Goal: Task Accomplishment & Management: Complete application form

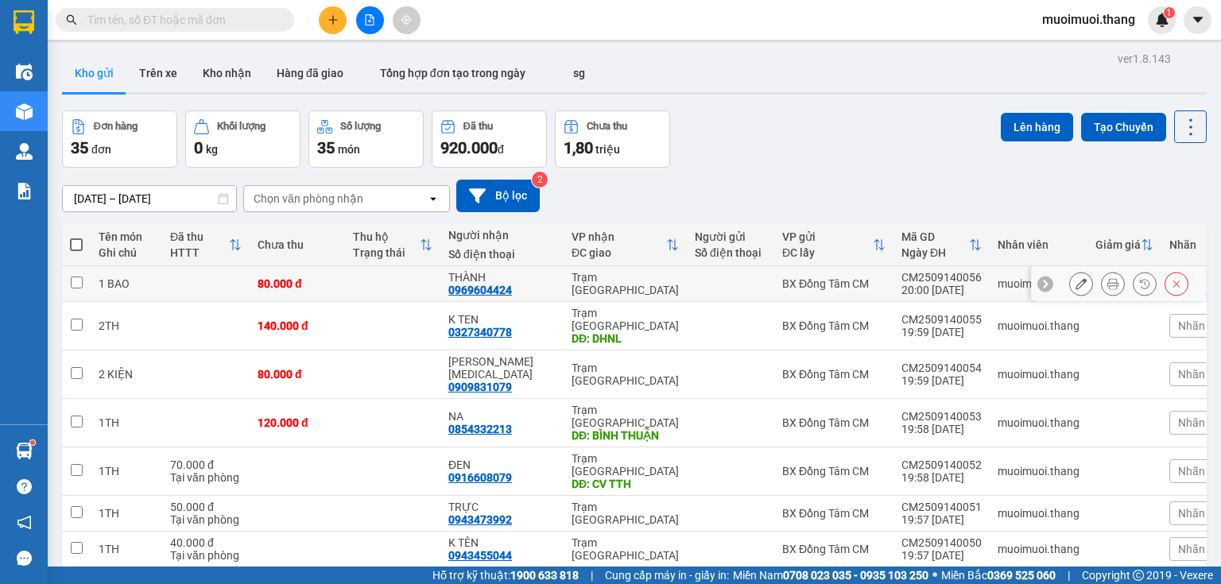
scroll to position [49, 0]
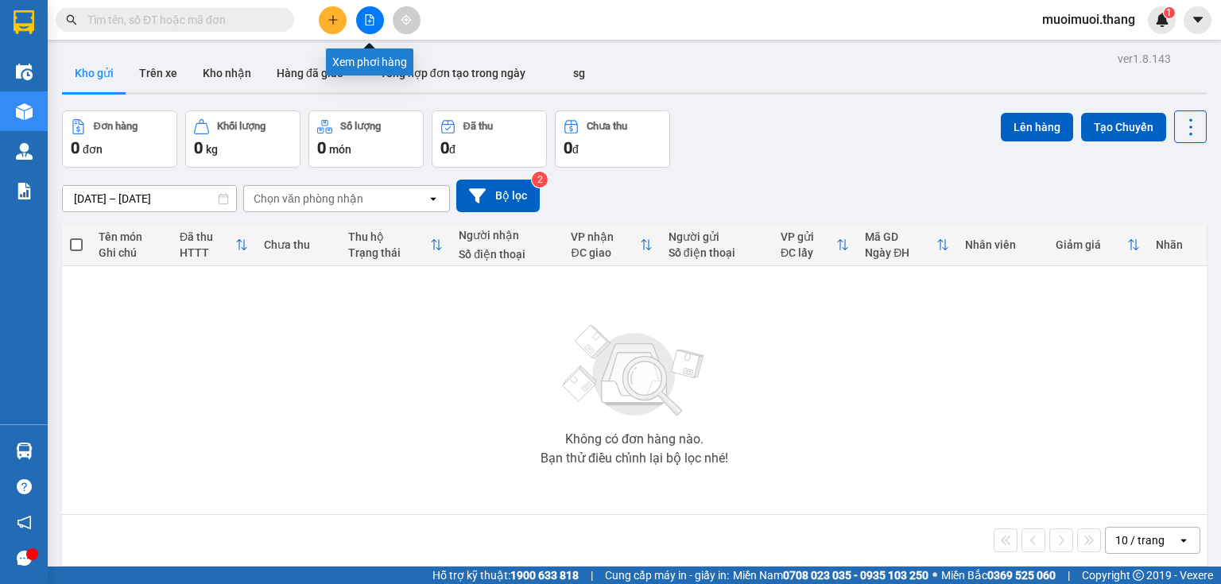
click at [373, 25] on button at bounding box center [370, 20] width 28 height 28
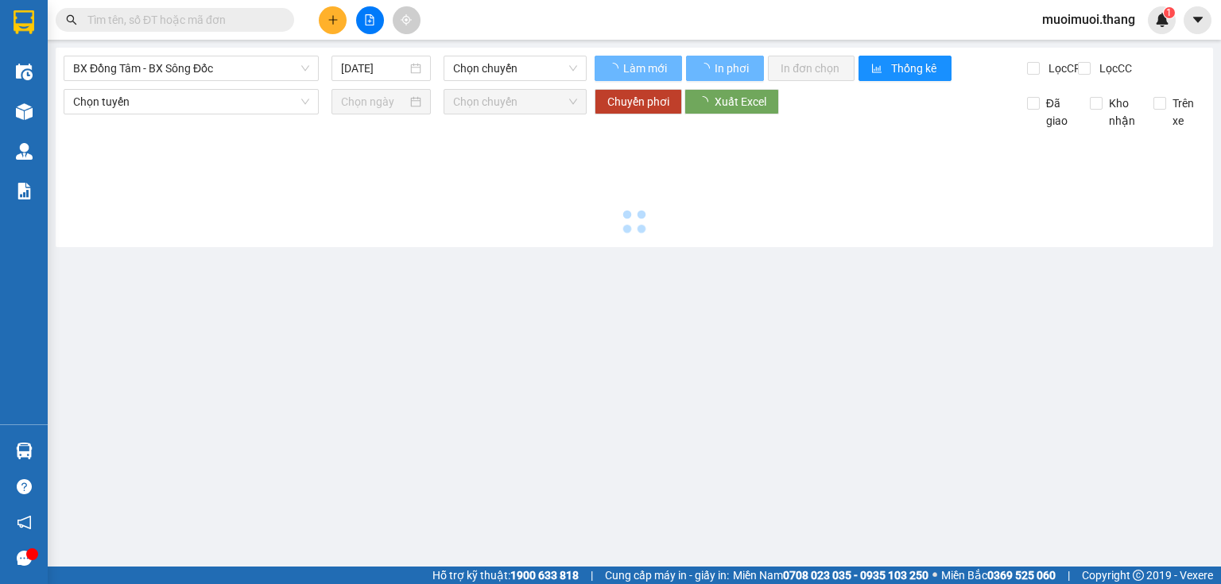
type input "[DATE]"
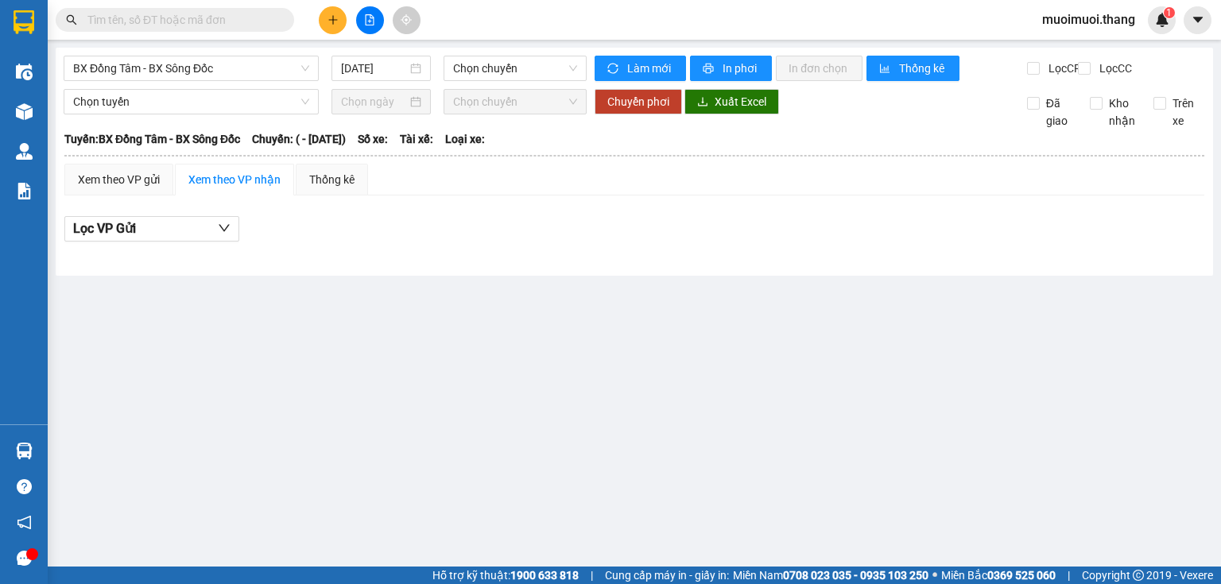
click at [134, 81] on div "BX Đồng Tâm - BX Sông Đốc [DATE] Chọn chuyến" at bounding box center [325, 68] width 523 height 25
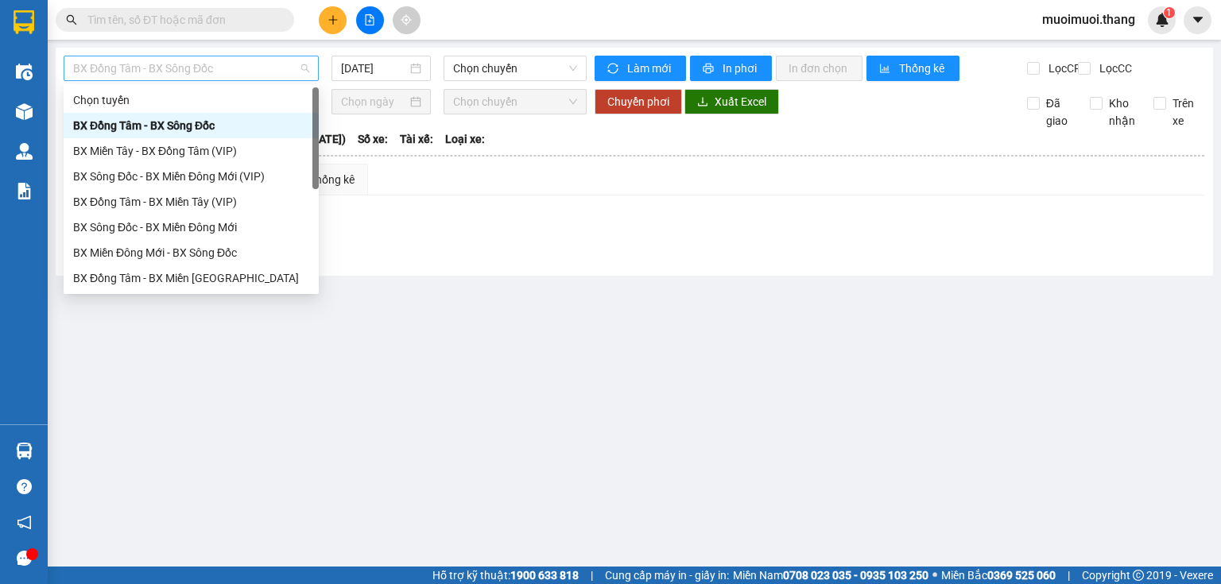
click at [137, 76] on span "BX Đồng Tâm - BX Sông Đốc" at bounding box center [191, 68] width 236 height 24
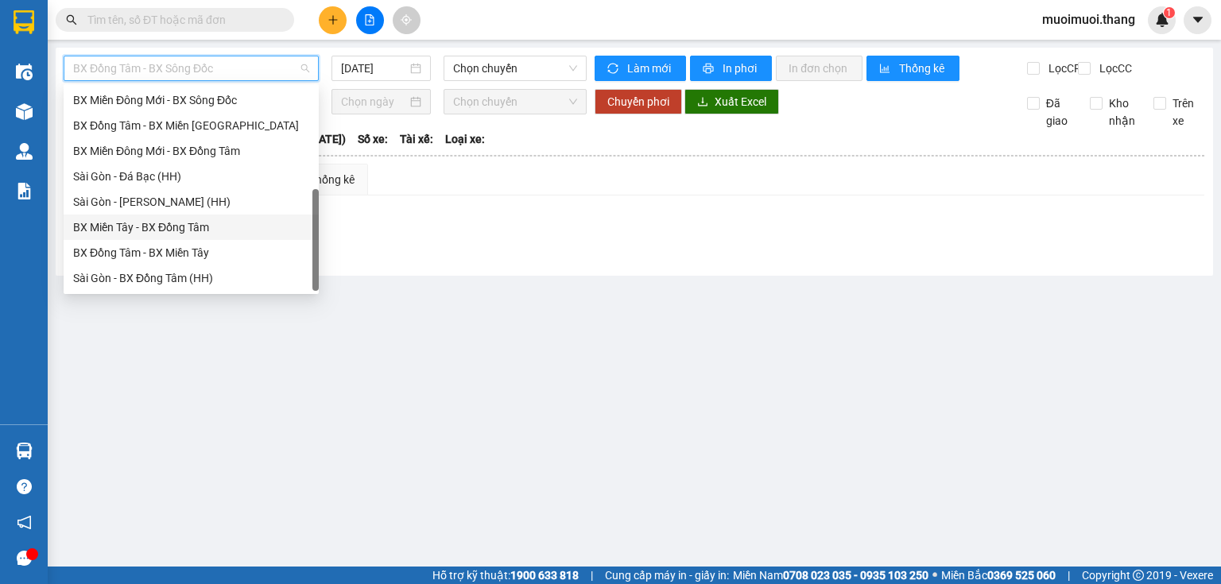
click at [135, 225] on div "BX Miền Tây - BX Đồng Tâm" at bounding box center [191, 227] width 236 height 17
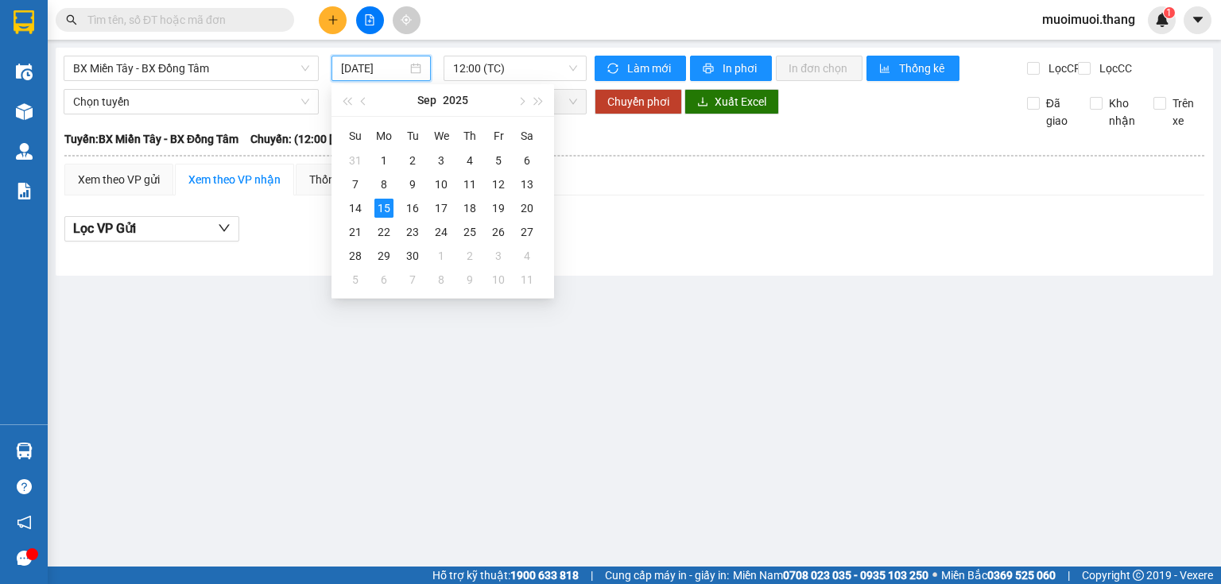
click at [379, 64] on input "[DATE]" at bounding box center [373, 68] width 65 height 17
click at [362, 210] on div "14" at bounding box center [355, 208] width 19 height 19
type input "[DATE]"
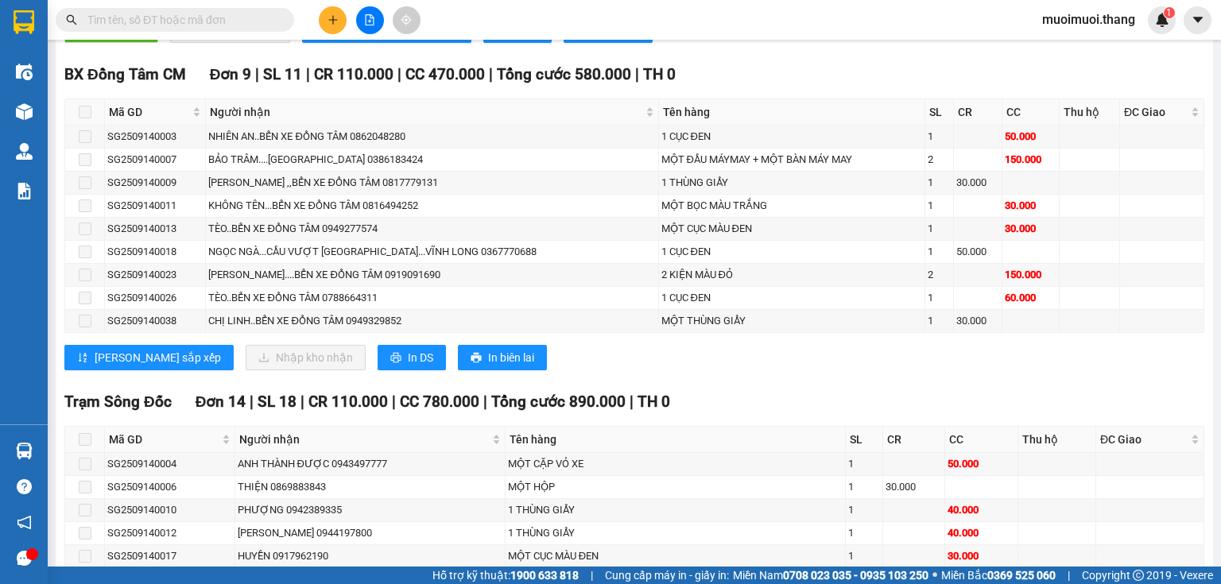
scroll to position [593, 0]
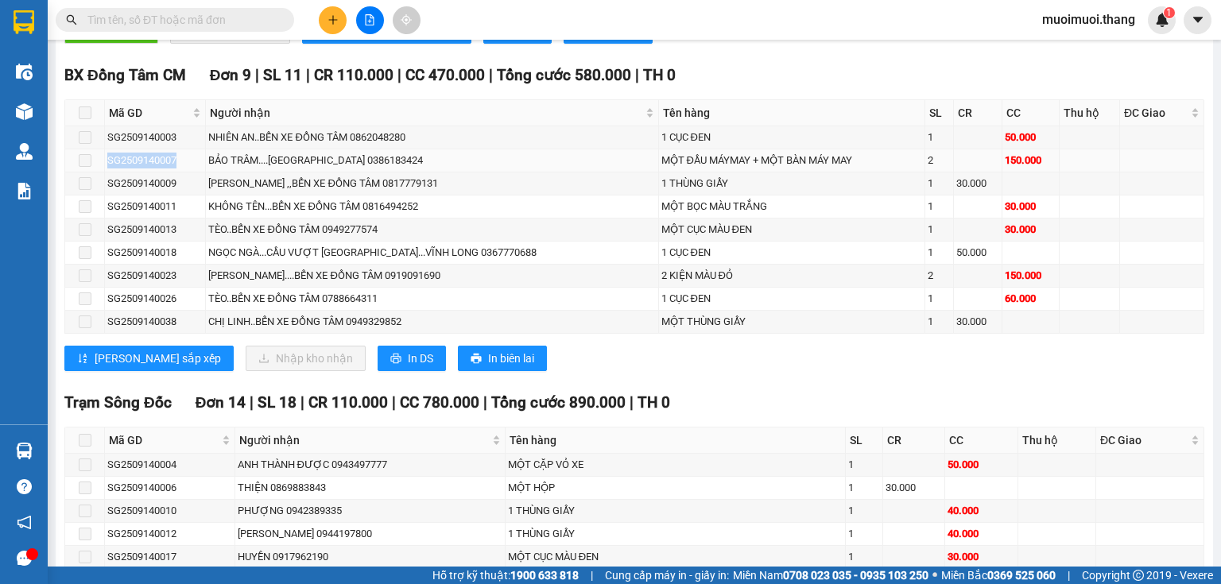
drag, startPoint x: 175, startPoint y: 169, endPoint x: 103, endPoint y: 165, distance: 71.6
click at [103, 165] on tr "SG2509140007 BẢO TRÂM....QUẢNG LỘ PHỤNG HIỆP 0386183424 MỘT ĐẦU MÁYMAY + MỘT BÀ…" at bounding box center [634, 160] width 1139 height 23
copy tr "SG2509140007"
click at [80, 19] on span at bounding box center [175, 20] width 238 height 24
click at [84, 19] on span at bounding box center [175, 20] width 238 height 24
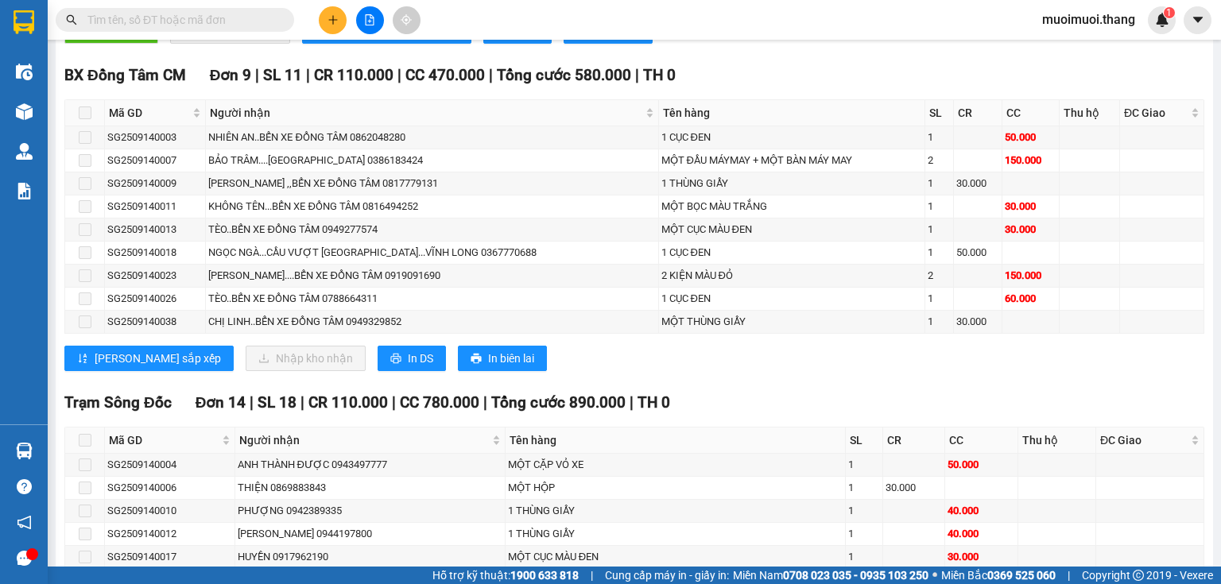
click at [90, 19] on input "text" at bounding box center [181, 19] width 188 height 17
paste input "SG2509140007"
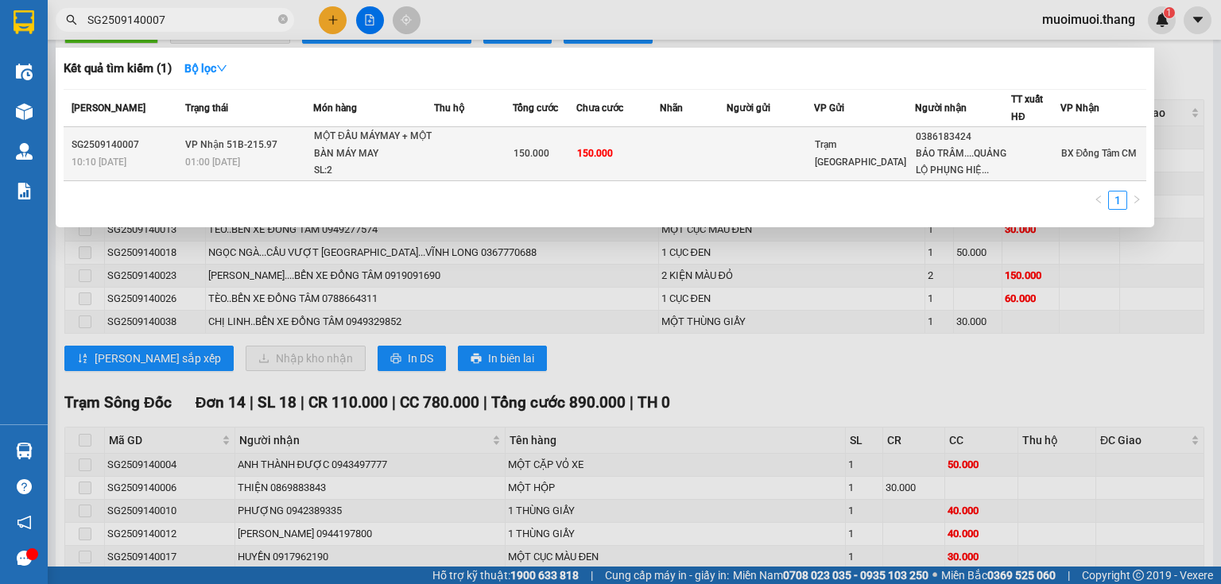
type input "SG2509140007"
click at [556, 135] on td "150.000" at bounding box center [545, 154] width 64 height 54
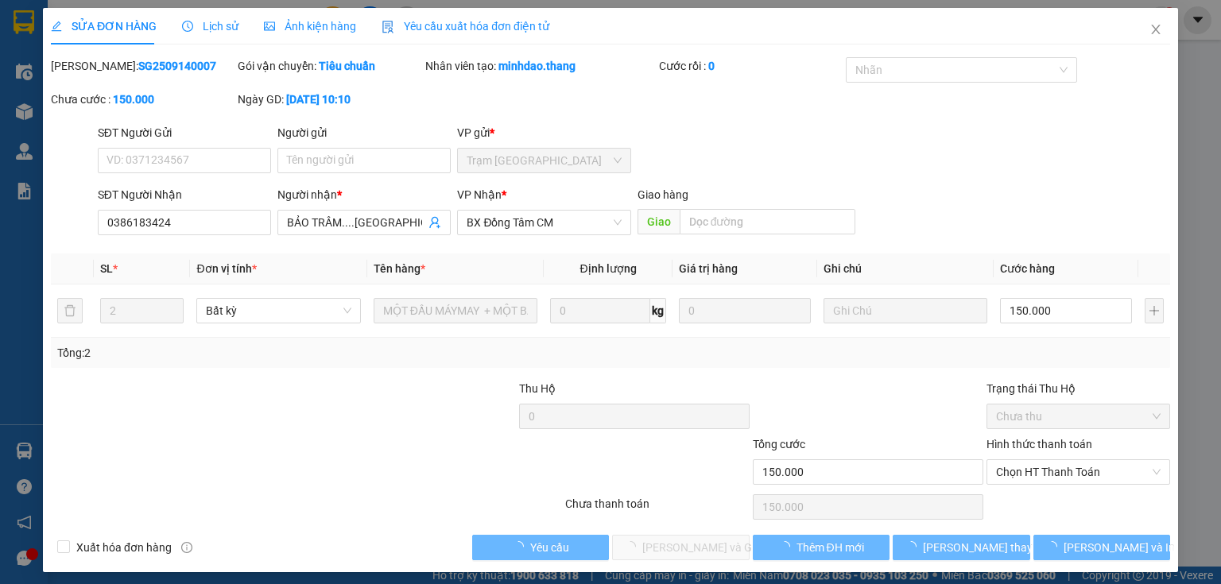
type input "0386183424"
type input "BẢO TRÂM....[GEOGRAPHIC_DATA]"
type input "150.000"
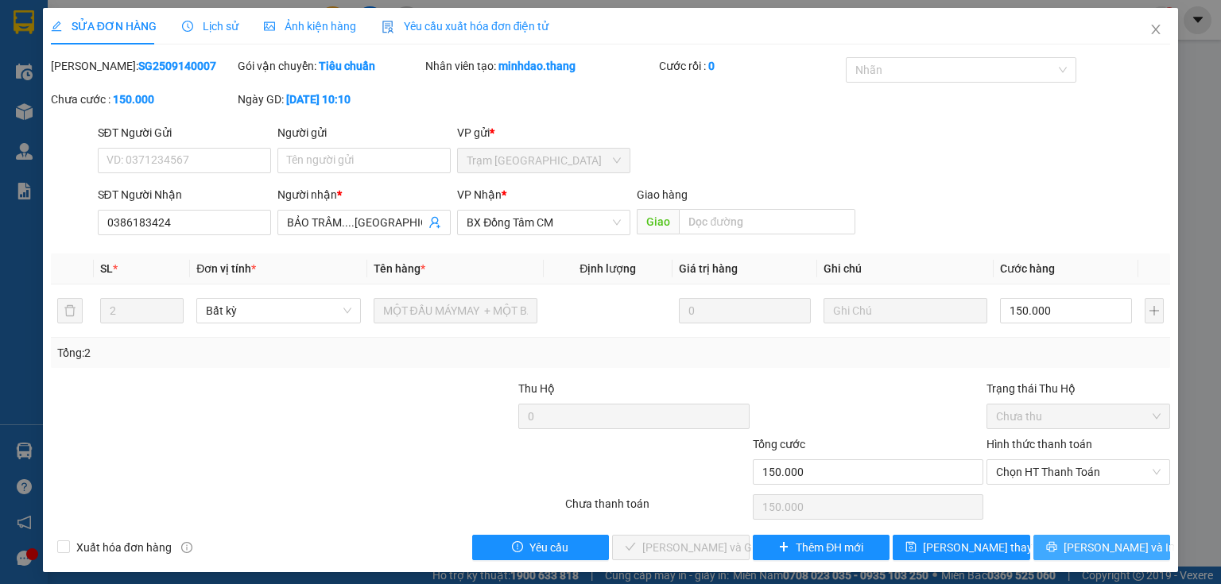
click at [1120, 556] on button "[PERSON_NAME] và In" at bounding box center [1102, 547] width 138 height 25
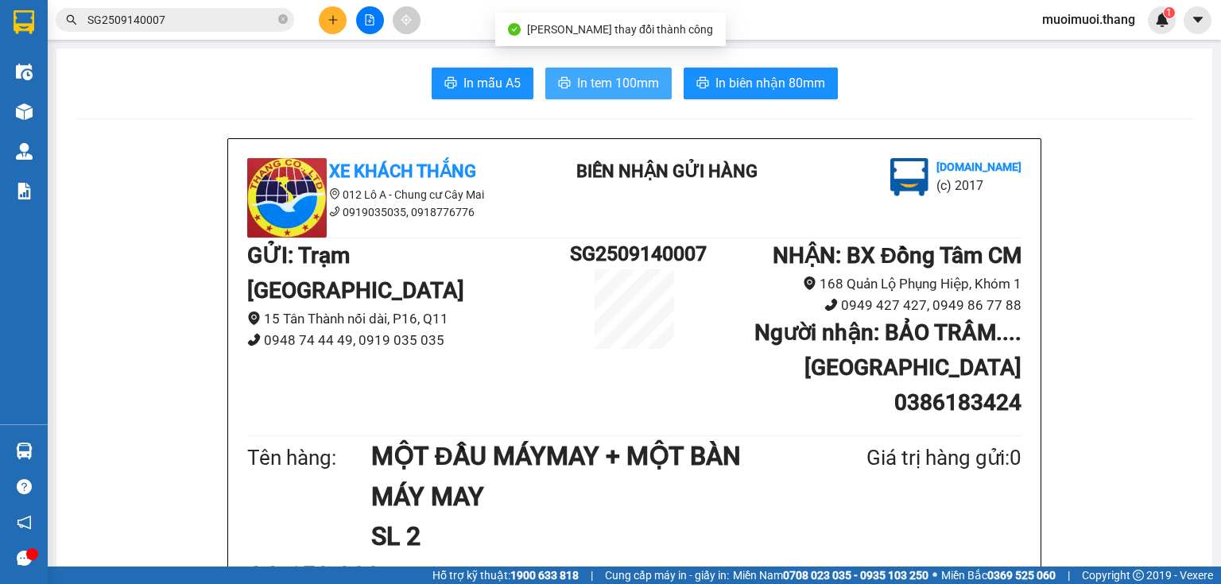
click at [604, 76] on span "In tem 100mm" at bounding box center [618, 83] width 82 height 20
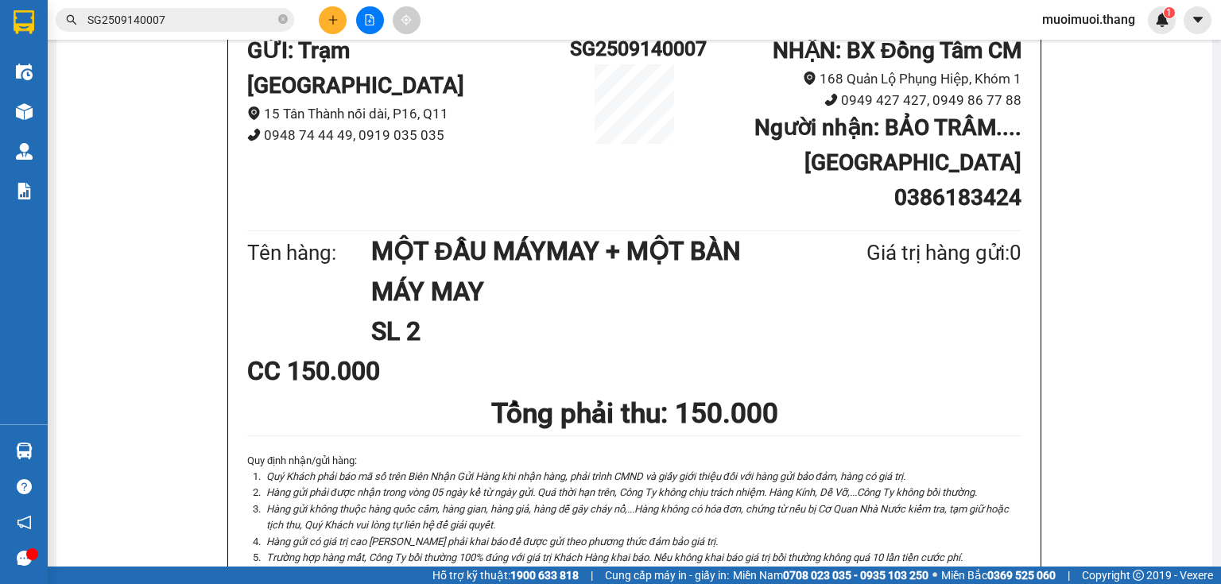
scroll to position [127, 0]
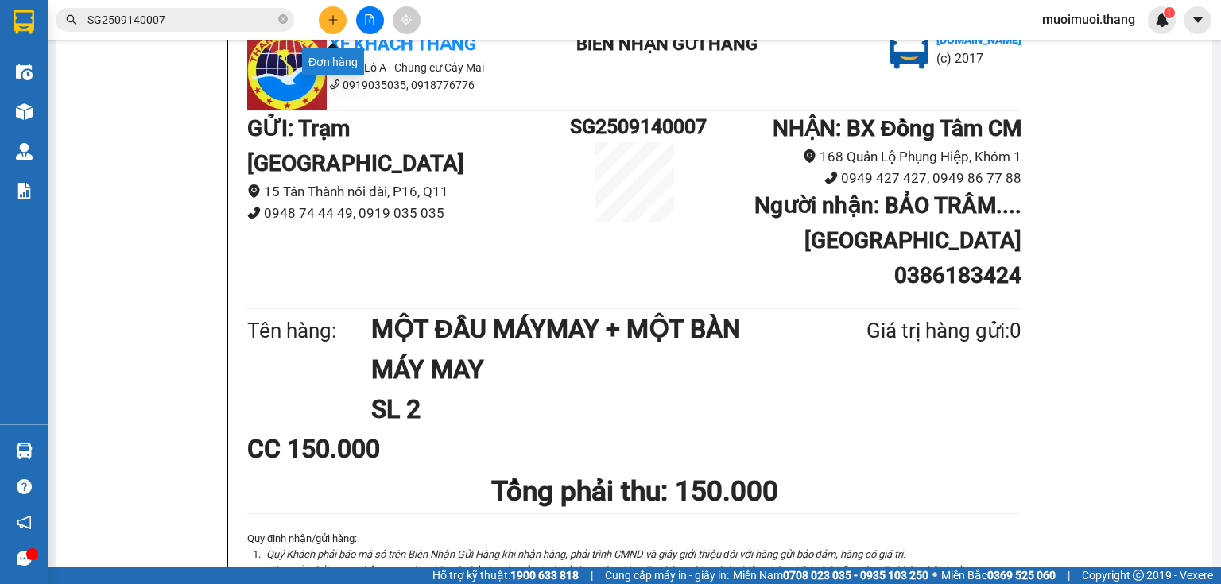
click at [330, 16] on icon "plus" at bounding box center [333, 19] width 11 height 11
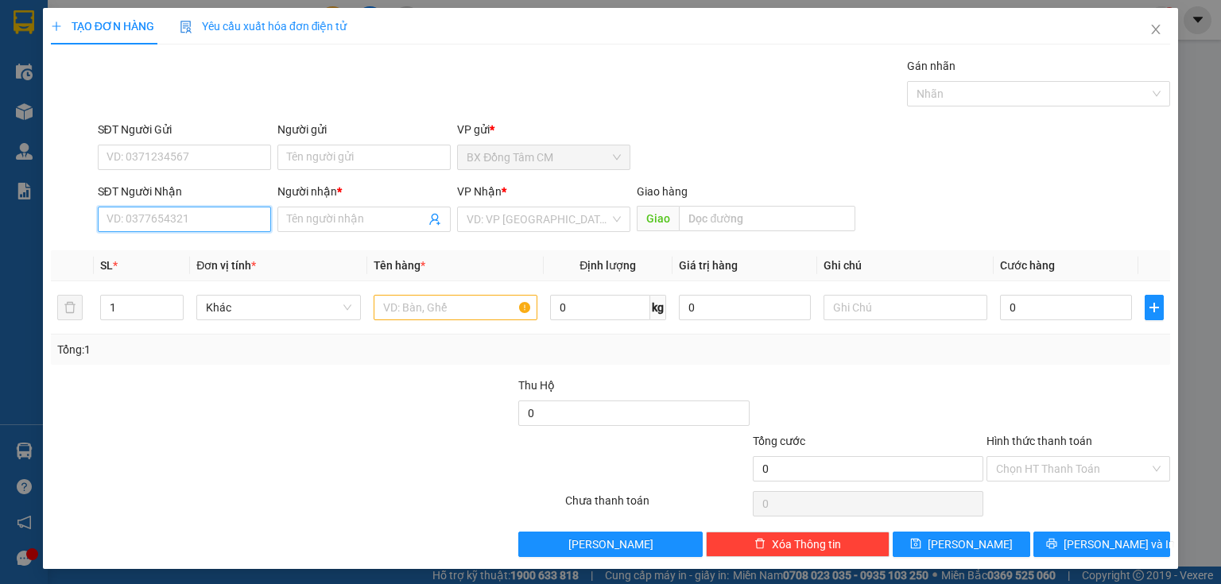
click at [166, 223] on input "SĐT Người Nhận" at bounding box center [184, 219] width 173 height 25
click at [140, 230] on input "0947848577" at bounding box center [184, 219] width 173 height 25
click at [137, 230] on input "0947848577" at bounding box center [184, 219] width 173 height 25
type input "0947948577"
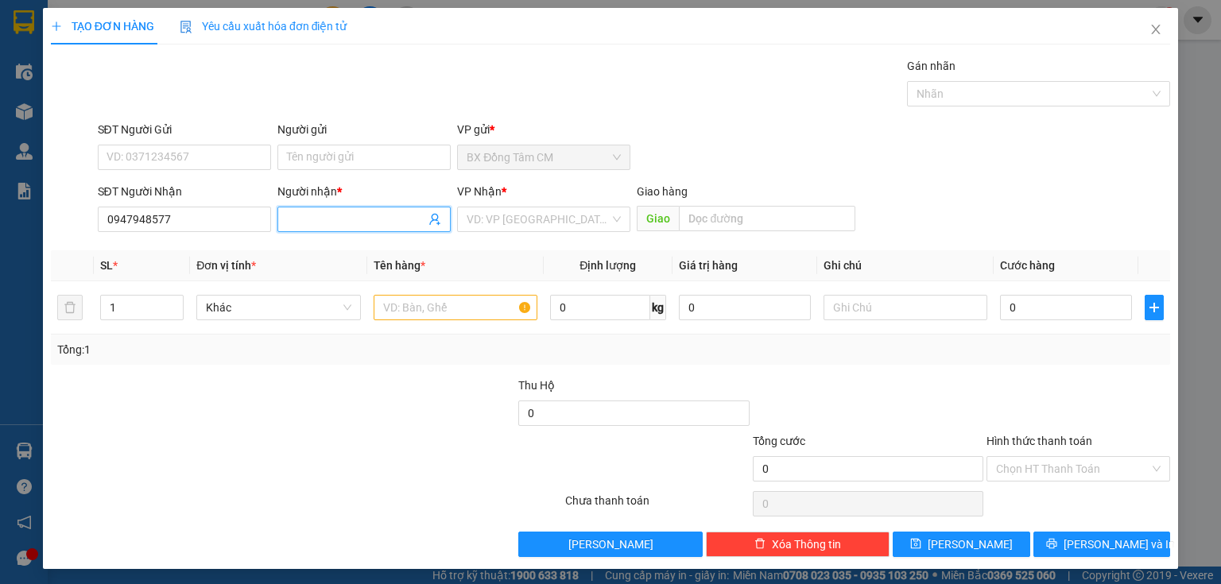
click at [362, 227] on span at bounding box center [363, 219] width 173 height 25
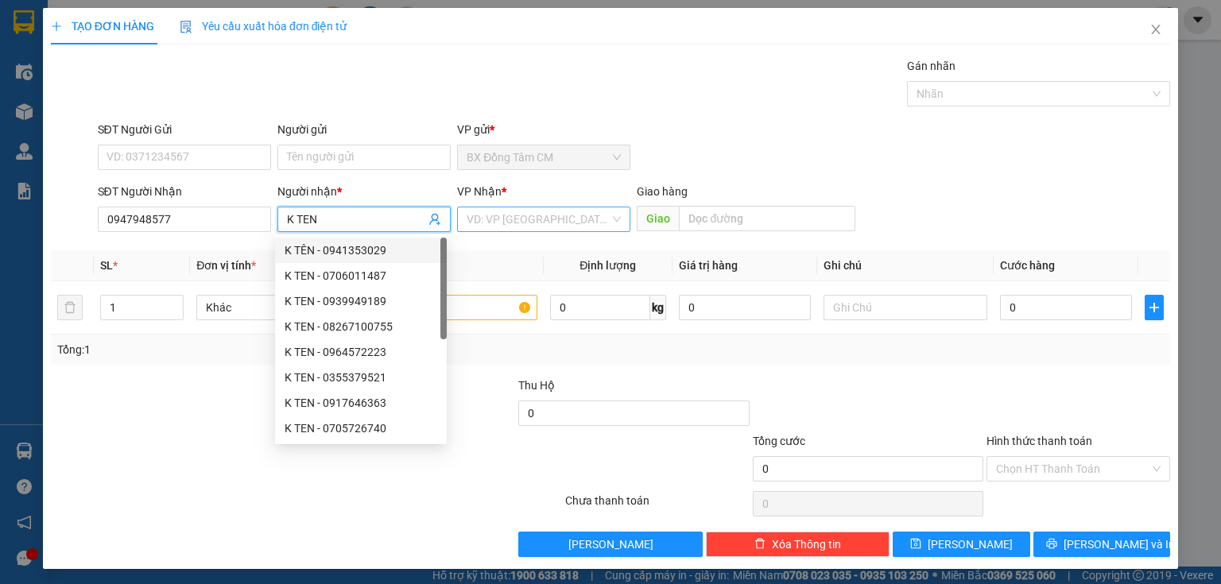
type input "K TEN"
click at [484, 225] on input "search" at bounding box center [538, 219] width 143 height 24
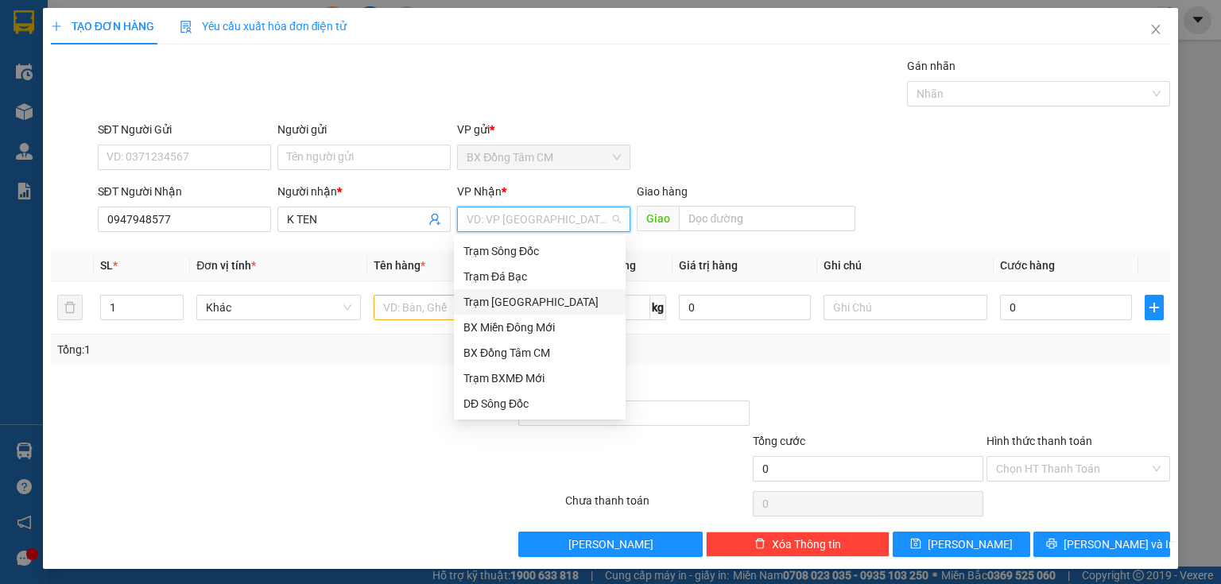
click at [547, 309] on div "Trạm [GEOGRAPHIC_DATA]" at bounding box center [539, 301] width 153 height 17
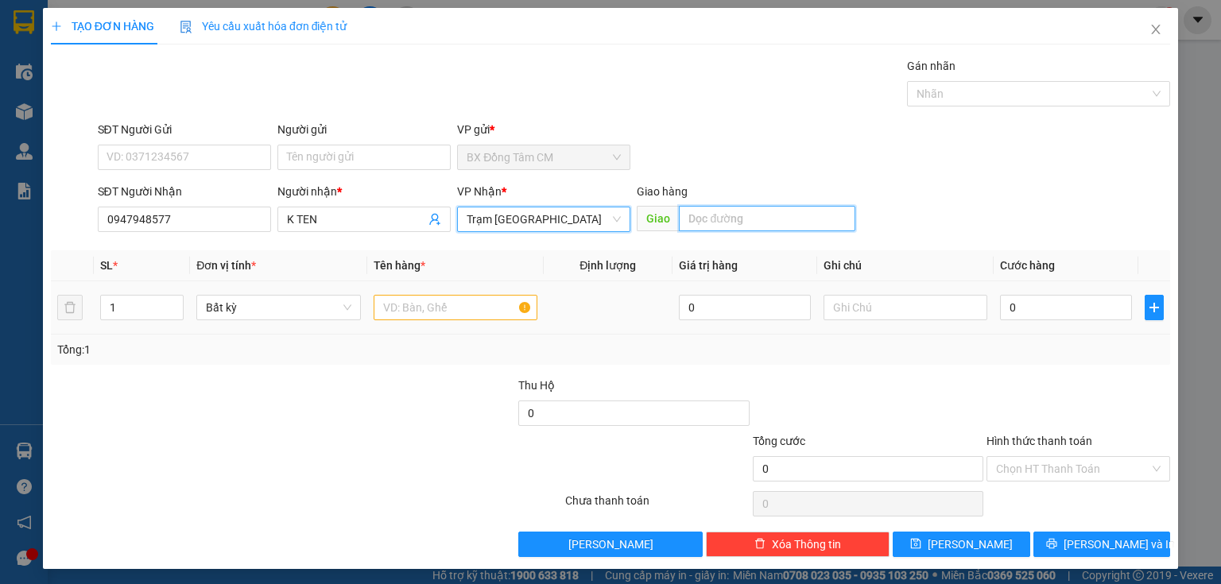
click at [760, 221] on input "text" at bounding box center [767, 218] width 176 height 25
type input "GIÁ RAI"
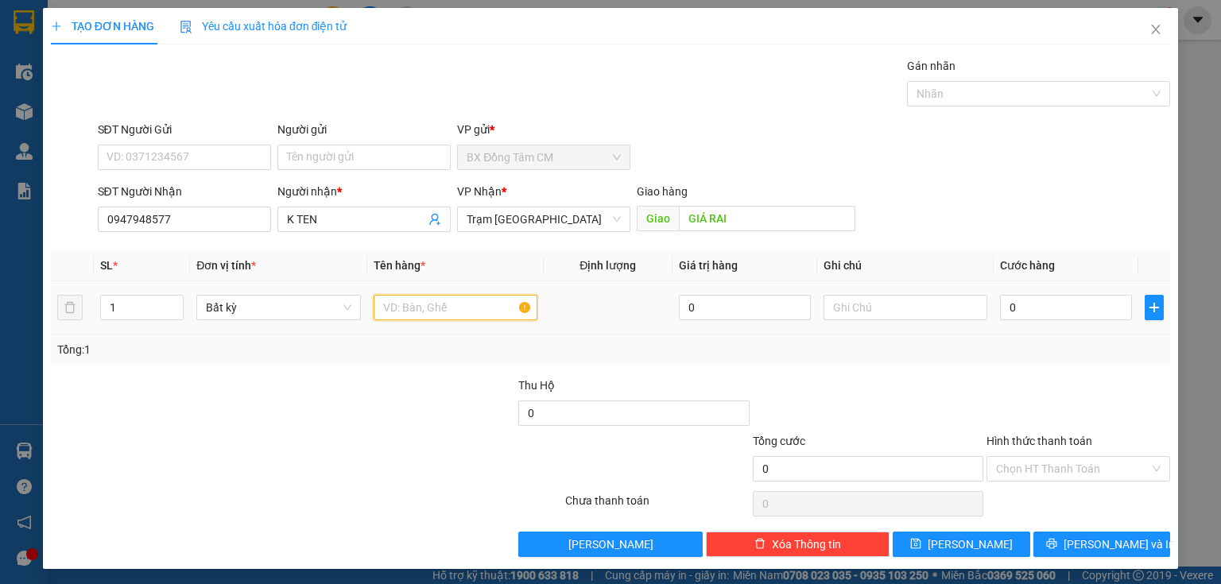
click at [486, 302] on input "text" at bounding box center [456, 307] width 164 height 25
type input "1K ĐỎ"
click at [1068, 308] on input "0" at bounding box center [1066, 307] width 132 height 25
type input "4"
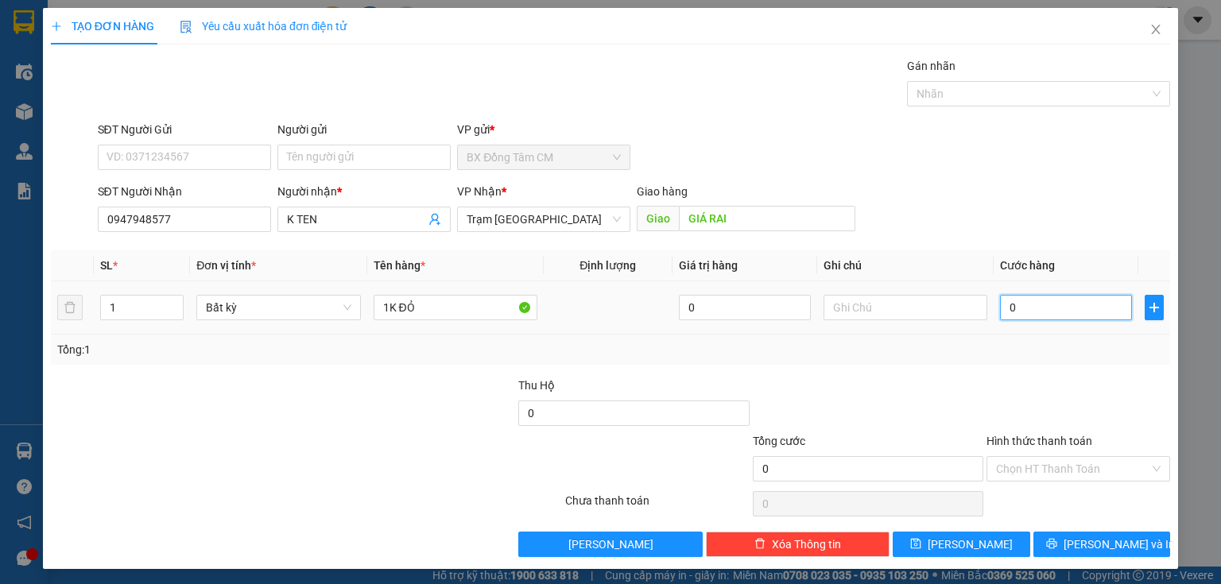
type input "4"
type input "40"
type input "400"
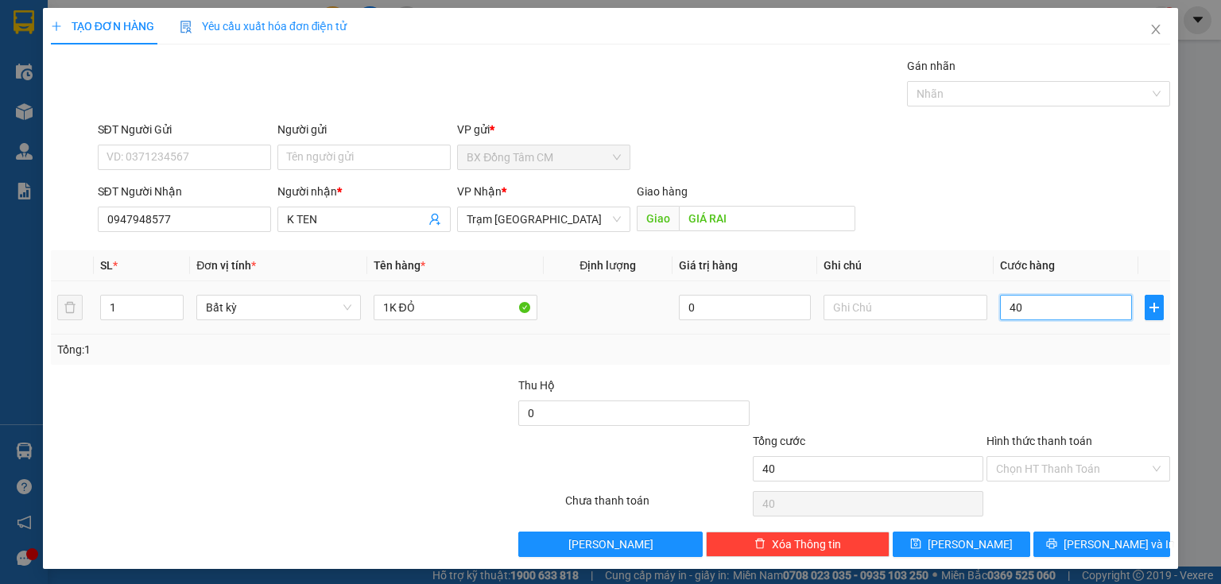
type input "400"
type input "4.000"
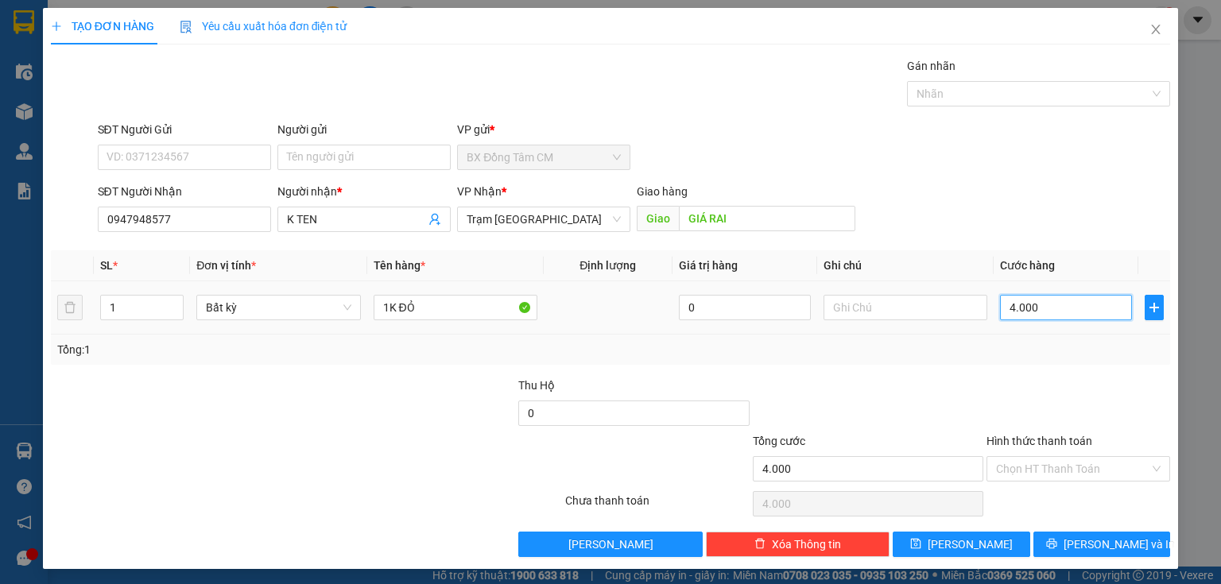
type input "40.000"
click at [1041, 467] on input "Hình thức thanh toán" at bounding box center [1072, 469] width 153 height 24
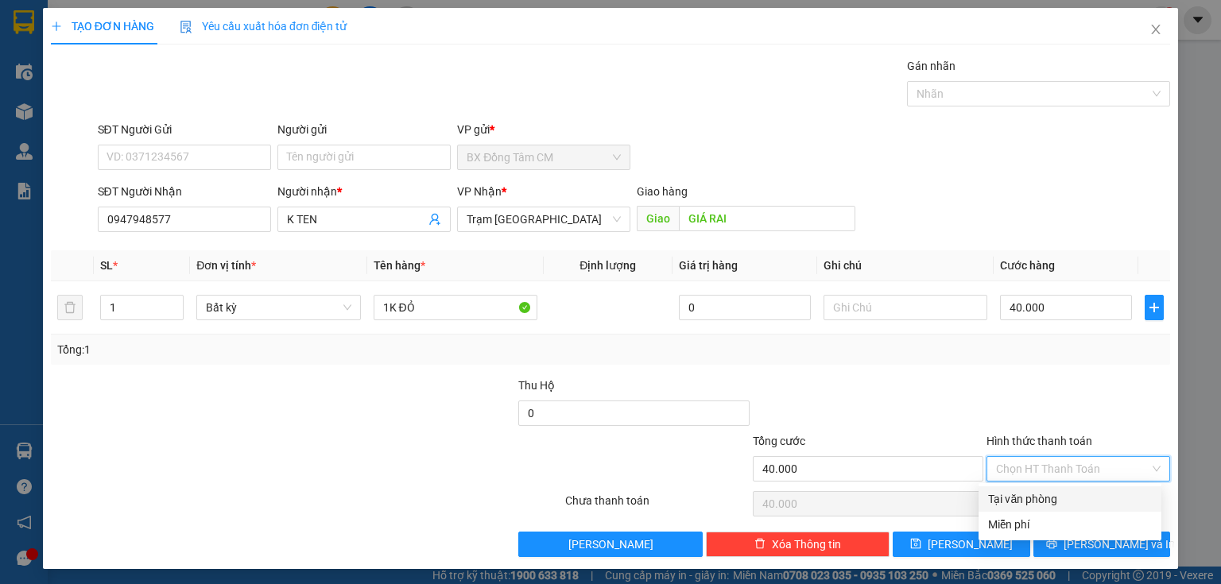
click at [1010, 495] on div "Tại văn phòng" at bounding box center [1070, 498] width 164 height 17
type input "0"
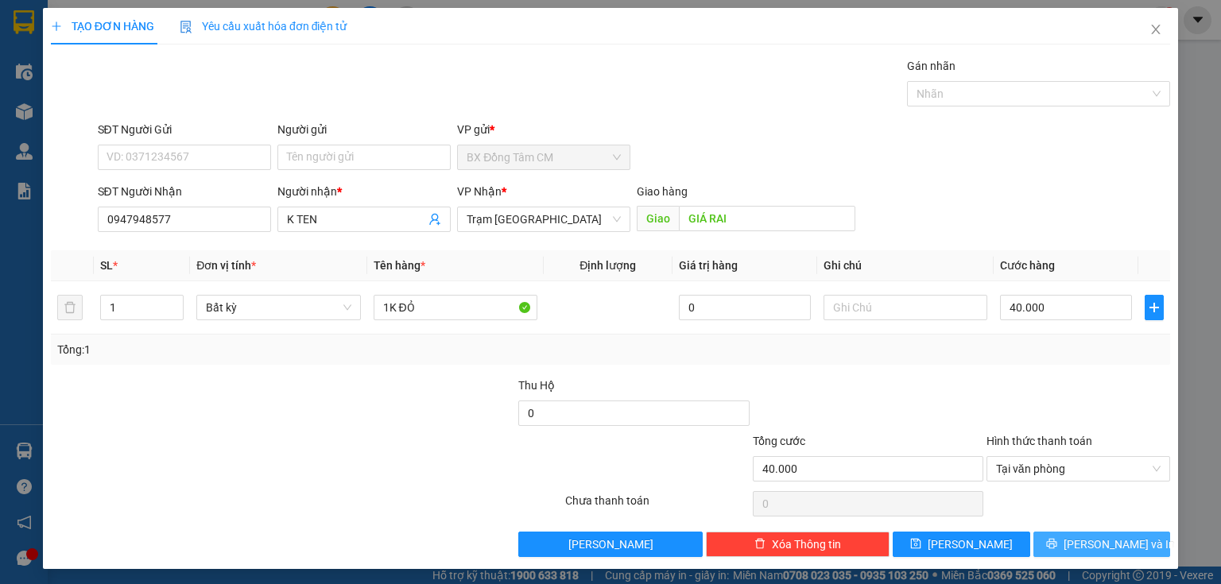
drag, startPoint x: 1065, startPoint y: 537, endPoint x: 1052, endPoint y: 528, distance: 16.5
click at [1057, 538] on icon "printer" at bounding box center [1051, 543] width 11 height 11
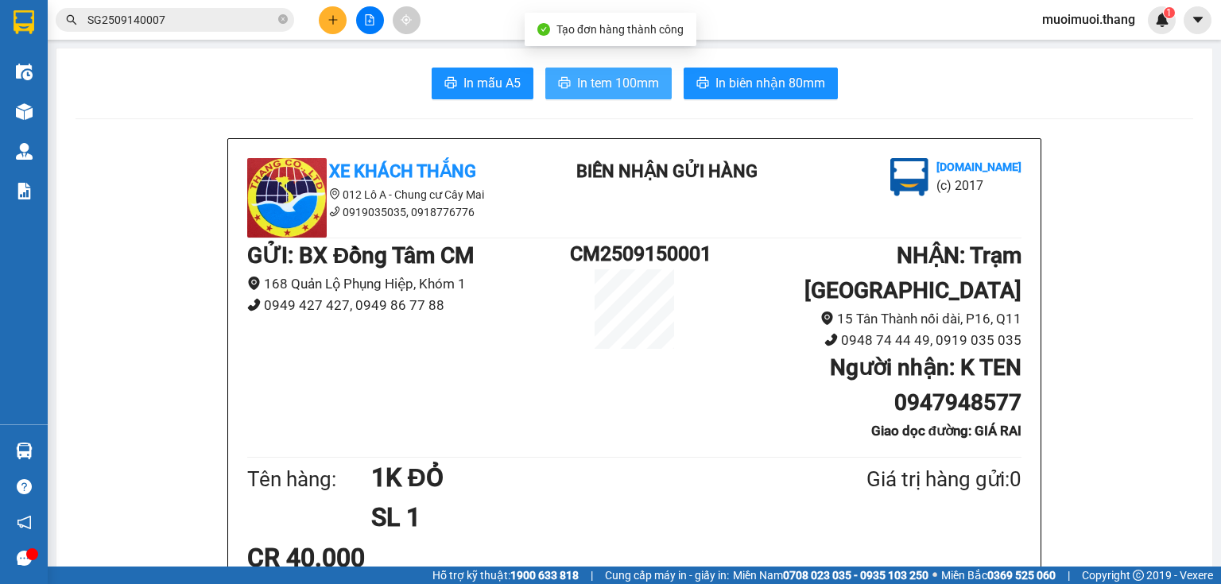
click at [604, 79] on span "In tem 100mm" at bounding box center [618, 83] width 82 height 20
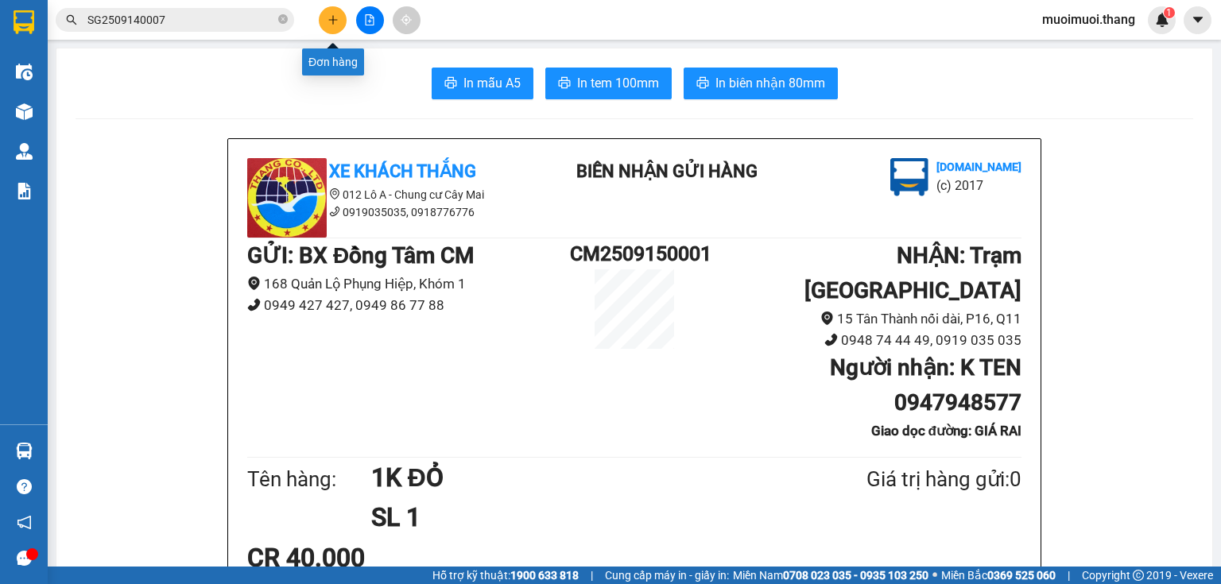
click at [331, 16] on icon "plus" at bounding box center [333, 19] width 11 height 11
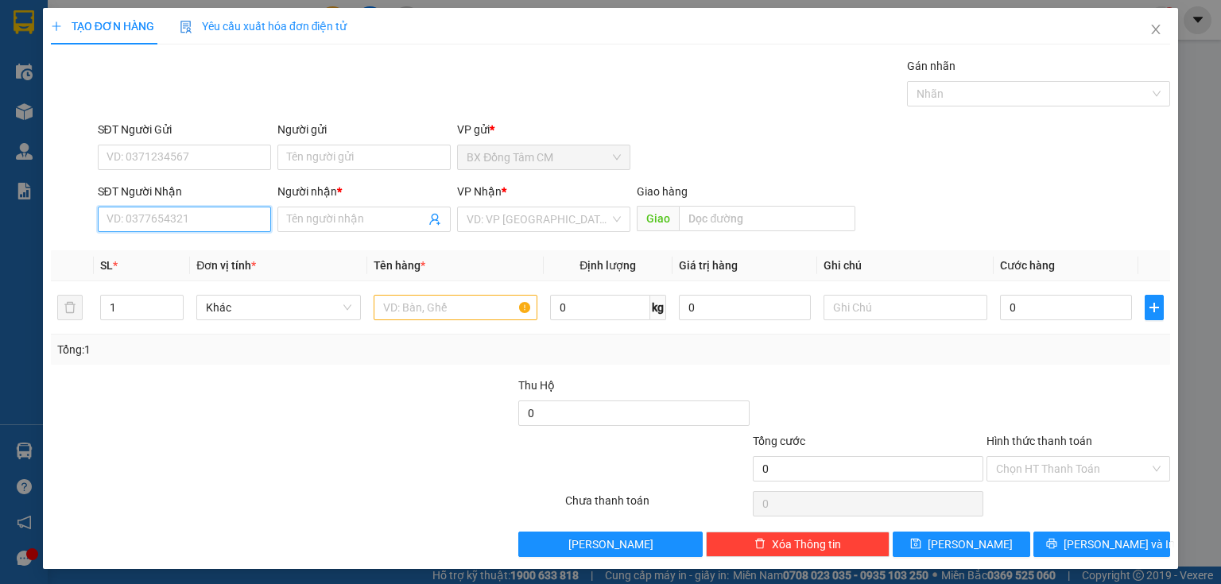
click at [227, 211] on input "SĐT Người Nhận" at bounding box center [184, 219] width 173 height 25
click at [1138, 35] on span "Close" at bounding box center [1156, 30] width 45 height 45
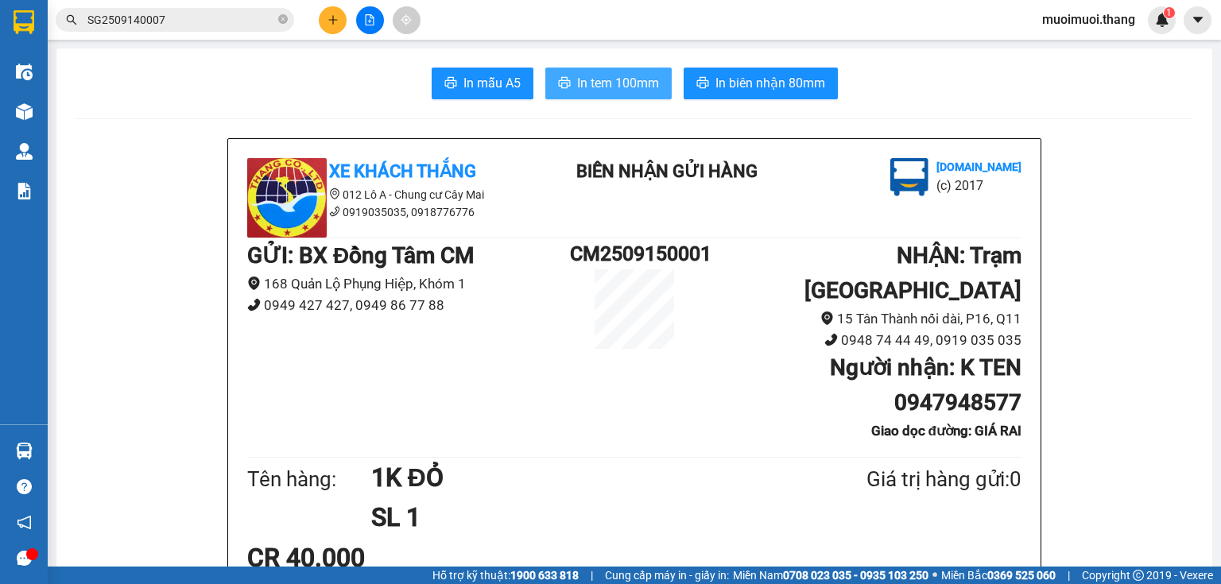
click at [577, 77] on span "In tem 100mm" at bounding box center [618, 83] width 82 height 20
click at [334, 13] on button at bounding box center [333, 20] width 28 height 28
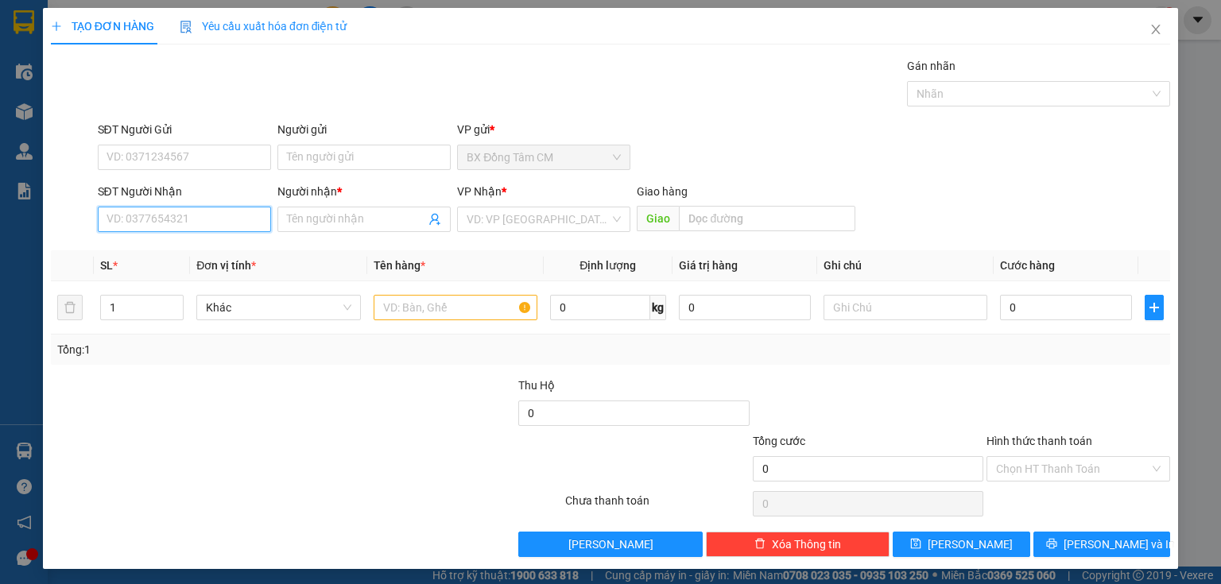
click at [222, 210] on input "SĐT Người Nhận" at bounding box center [184, 219] width 173 height 25
type input "0947554242"
drag, startPoint x: 252, startPoint y: 250, endPoint x: 261, endPoint y: 247, distance: 9.1
click at [254, 250] on div "0947554242 - K TEN" at bounding box center [183, 250] width 153 height 17
type input "K TEN"
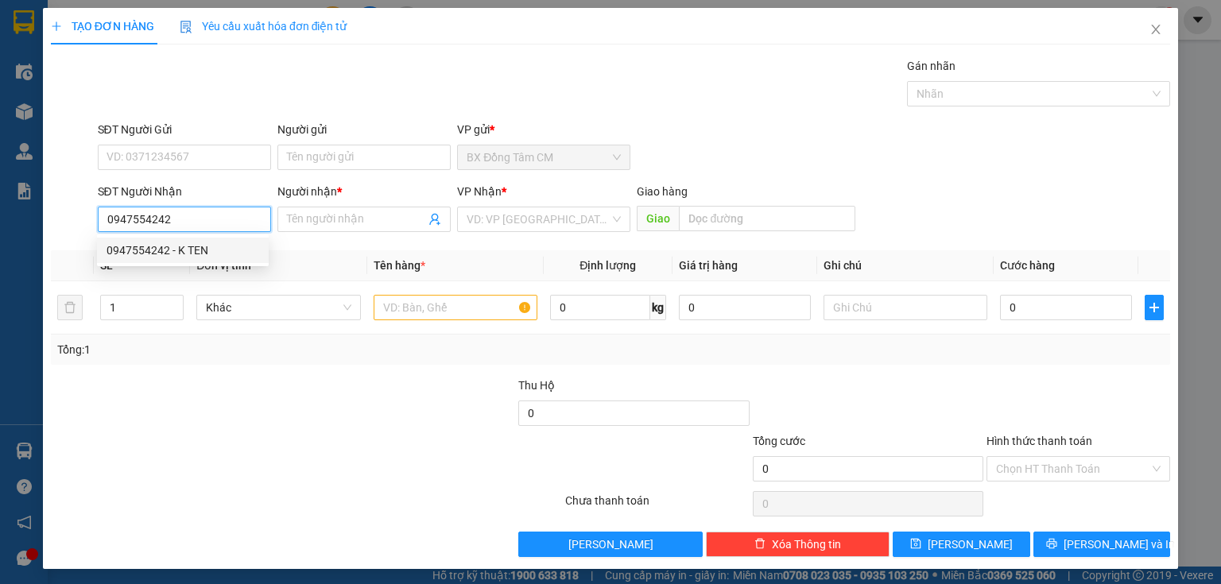
type input "quán [PERSON_NAME]"
type input "0947554242"
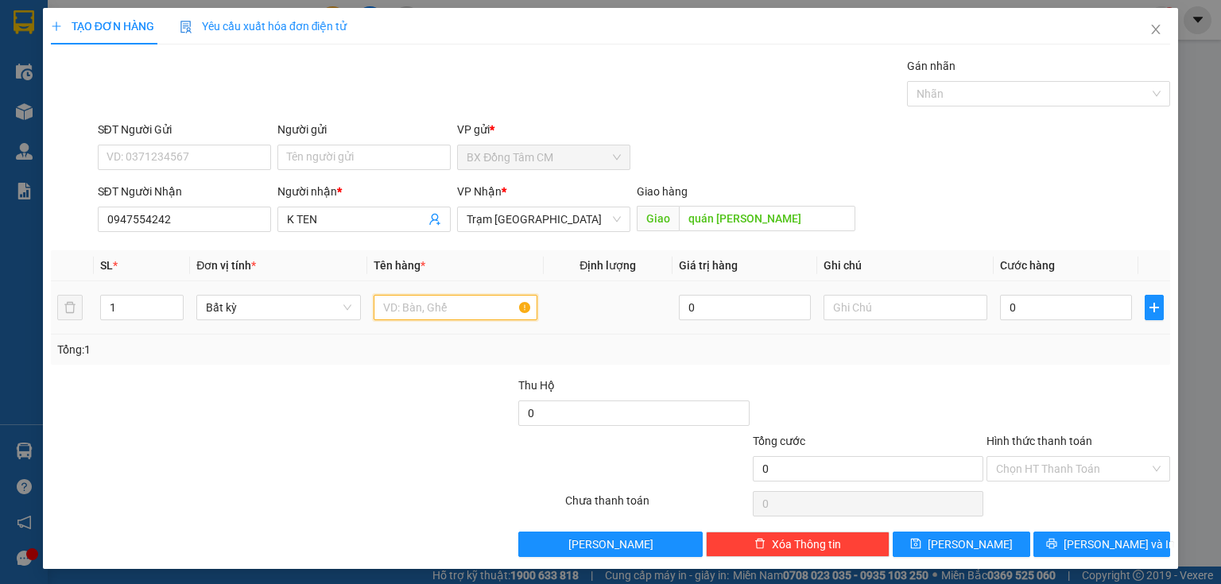
click at [410, 304] on input "text" at bounding box center [456, 307] width 164 height 25
type input "1 TH"
click at [1026, 307] on input "0" at bounding box center [1066, 307] width 132 height 25
type input "4"
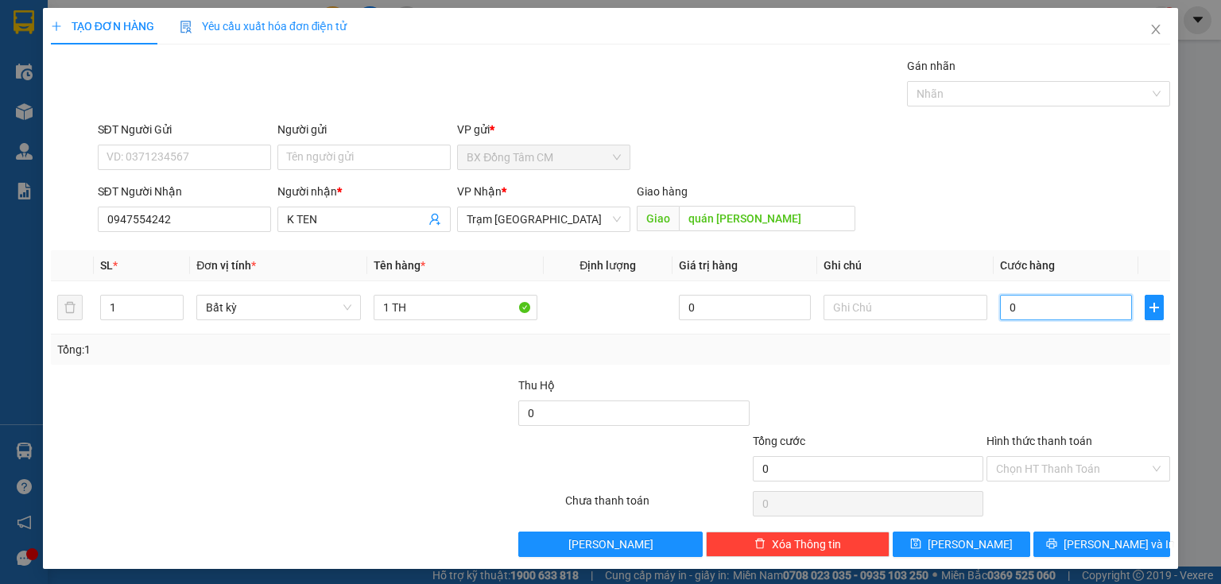
type input "4"
type input "40"
type input "400"
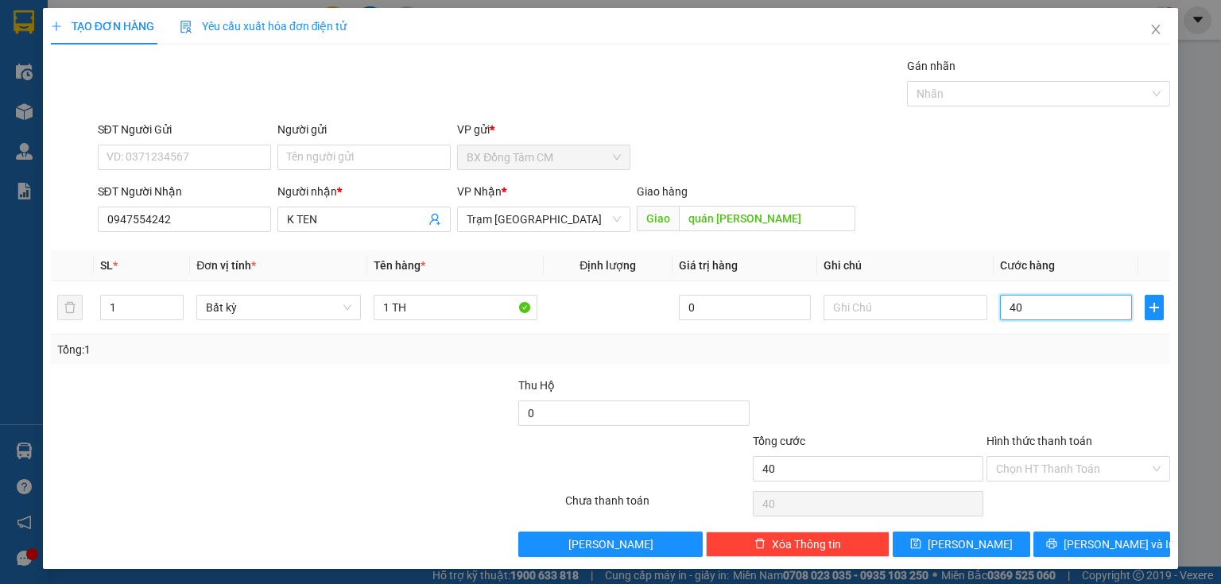
type input "400"
type input "4.000"
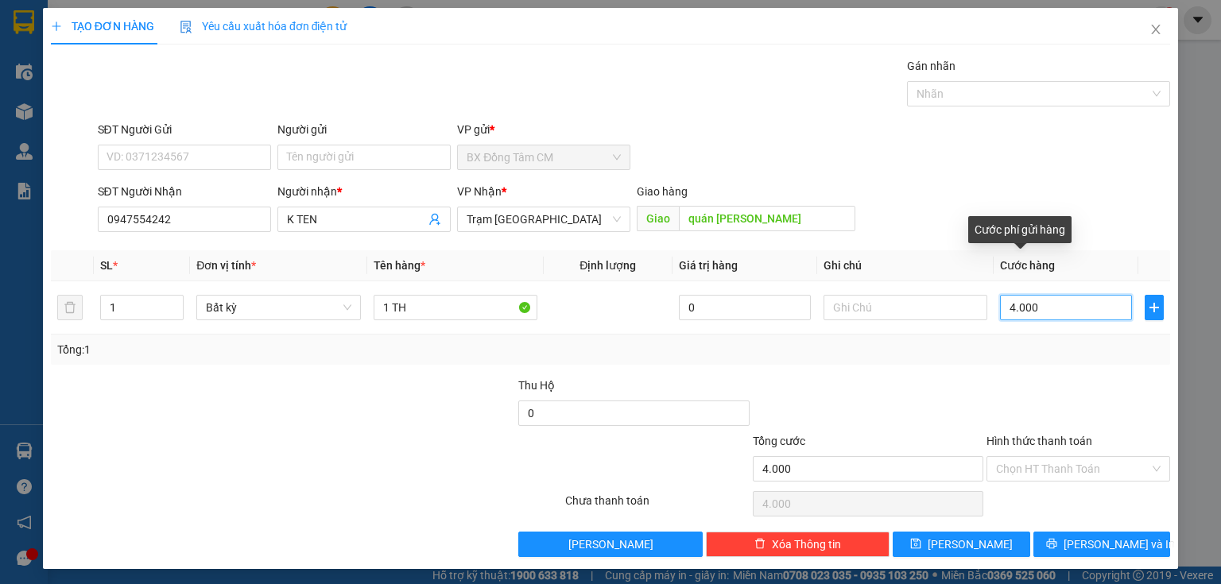
type input "40.000"
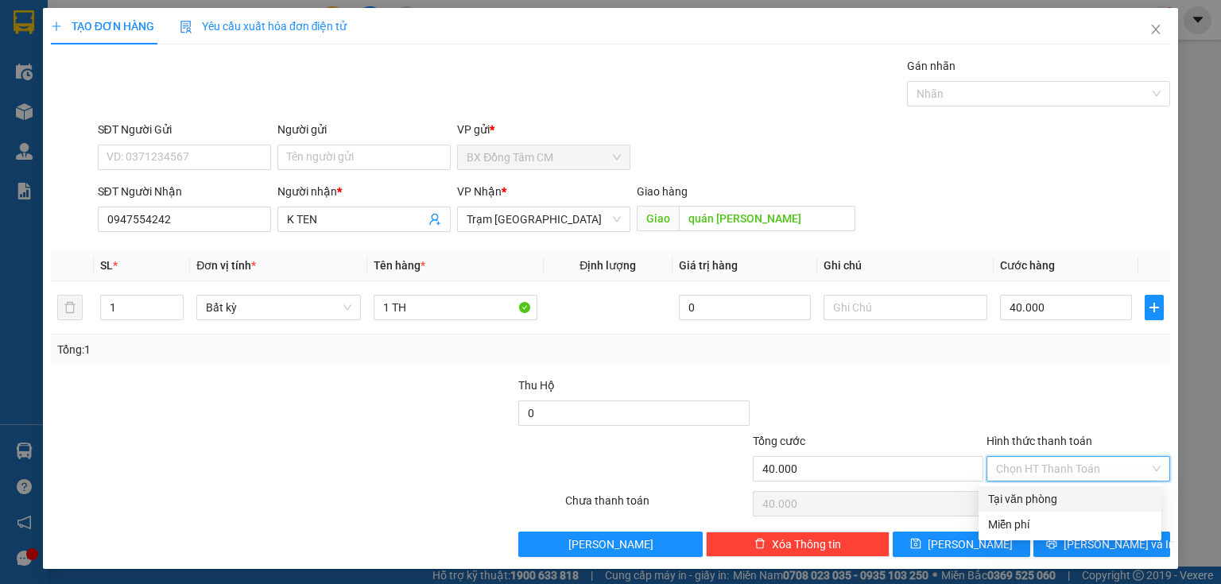
click at [996, 468] on input "Hình thức thanh toán" at bounding box center [1072, 469] width 153 height 24
click at [1016, 502] on div "Tại văn phòng" at bounding box center [1070, 498] width 164 height 17
type input "0"
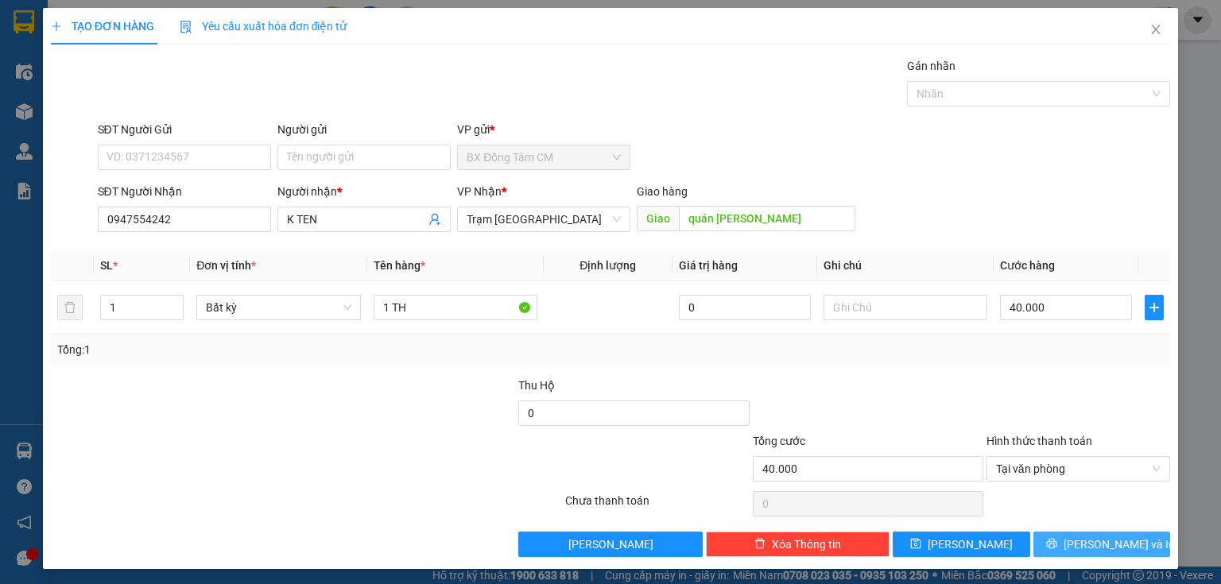
click at [1037, 546] on button "[PERSON_NAME] và In" at bounding box center [1102, 544] width 138 height 25
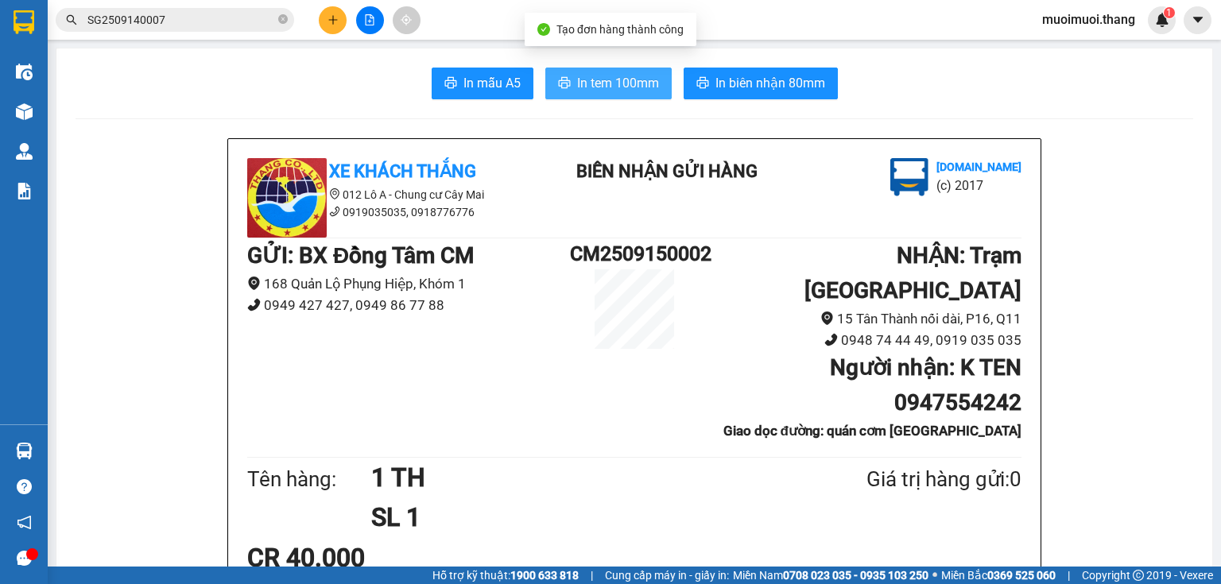
click at [602, 83] on span "In tem 100mm" at bounding box center [618, 83] width 82 height 20
click at [335, 24] on icon "plus" at bounding box center [333, 19] width 11 height 11
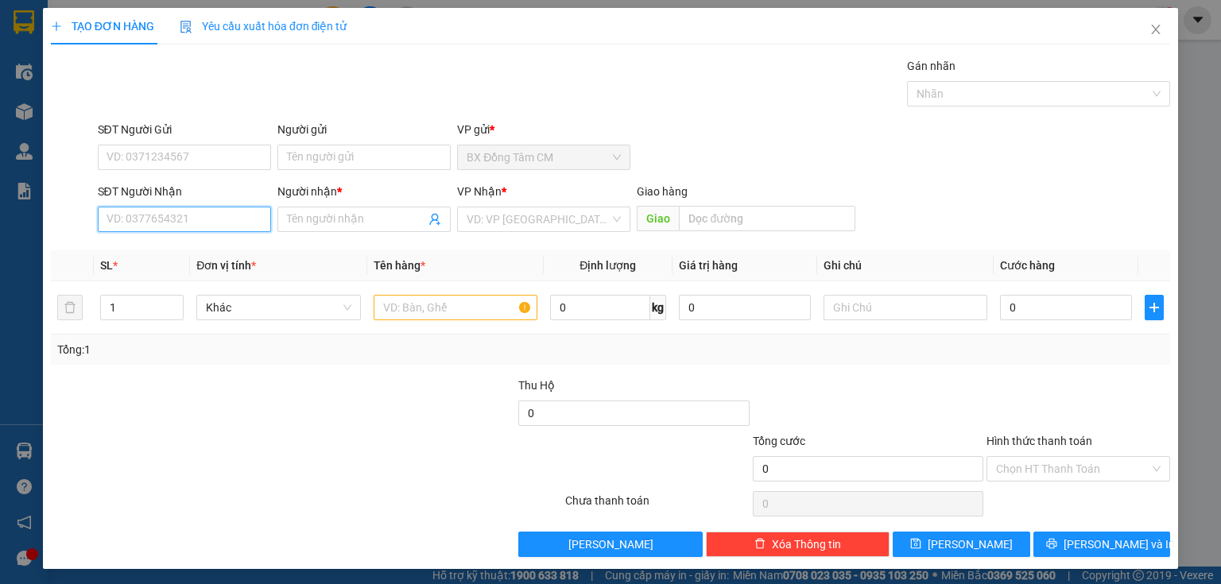
click at [162, 220] on input "SĐT Người Nhận" at bounding box center [184, 219] width 173 height 25
click at [127, 227] on input "0868780616" at bounding box center [184, 219] width 173 height 25
type input "0868780616"
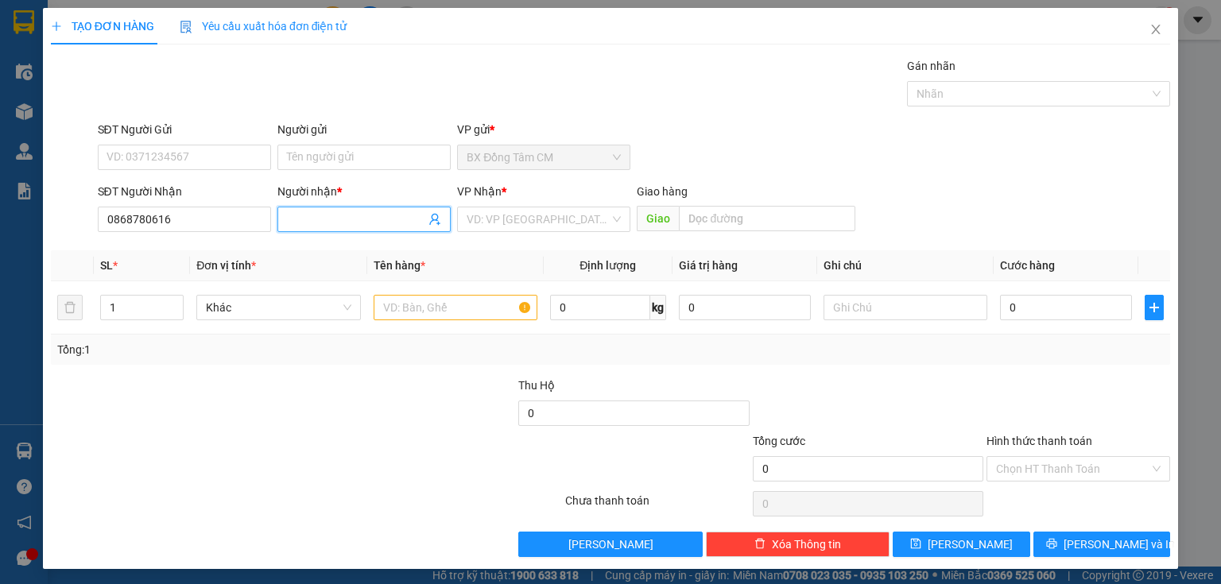
click at [360, 219] on input "Người nhận *" at bounding box center [356, 219] width 138 height 17
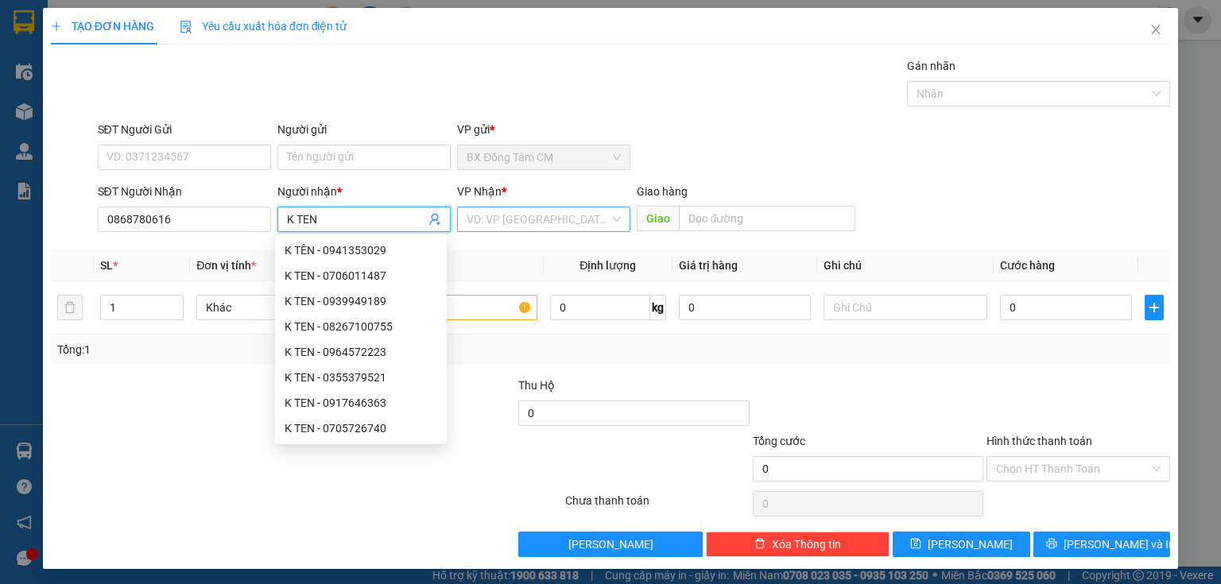
type input "K TEN"
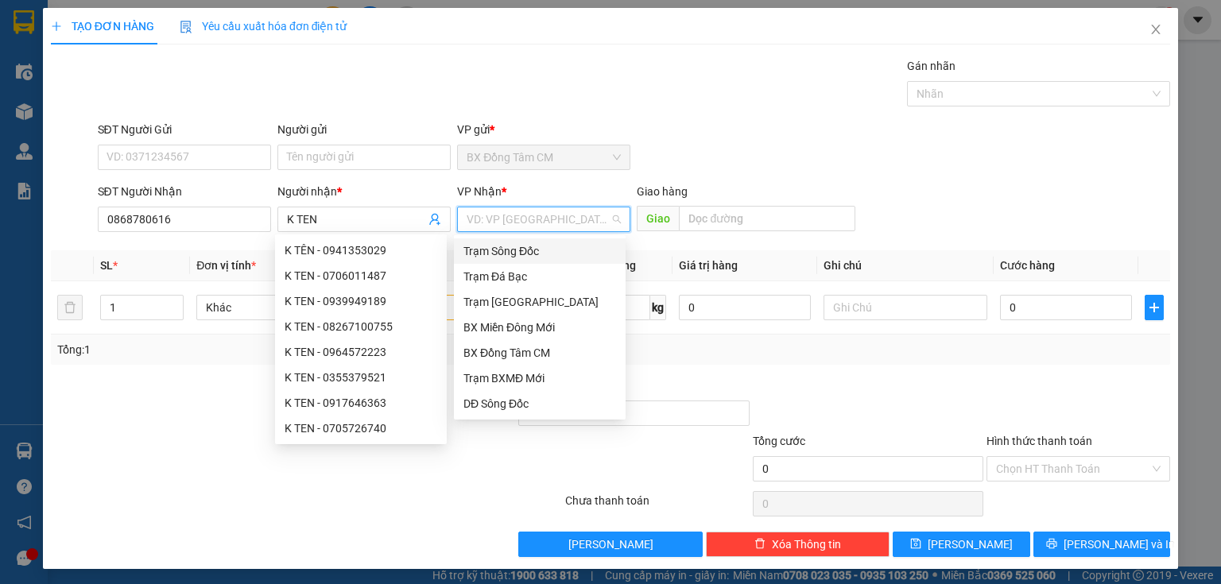
click at [476, 225] on input "search" at bounding box center [538, 219] width 143 height 24
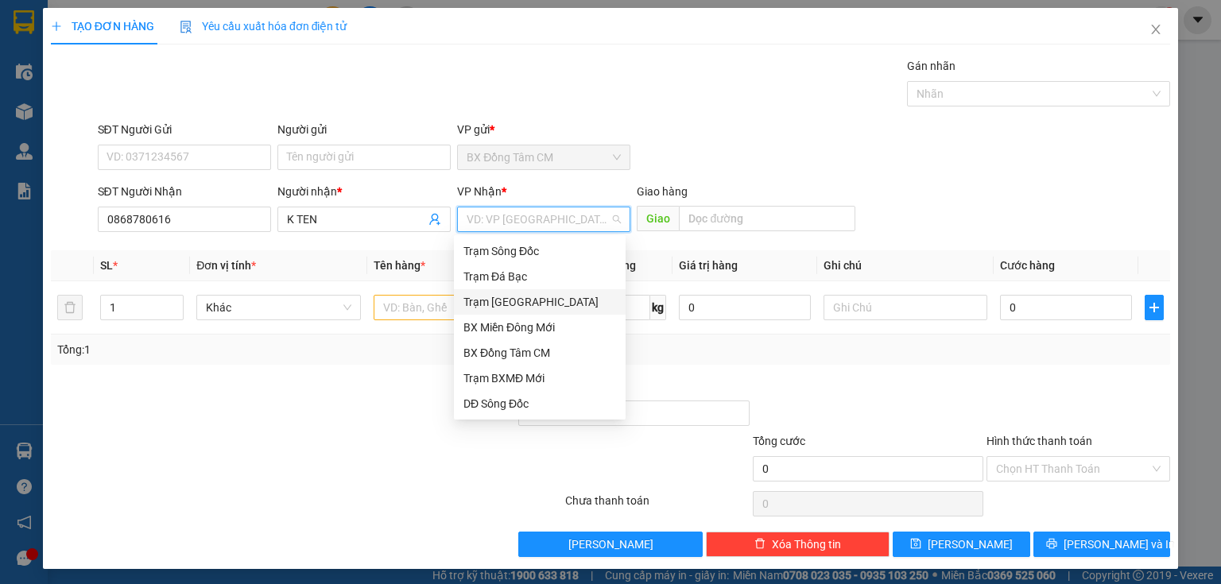
click at [510, 300] on div "Trạm [GEOGRAPHIC_DATA]" at bounding box center [539, 301] width 153 height 17
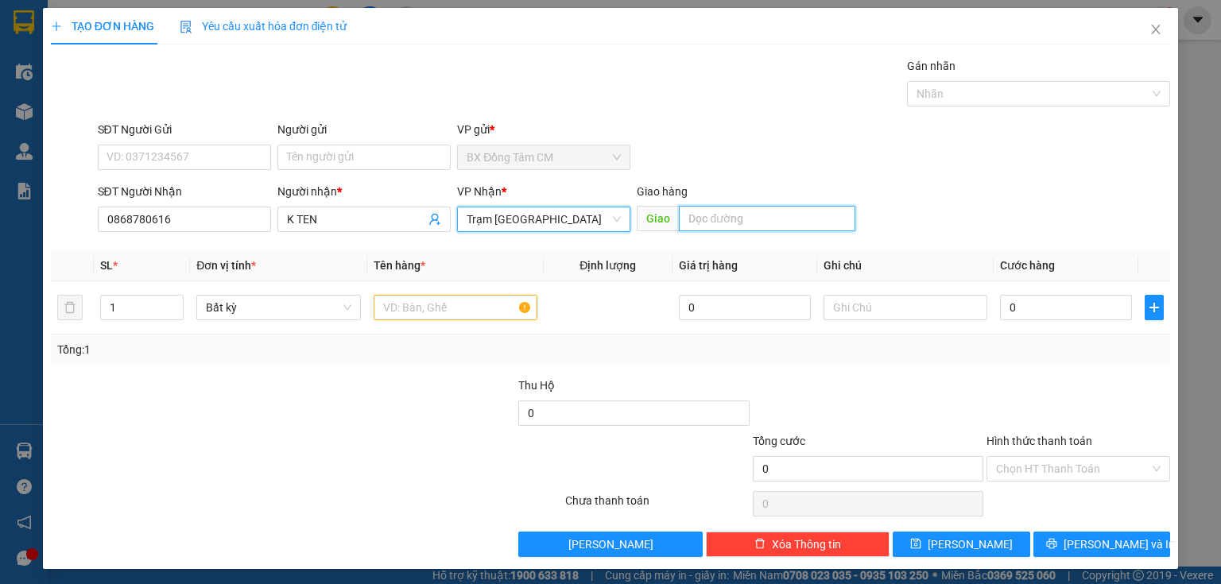
click at [788, 222] on input "text" at bounding box center [767, 218] width 176 height 25
type input "CV AS"
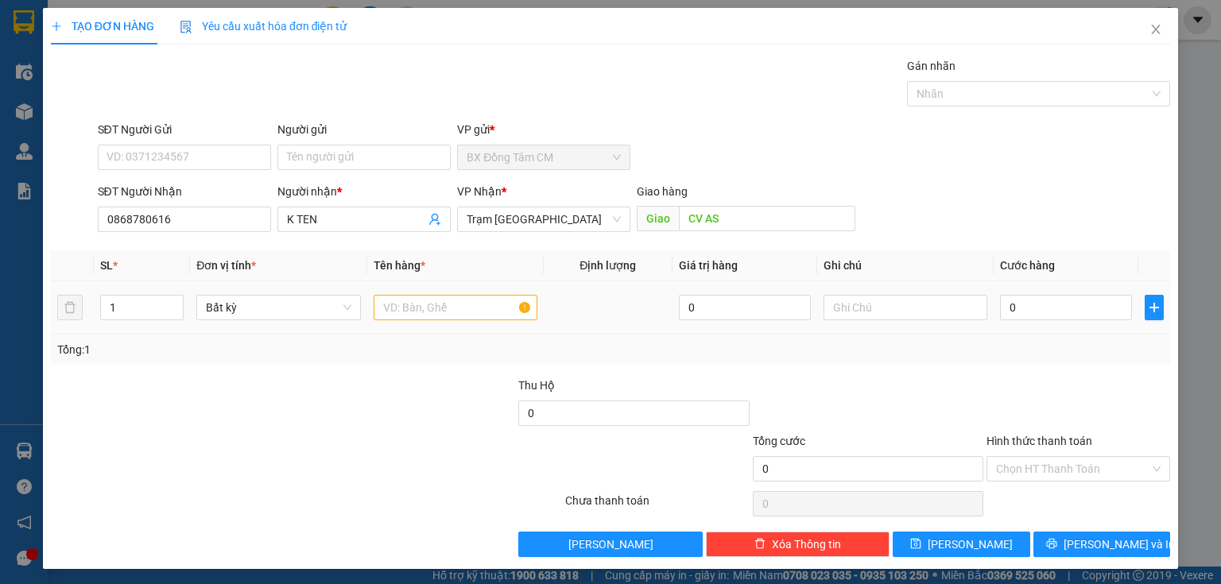
drag, startPoint x: 479, startPoint y: 289, endPoint x: 473, endPoint y: 300, distance: 12.1
click at [475, 297] on td at bounding box center [455, 307] width 176 height 53
click at [473, 300] on input "text" at bounding box center [456, 307] width 164 height 25
type input "1 HOP"
click at [1053, 322] on div "0" at bounding box center [1066, 308] width 132 height 32
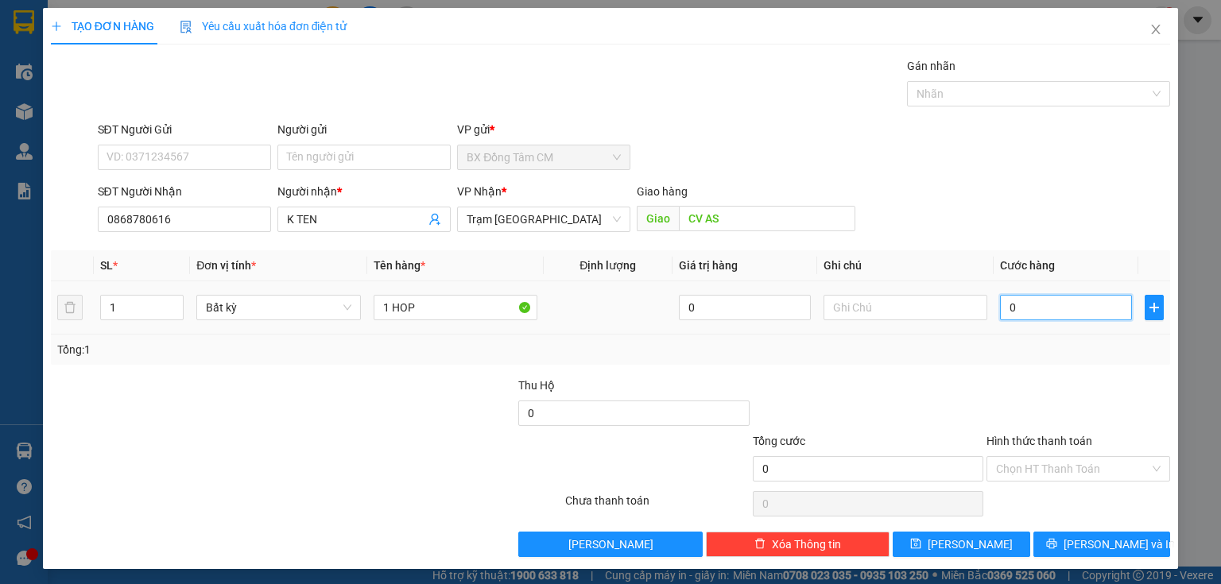
click at [1052, 305] on input "0" at bounding box center [1066, 307] width 132 height 25
type input "4"
type input "40"
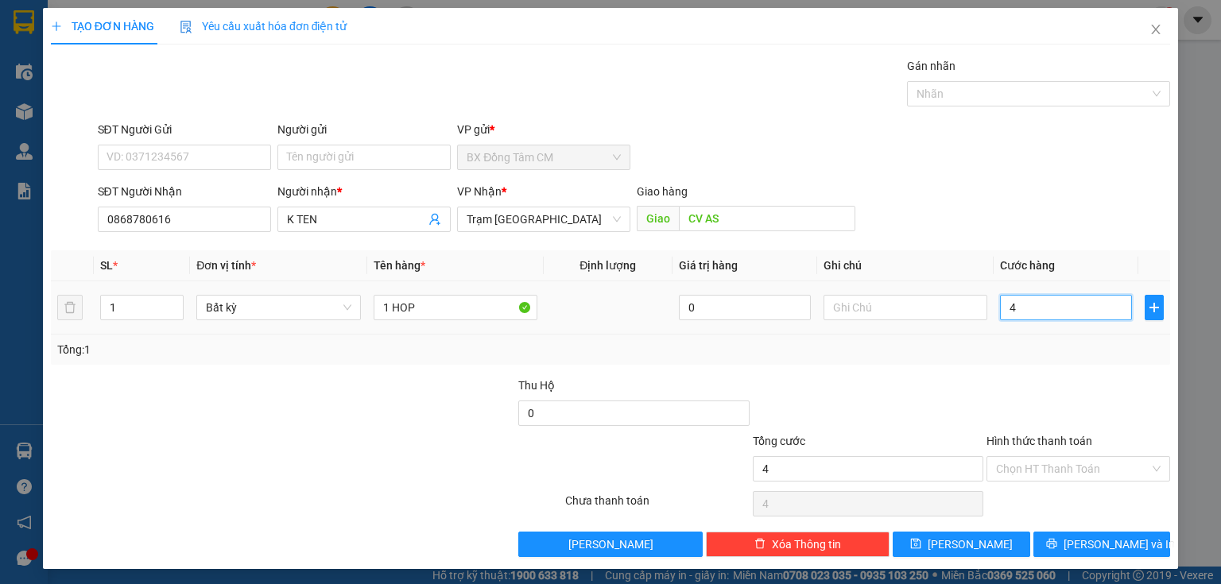
type input "40"
type input "400"
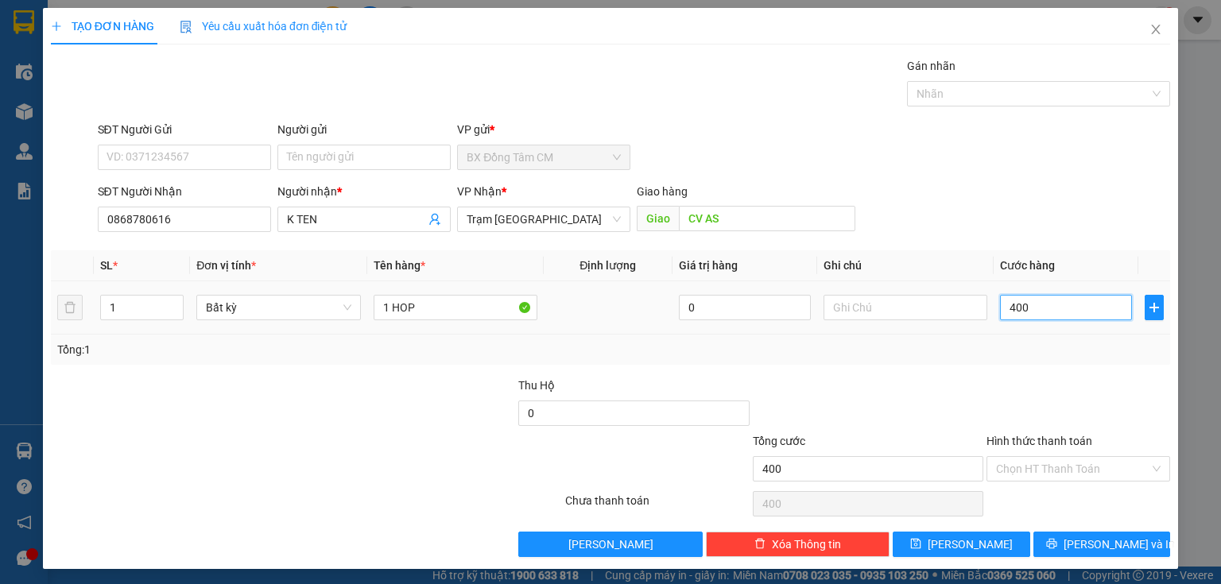
type input "4.000"
type input "40.000"
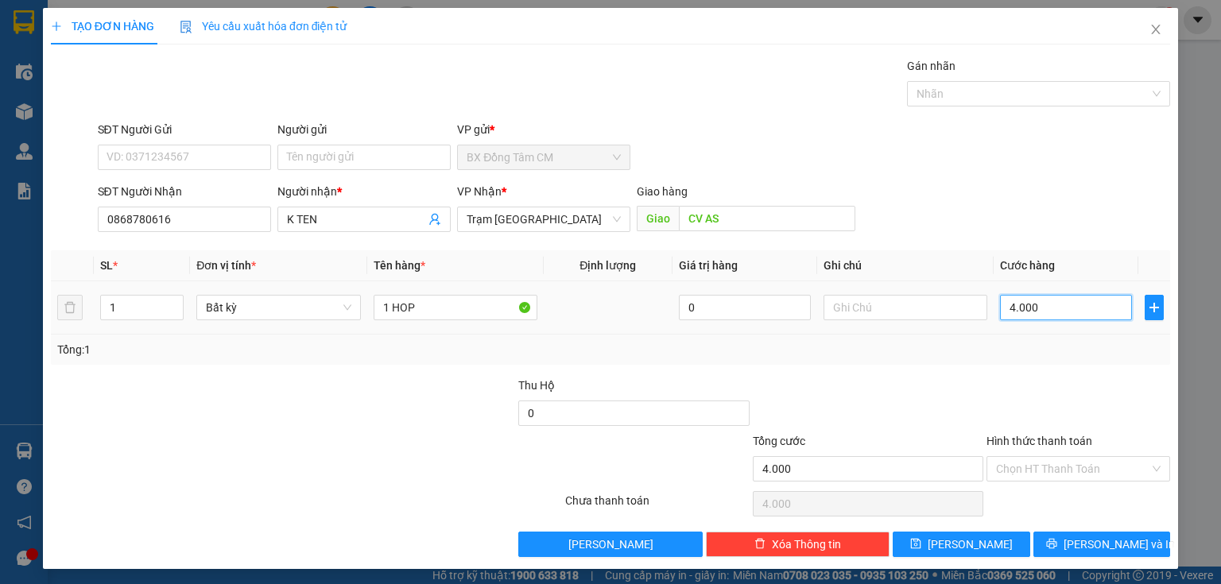
type input "40.000"
click at [1057, 544] on icon "printer" at bounding box center [1051, 543] width 11 height 11
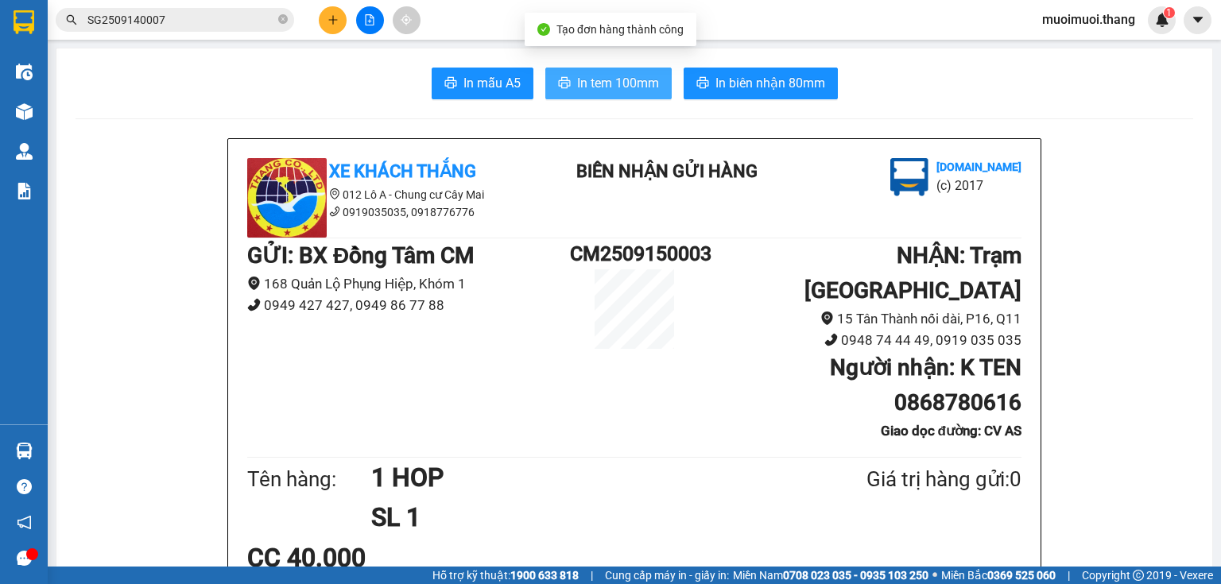
click at [597, 88] on span "In tem 100mm" at bounding box center [618, 83] width 82 height 20
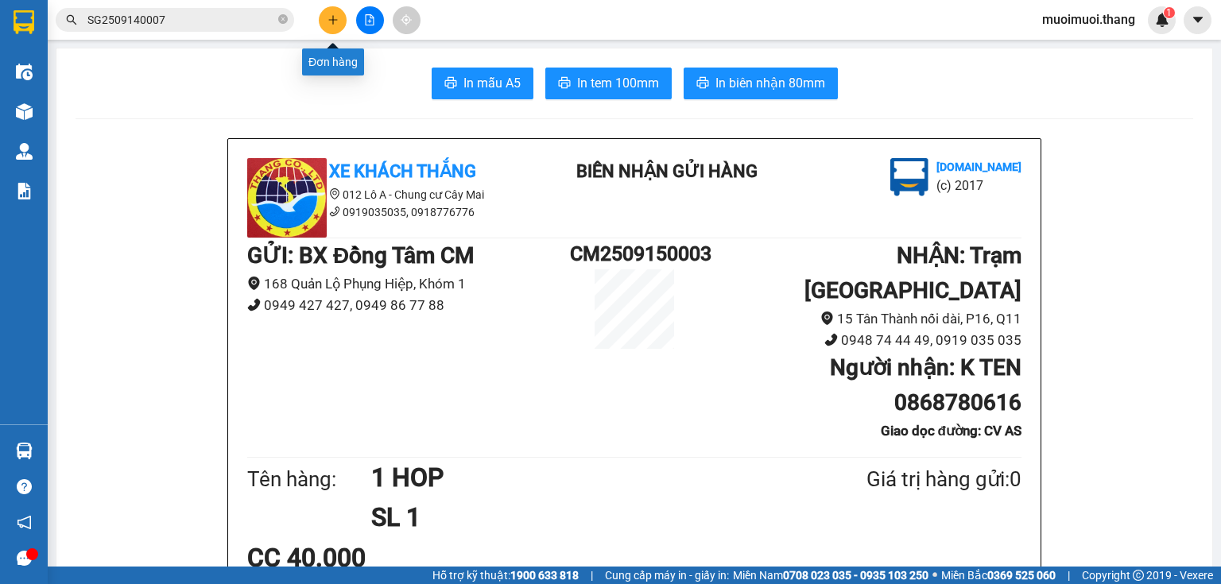
click at [335, 16] on icon "plus" at bounding box center [333, 19] width 11 height 11
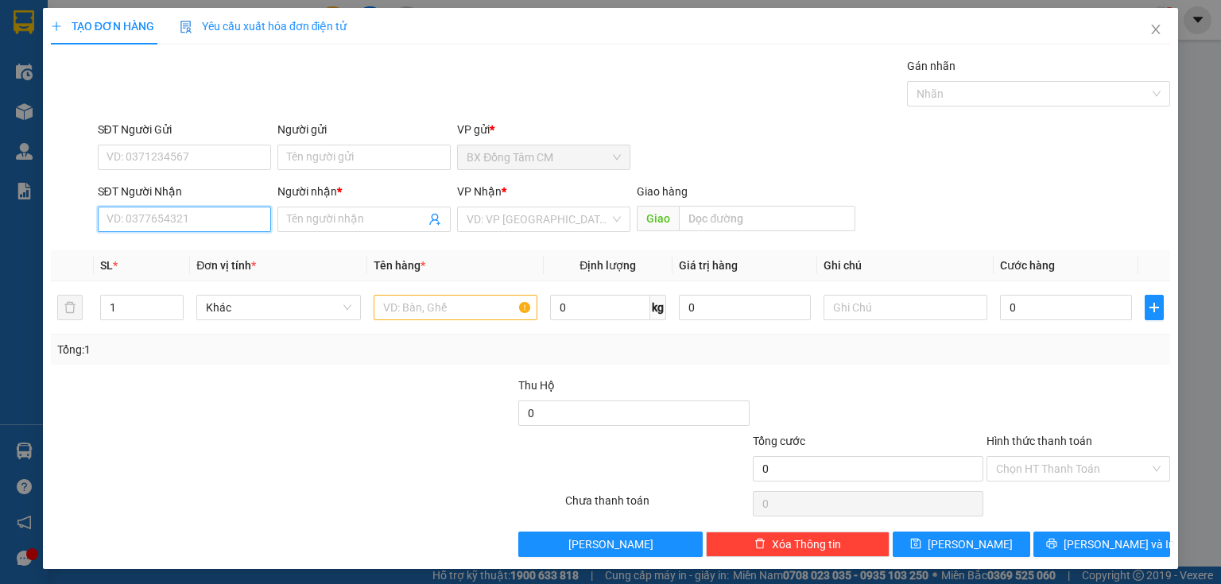
click at [188, 225] on input "SĐT Người Nhận" at bounding box center [184, 219] width 173 height 25
click at [139, 227] on input "0946942" at bounding box center [184, 219] width 173 height 25
click at [130, 231] on input "0946942" at bounding box center [184, 219] width 173 height 25
click at [154, 223] on input "0946942" at bounding box center [184, 219] width 173 height 25
type input "0946942894"
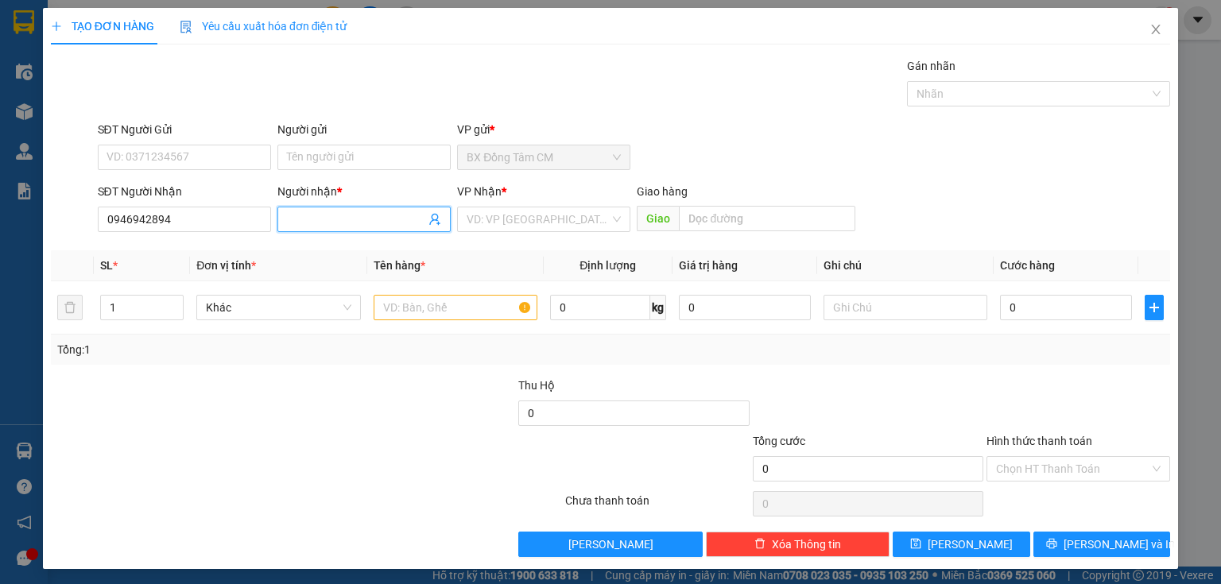
click at [374, 211] on input "Người nhận *" at bounding box center [356, 219] width 138 height 17
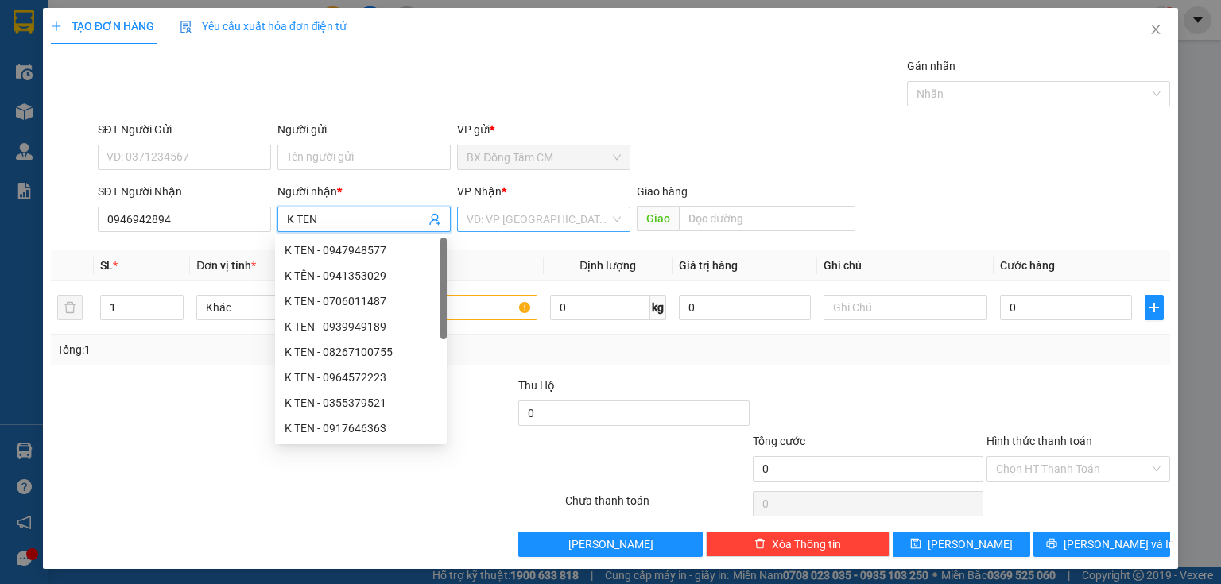
type input "K TEN"
click at [468, 214] on input "search" at bounding box center [538, 219] width 143 height 24
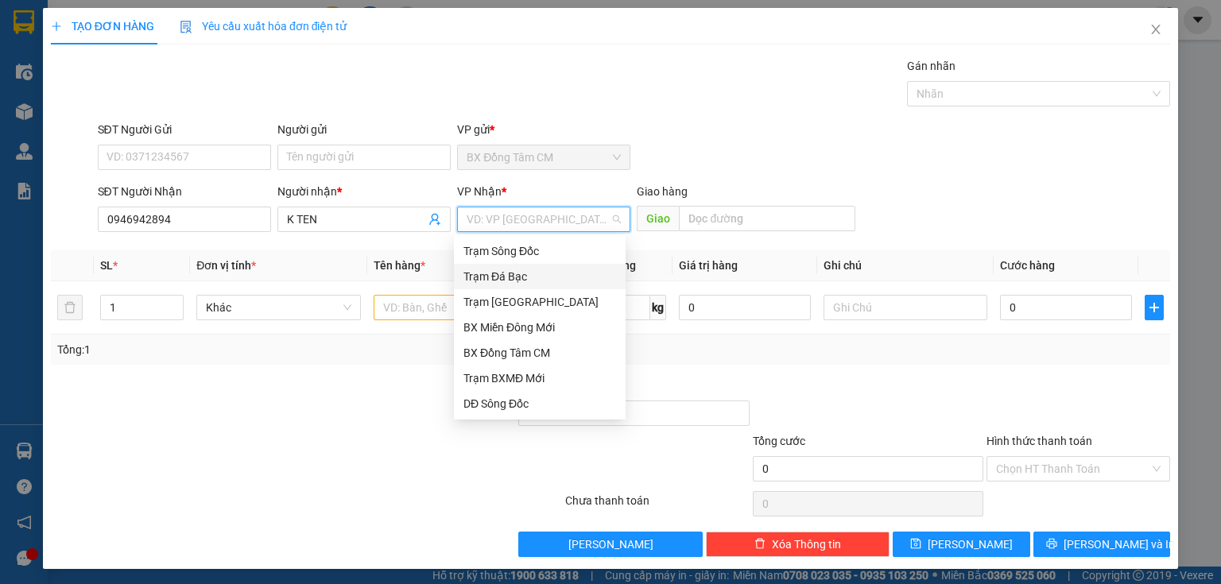
click at [533, 291] on div "Trạm [GEOGRAPHIC_DATA]" at bounding box center [540, 301] width 172 height 25
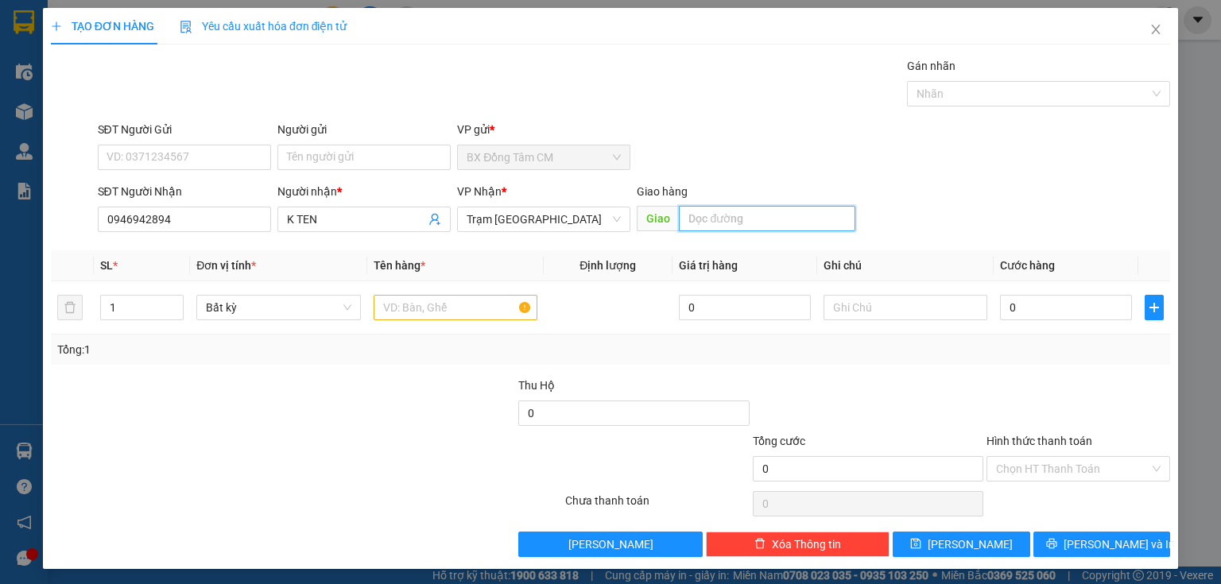
click at [694, 214] on input "text" at bounding box center [767, 218] width 176 height 25
type input "CV TÂN THẾ HIEP"
click at [430, 308] on input "text" at bounding box center [456, 307] width 164 height 25
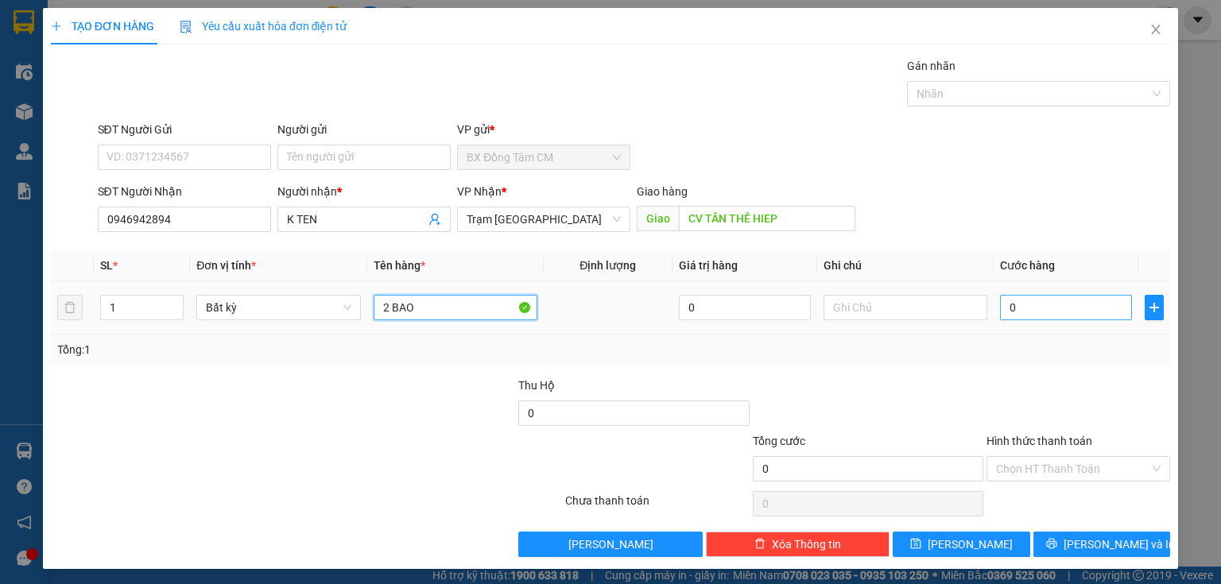
type input "2 BAO"
click at [1065, 308] on input "0" at bounding box center [1066, 307] width 132 height 25
type input "7"
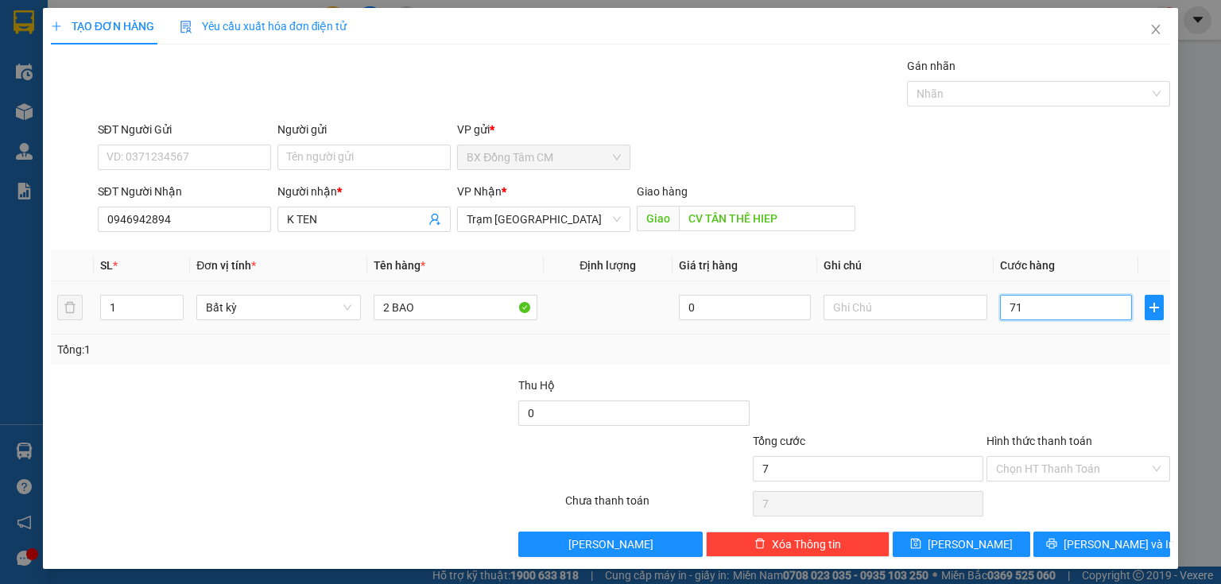
type input "710"
type input "7.100"
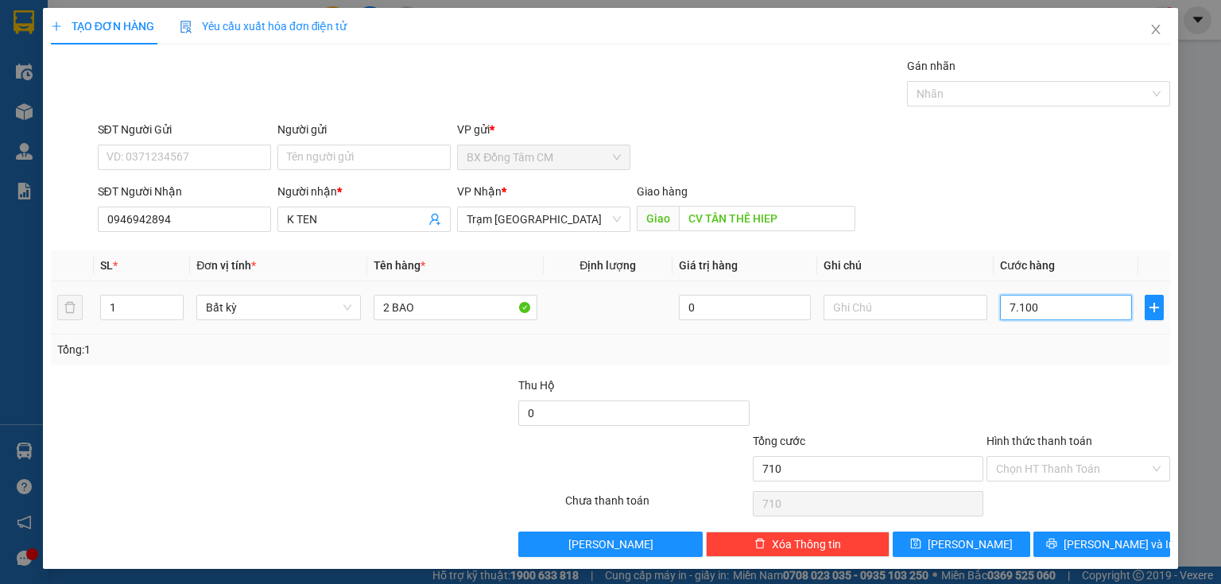
type input "7.100"
type input "71.000"
type input "7.100"
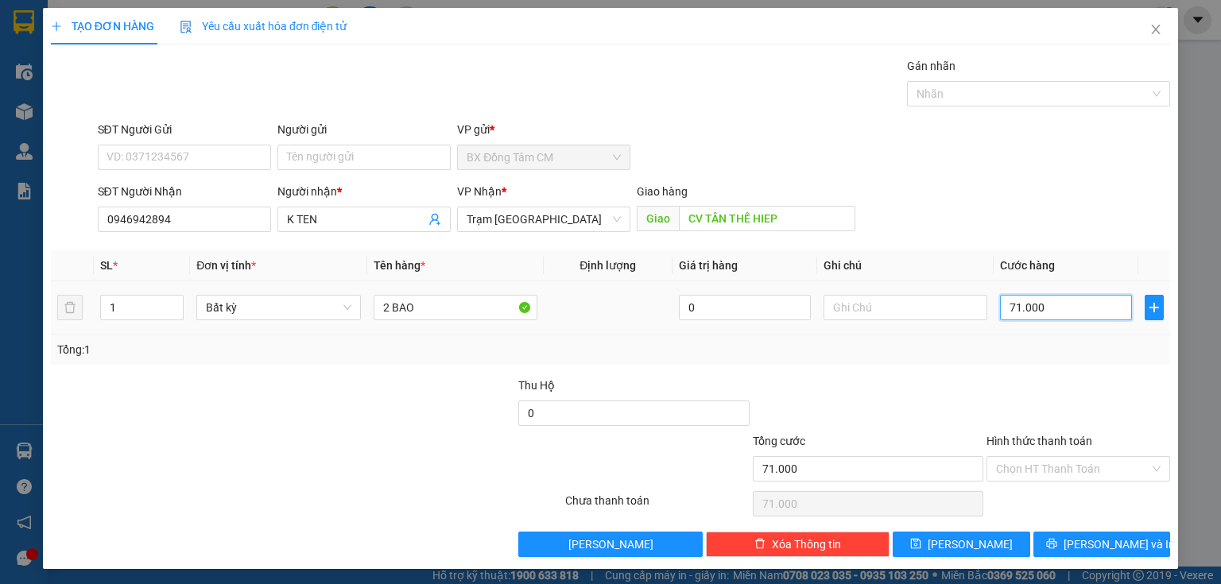
type input "7.100"
type input "710"
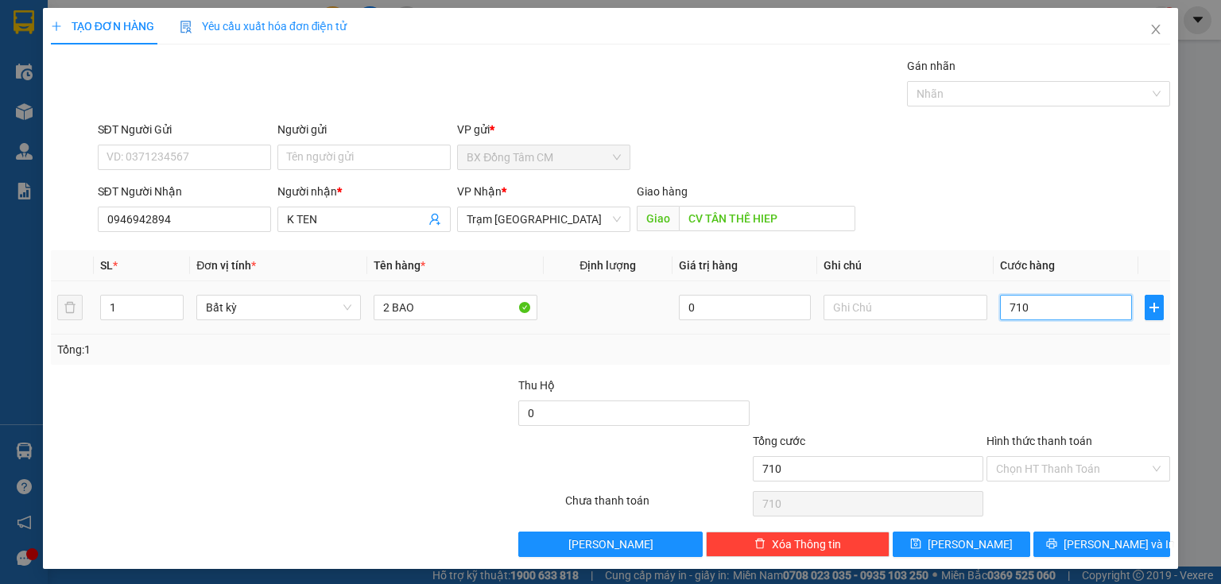
type input "71"
type input "7"
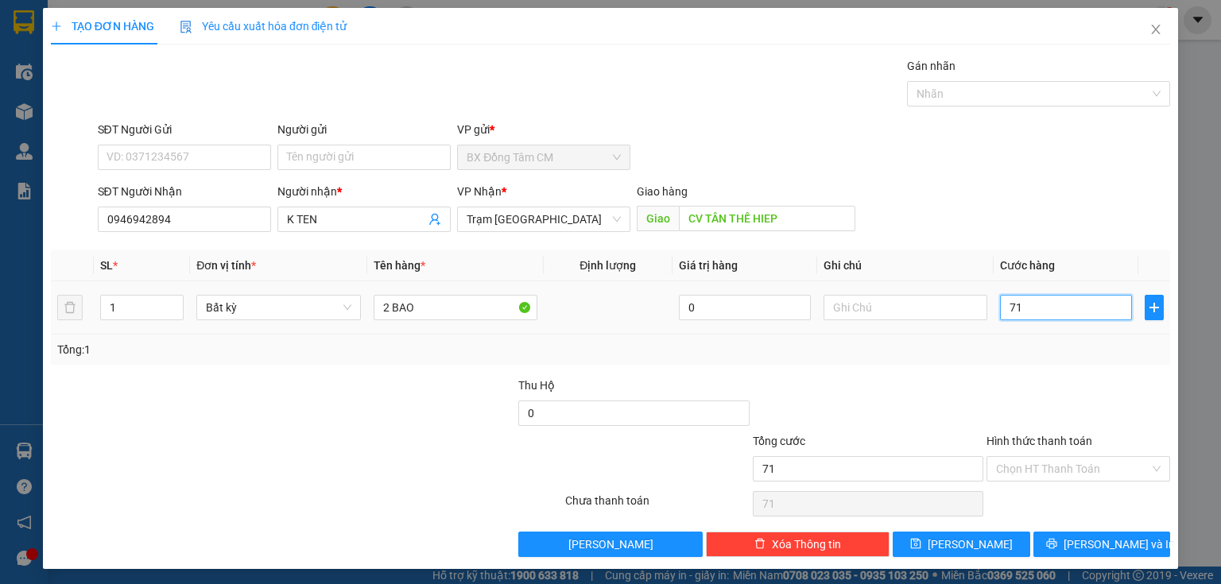
type input "7"
type input "70"
type input "700"
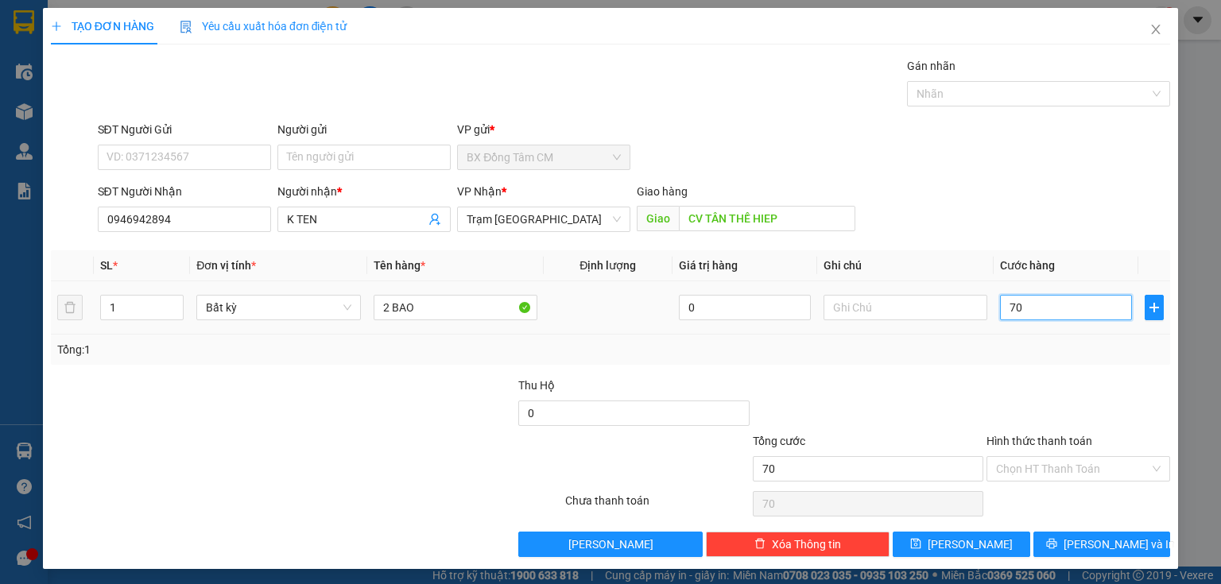
type input "700"
type input "7.000"
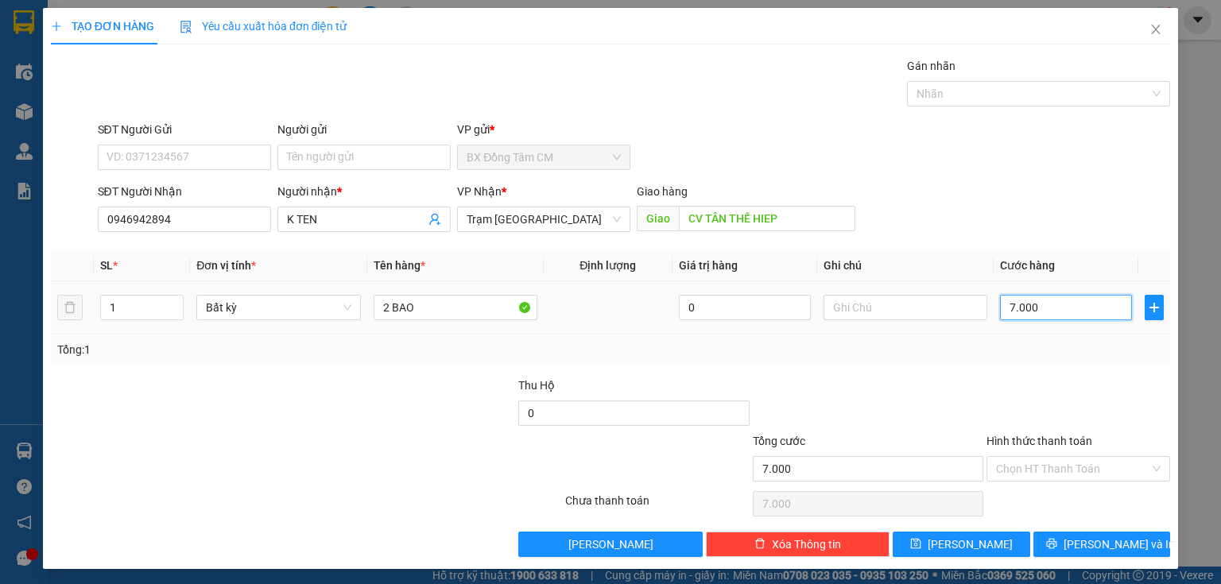
type input "70.000"
click at [1093, 467] on input "Hình thức thanh toán" at bounding box center [1072, 469] width 153 height 24
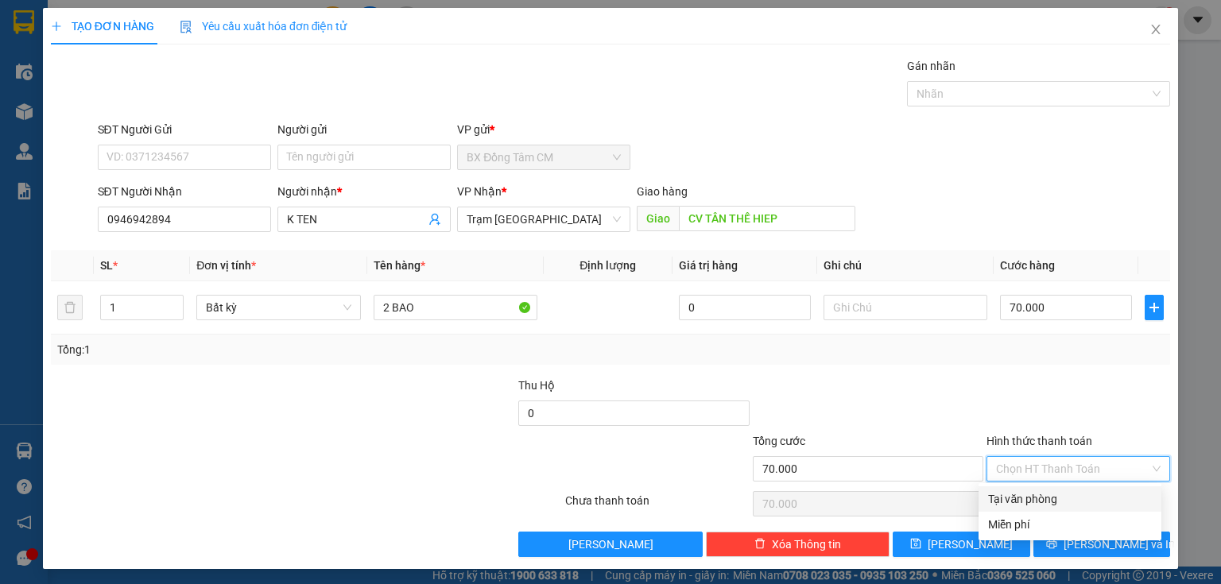
click at [1045, 501] on div "Tại văn phòng" at bounding box center [1070, 498] width 164 height 17
type input "0"
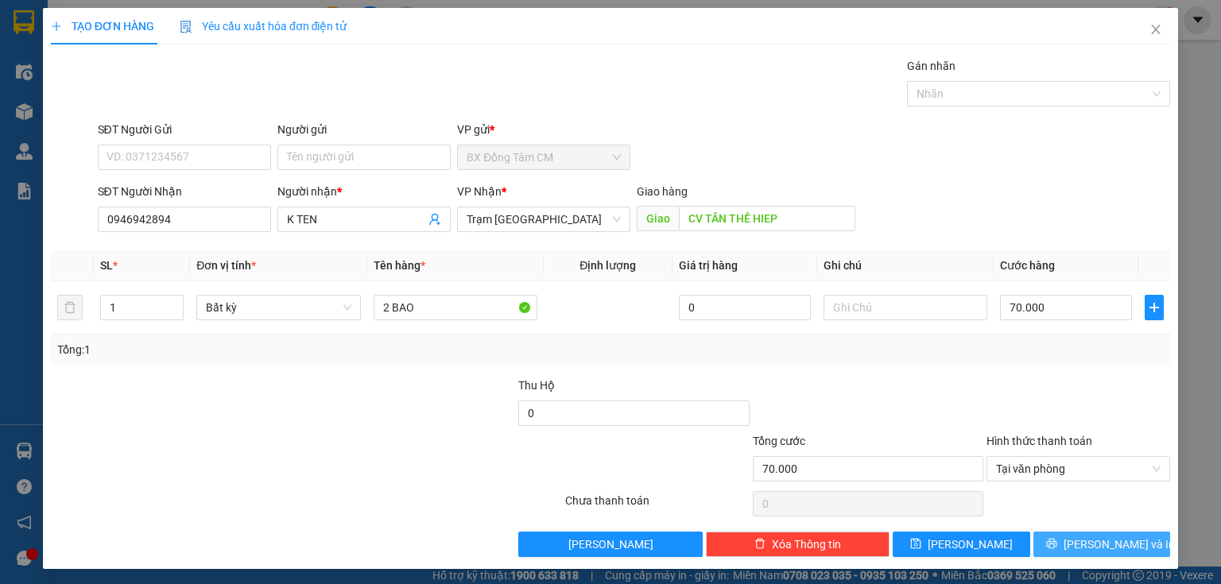
click at [1049, 536] on button "[PERSON_NAME] và In" at bounding box center [1102, 544] width 138 height 25
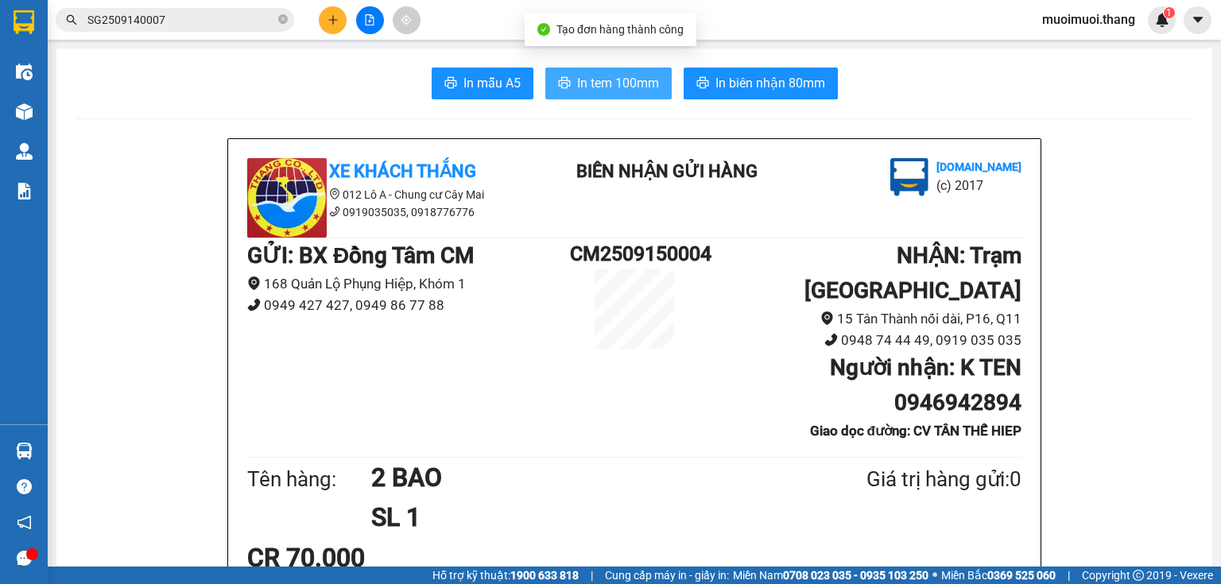
click at [618, 86] on span "In tem 100mm" at bounding box center [618, 83] width 82 height 20
click at [326, 4] on div "Kết quả tìm kiếm ( 1 ) Bộ lọc Mã ĐH Trạng thái Món hàng Thu hộ Tổng cước Chưa c…" at bounding box center [610, 20] width 1221 height 40
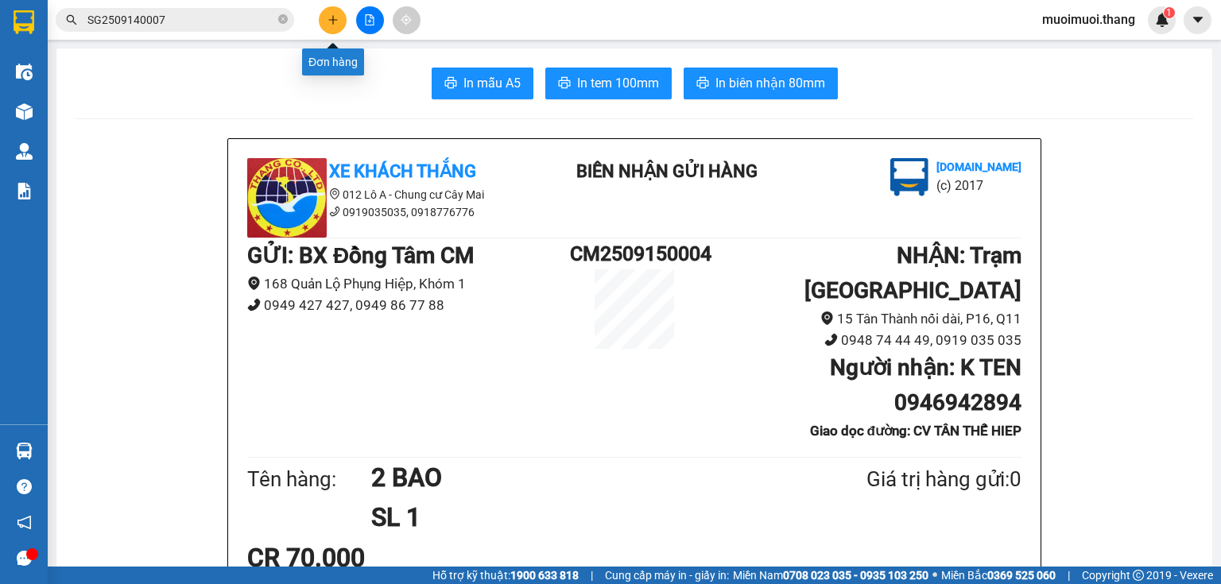
click at [328, 21] on icon "plus" at bounding box center [333, 19] width 11 height 11
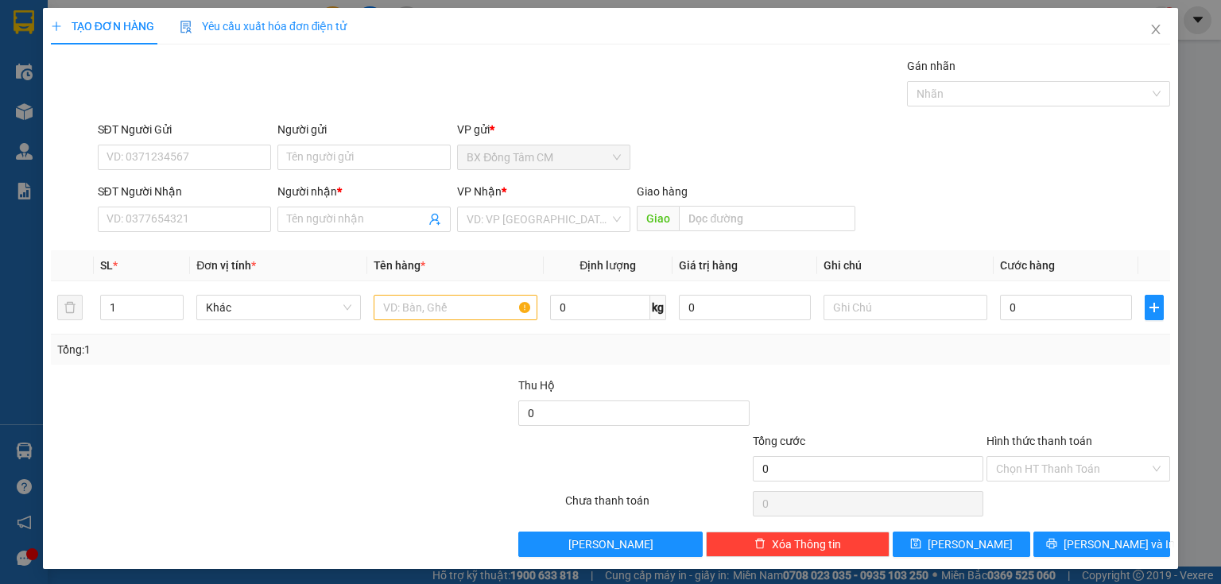
click at [258, 204] on div "SĐT Người Nhận" at bounding box center [184, 195] width 173 height 24
click at [254, 207] on input "SĐT Người Nhận" at bounding box center [184, 219] width 173 height 25
type input "0939430032"
click at [130, 248] on div "0939430032 - SG" at bounding box center [183, 250] width 153 height 17
type input "SG"
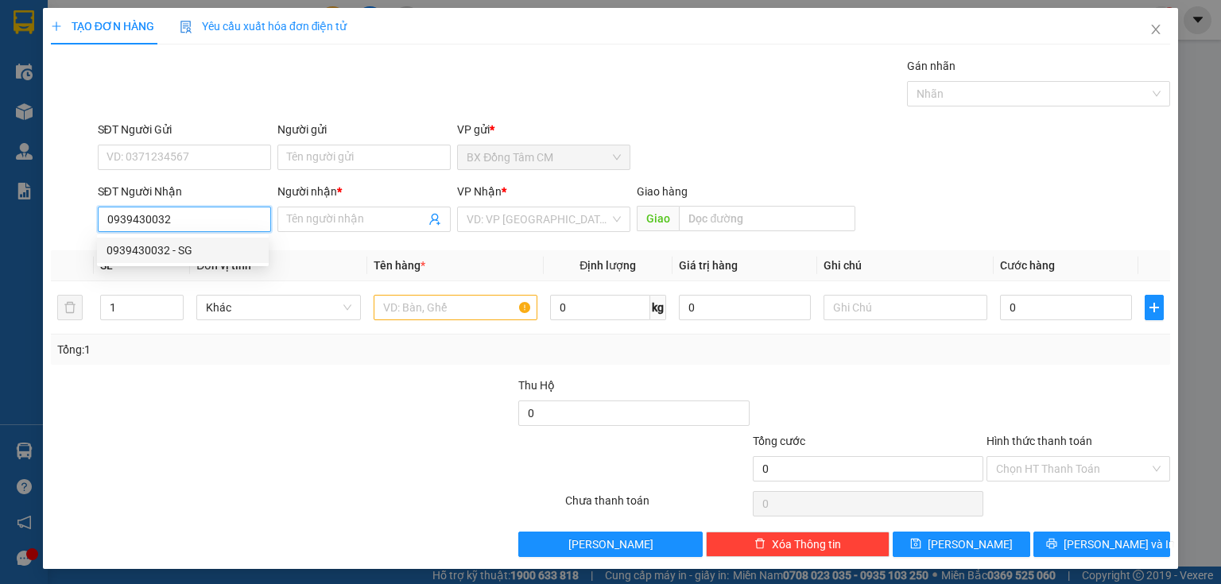
type input "VĨNH LONG"
type input "0939430032"
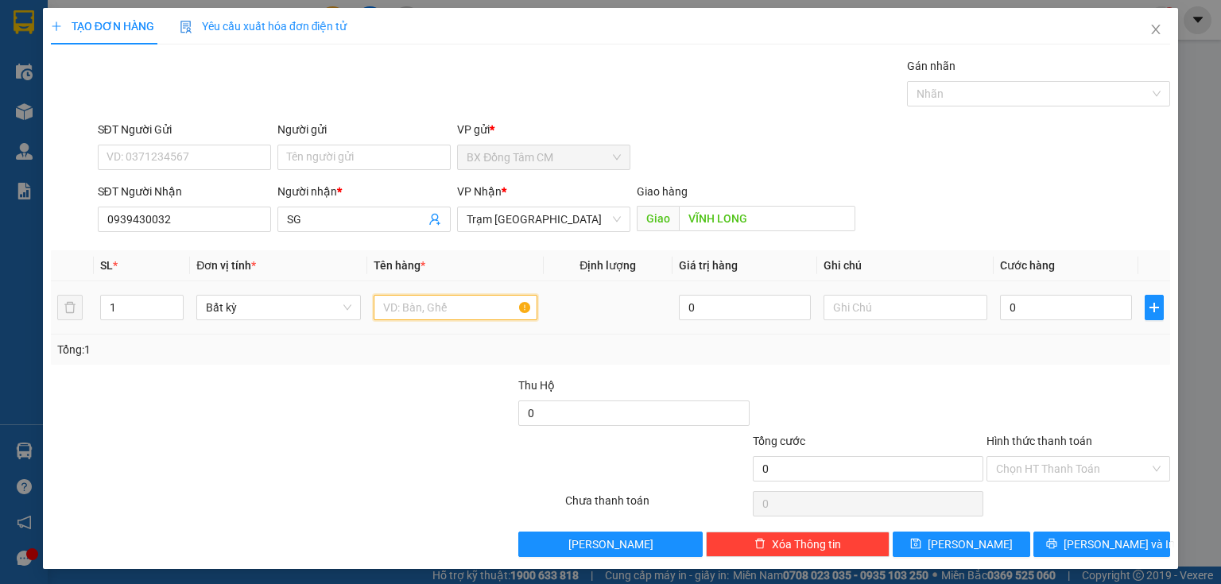
click at [464, 302] on input "text" at bounding box center [456, 307] width 164 height 25
type input "1 CAN"
click at [1040, 304] on input "0" at bounding box center [1066, 307] width 132 height 25
type input "5"
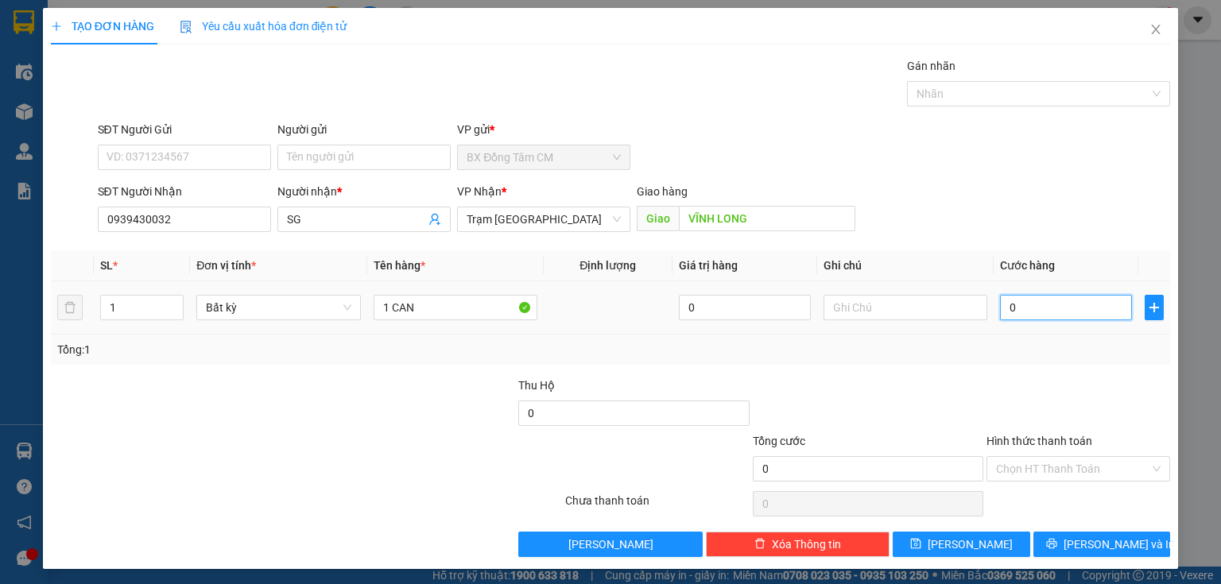
type input "5"
type input "50"
type input "500"
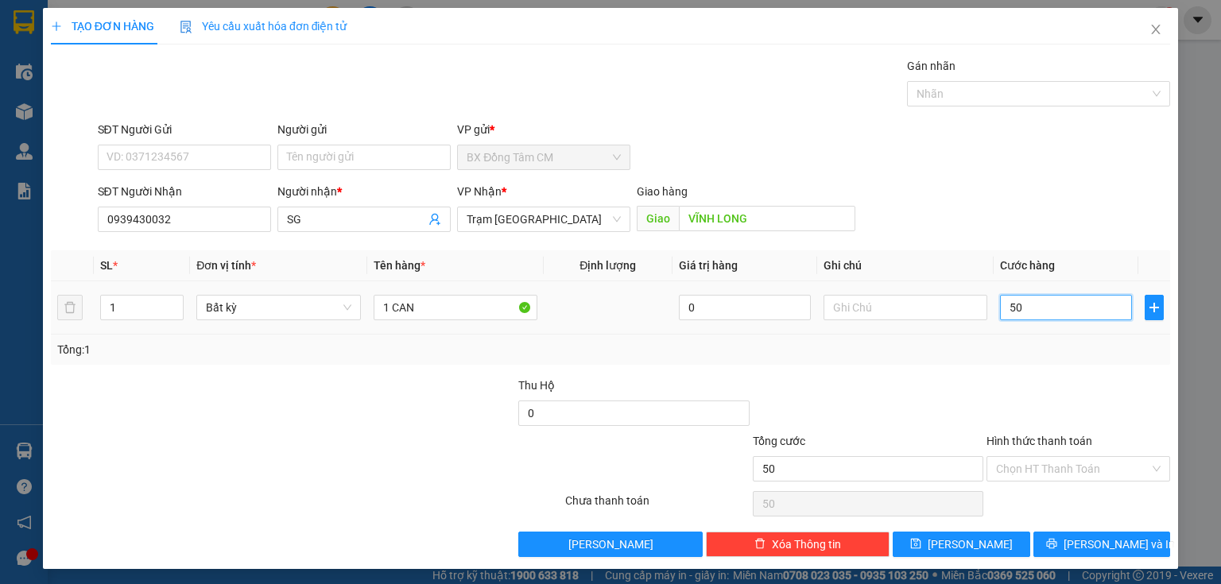
type input "500"
type input "5.000"
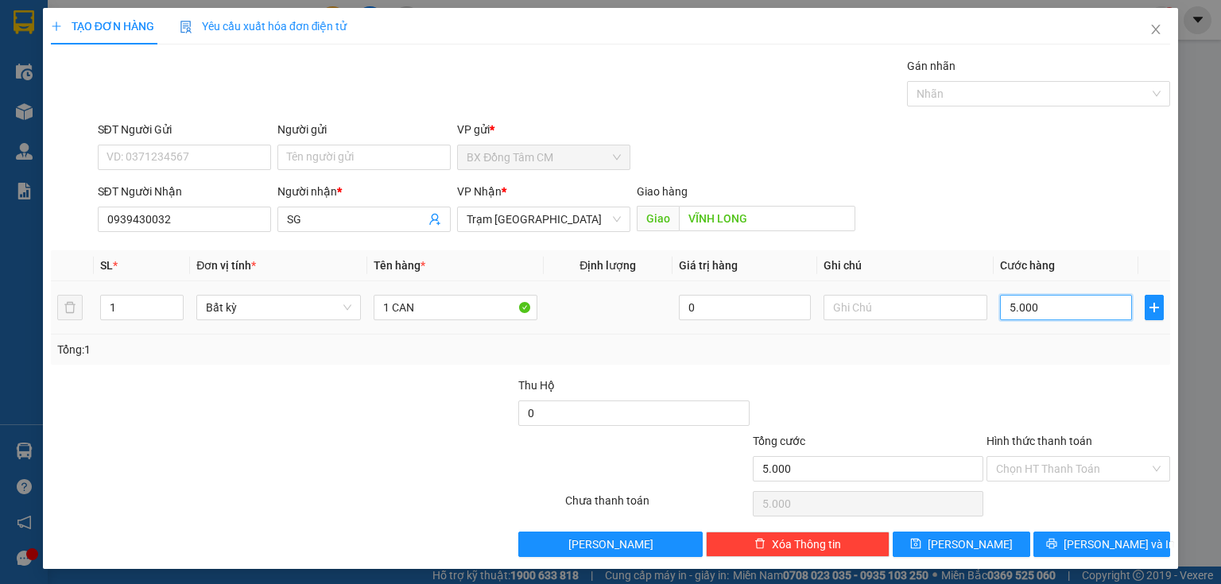
type input "50.000"
click at [1034, 471] on input "Hình thức thanh toán" at bounding box center [1072, 469] width 153 height 24
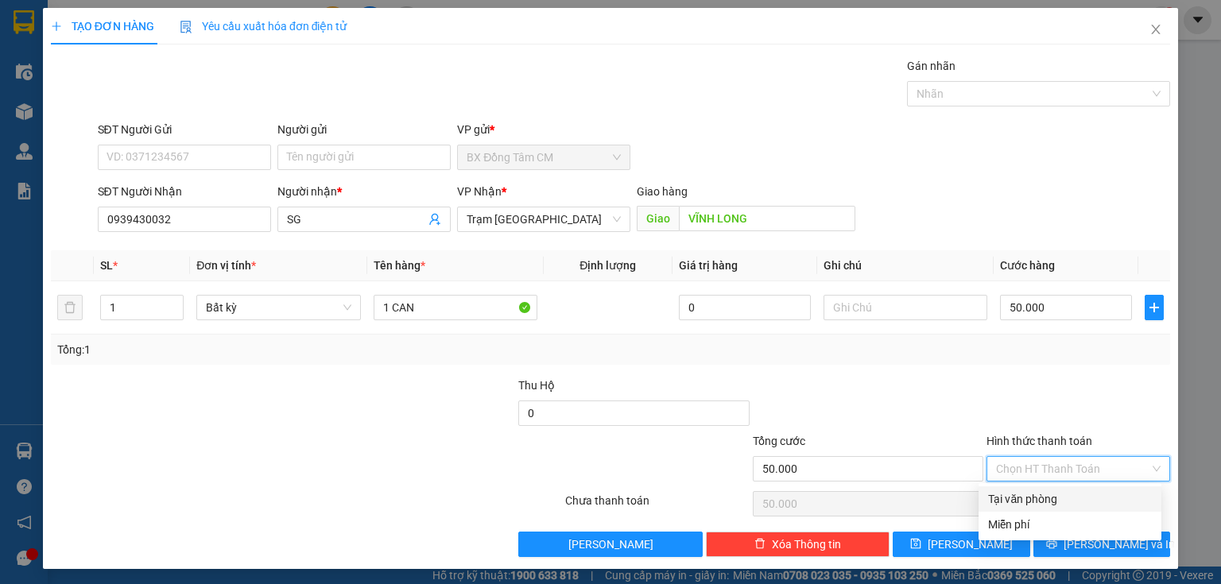
click at [1035, 507] on div "Tại văn phòng" at bounding box center [1070, 498] width 164 height 17
type input "0"
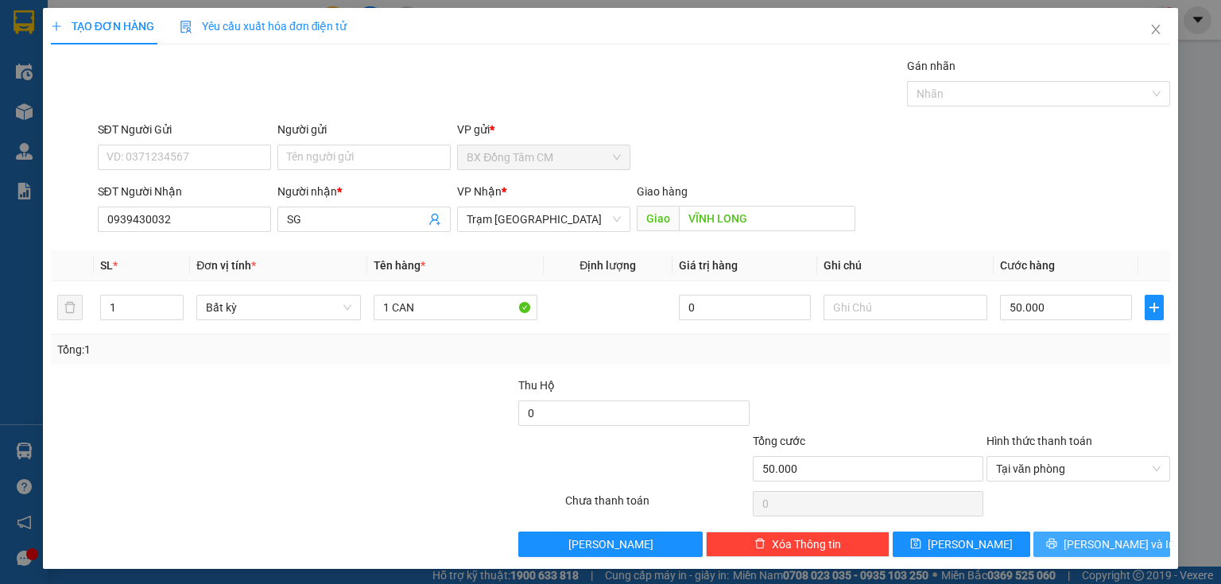
click at [1046, 544] on button "[PERSON_NAME] và In" at bounding box center [1102, 544] width 138 height 25
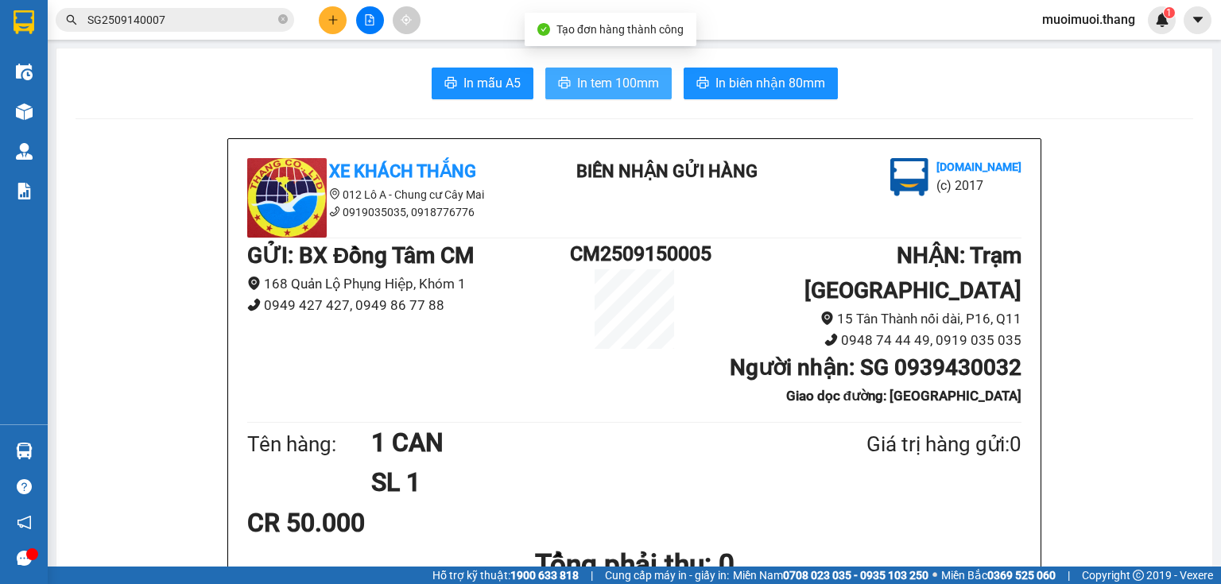
click at [591, 82] on span "In tem 100mm" at bounding box center [618, 83] width 82 height 20
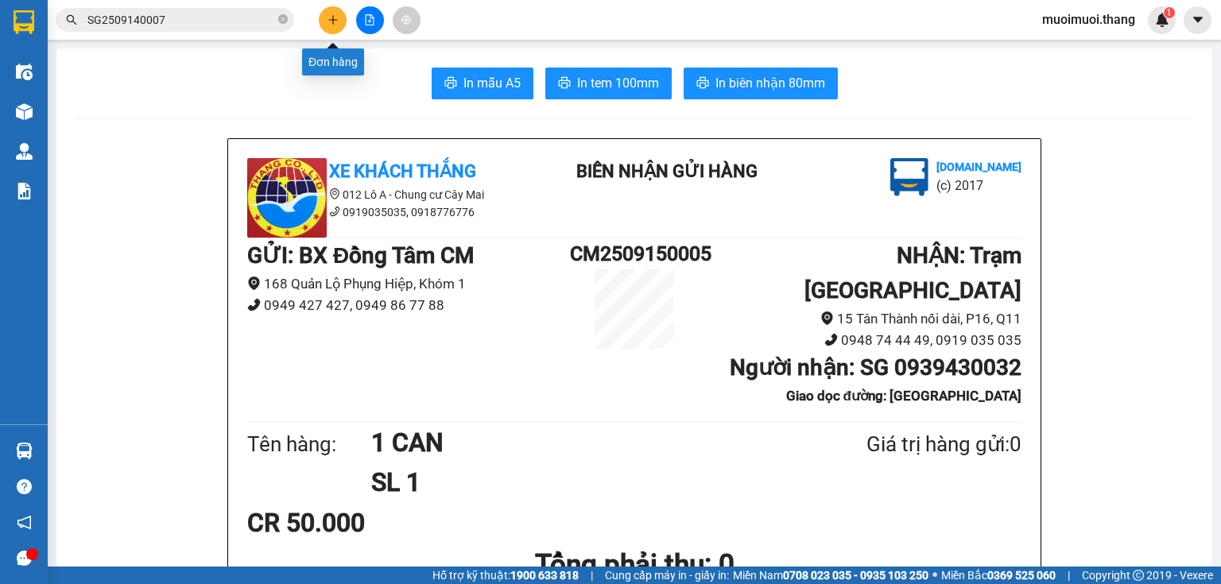
click at [331, 22] on icon "plus" at bounding box center [333, 19] width 11 height 11
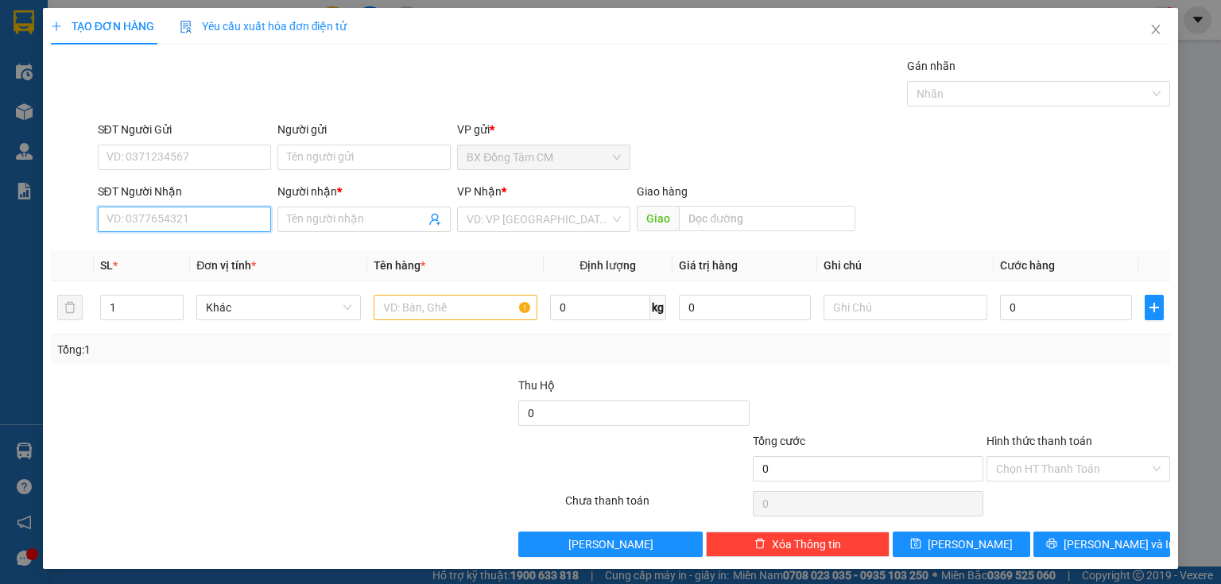
click at [226, 212] on input "SĐT Người Nhận" at bounding box center [184, 219] width 173 height 25
type input "0826529210"
click at [211, 254] on div "0826529210 - K TEN" at bounding box center [183, 250] width 153 height 17
type input "K TEN"
type input "0826529210"
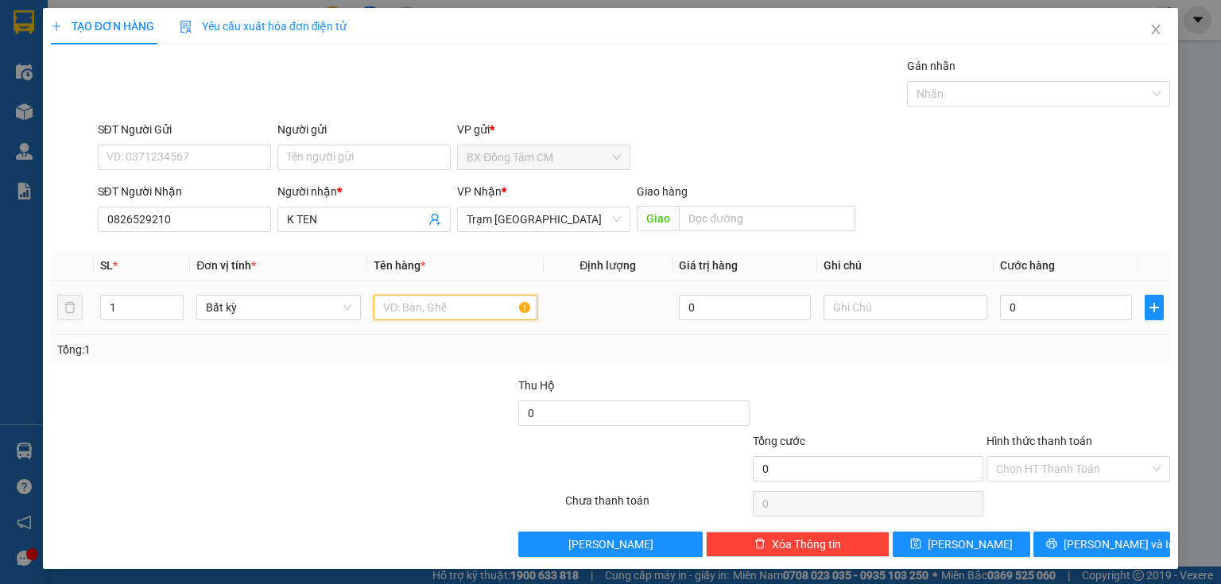
click at [440, 308] on input "text" at bounding box center [456, 307] width 164 height 25
type input "1TH"
type input "6"
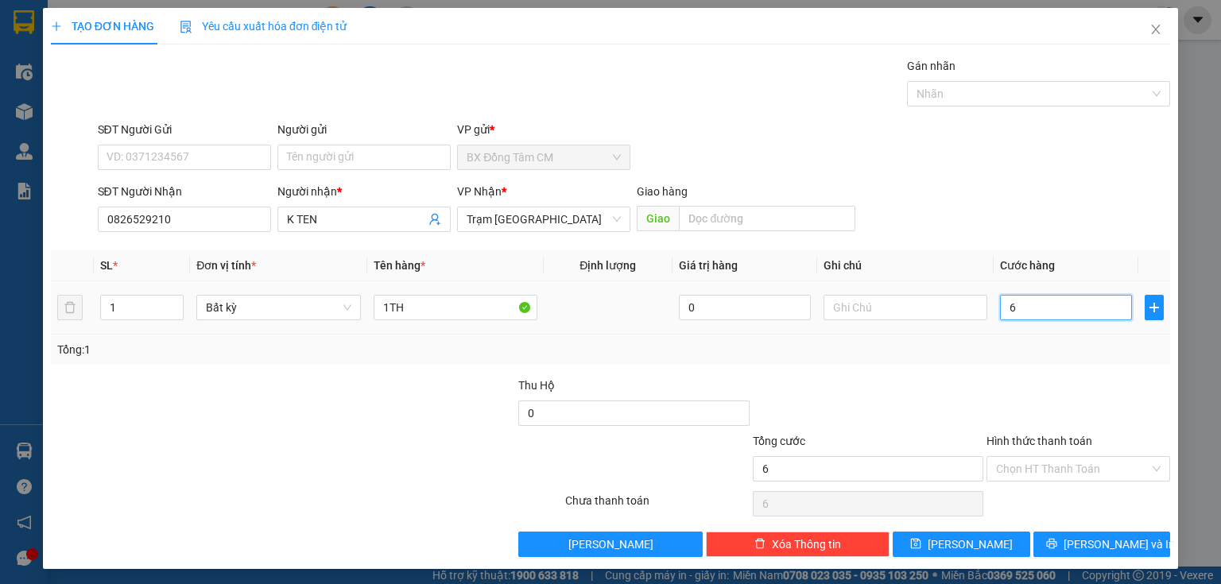
type input "60"
type input "600"
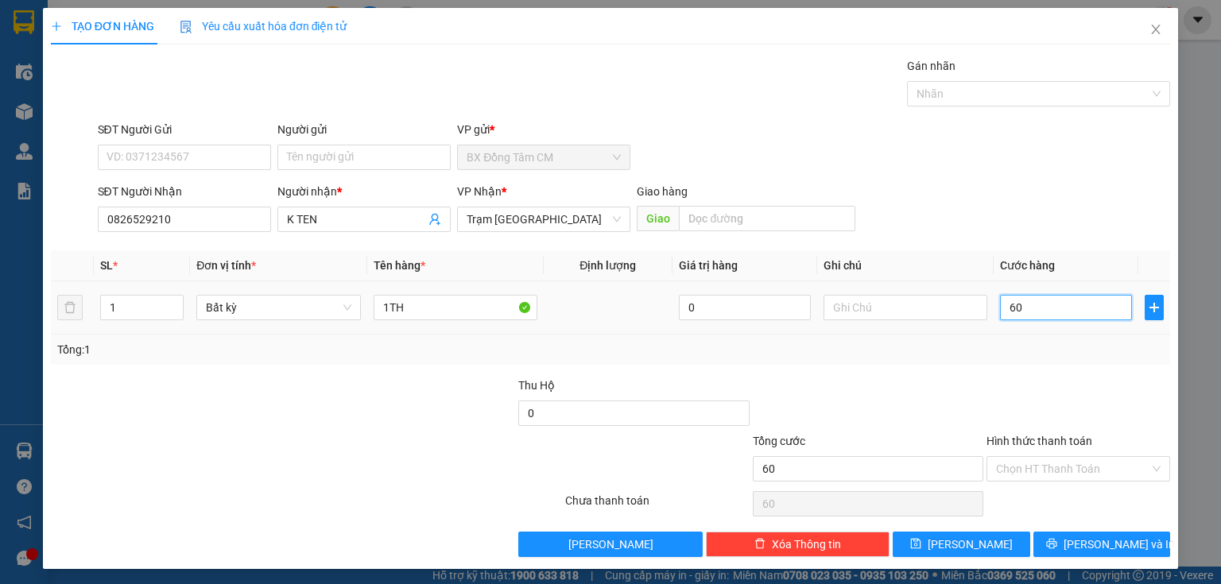
type input "600"
type input "6.000"
type input "60.000"
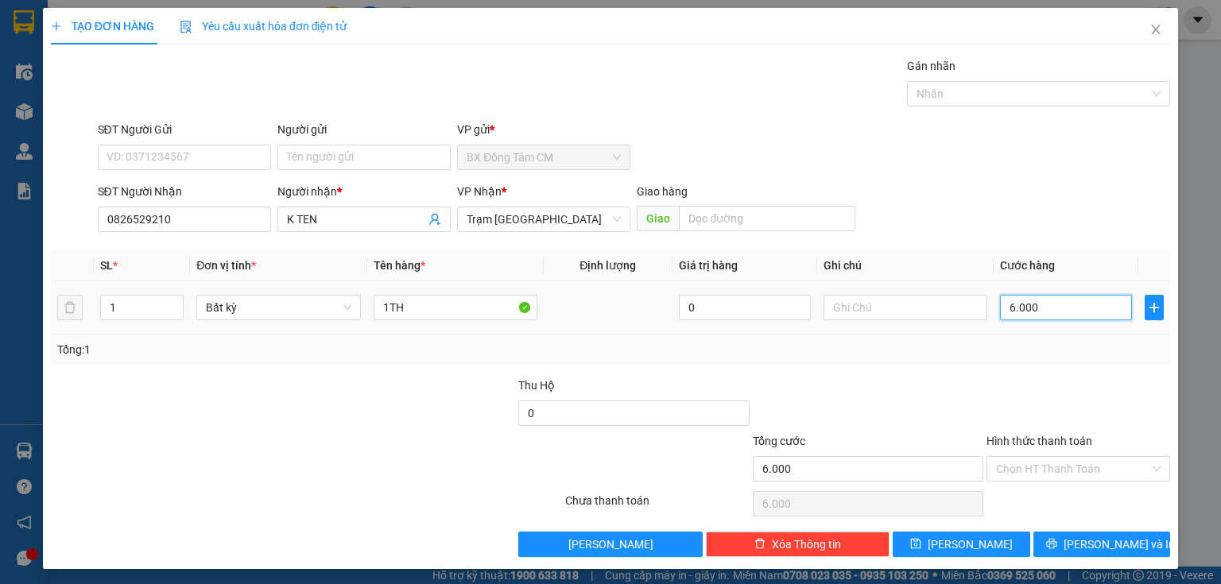
type input "60.000"
click at [1052, 467] on input "Hình thức thanh toán" at bounding box center [1072, 469] width 153 height 24
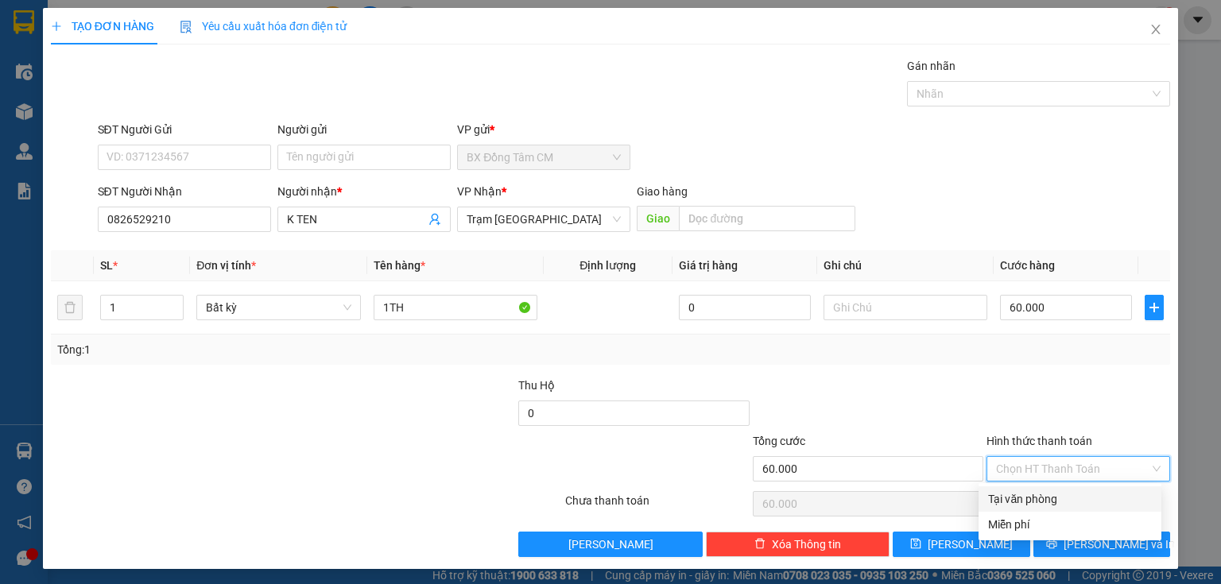
click at [1049, 490] on div "Tại văn phòng" at bounding box center [1070, 498] width 164 height 17
type input "0"
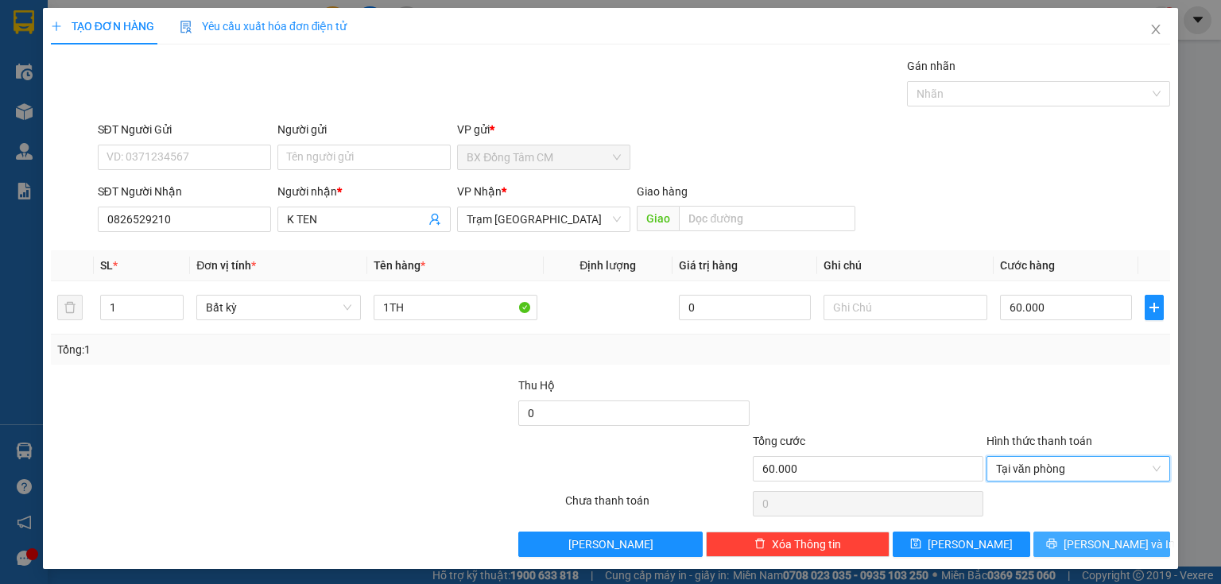
click at [1033, 552] on button "[PERSON_NAME] và In" at bounding box center [1102, 544] width 138 height 25
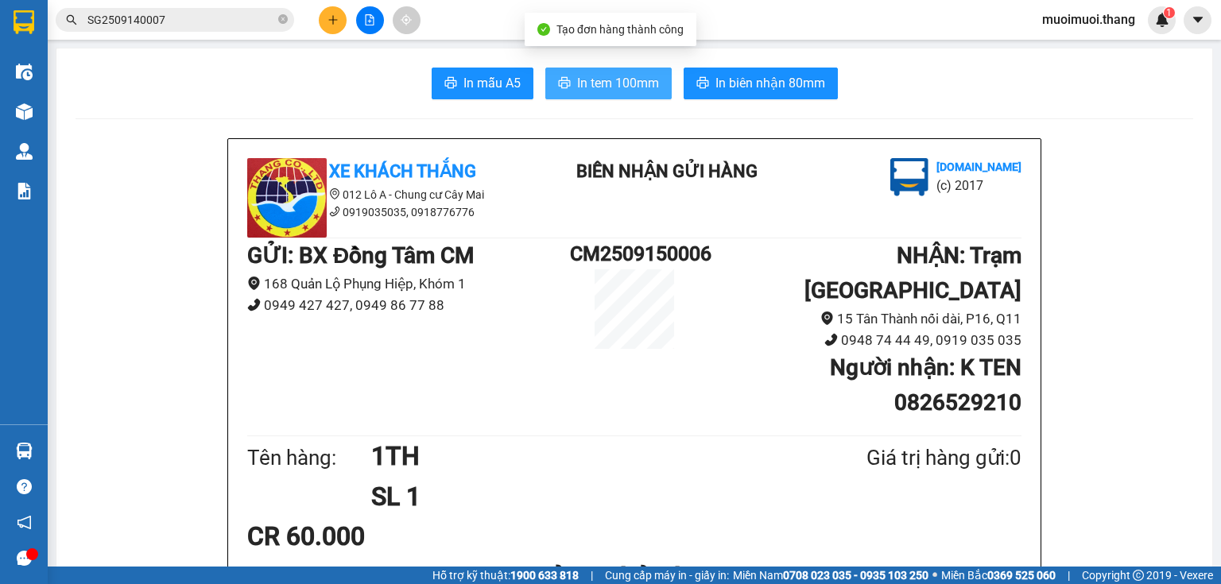
click at [563, 91] on button "In tem 100mm" at bounding box center [608, 84] width 126 height 32
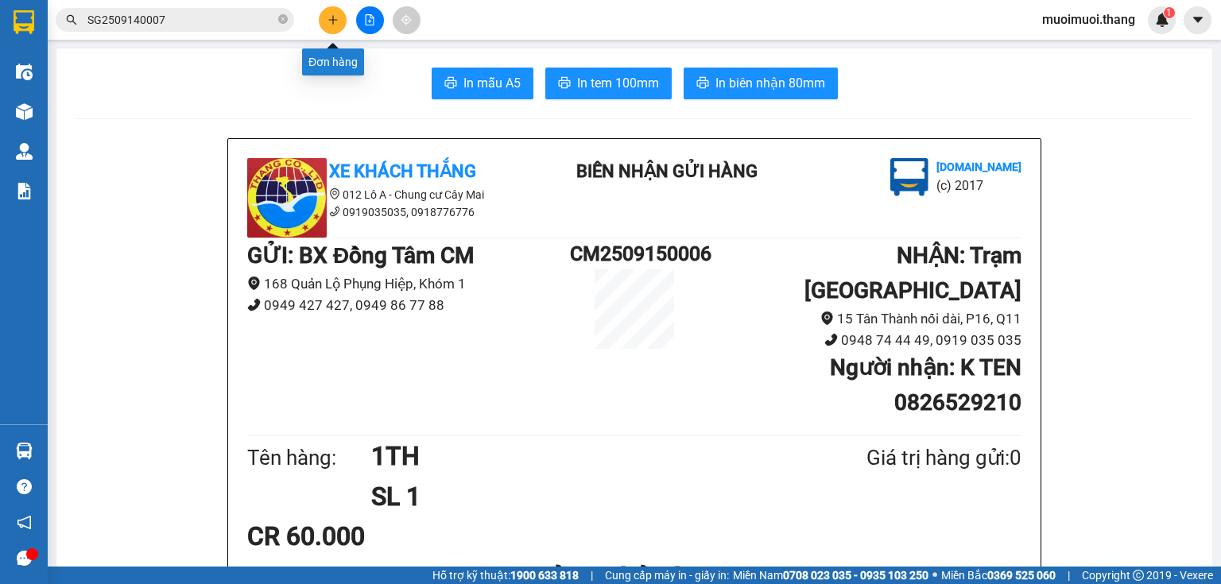
click at [324, 16] on button at bounding box center [333, 20] width 28 height 28
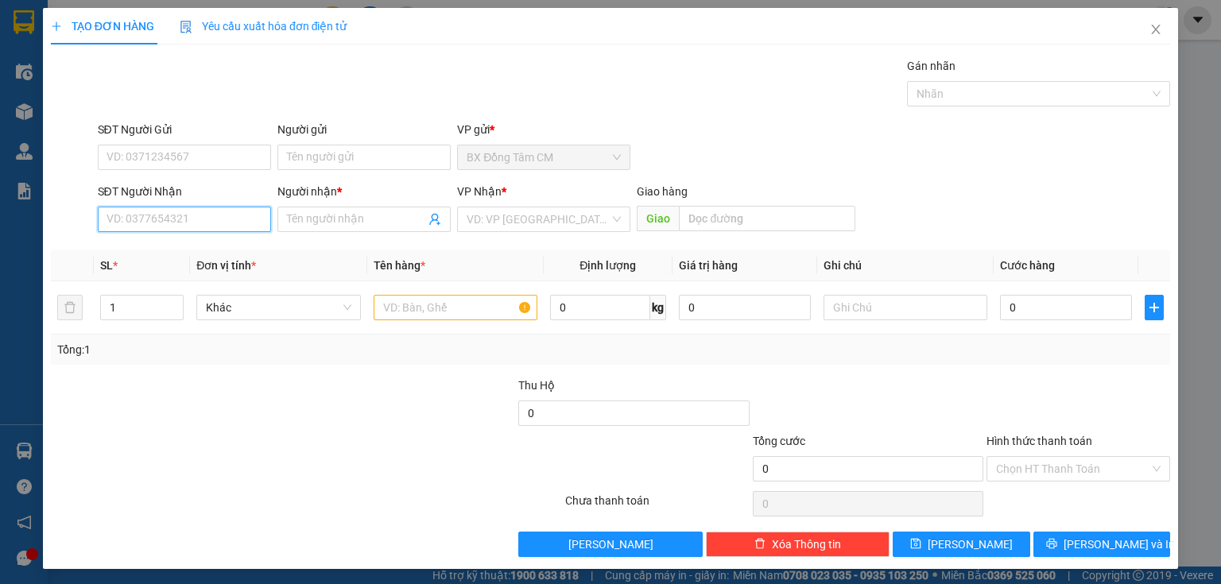
click at [171, 230] on input "SĐT Người Nhận" at bounding box center [184, 219] width 173 height 25
type input "0773833887"
drag, startPoint x: 182, startPoint y: 251, endPoint x: 346, endPoint y: 254, distance: 163.8
click at [187, 251] on div "0773833887 - K TEN" at bounding box center [183, 250] width 153 height 17
type input "K TEN"
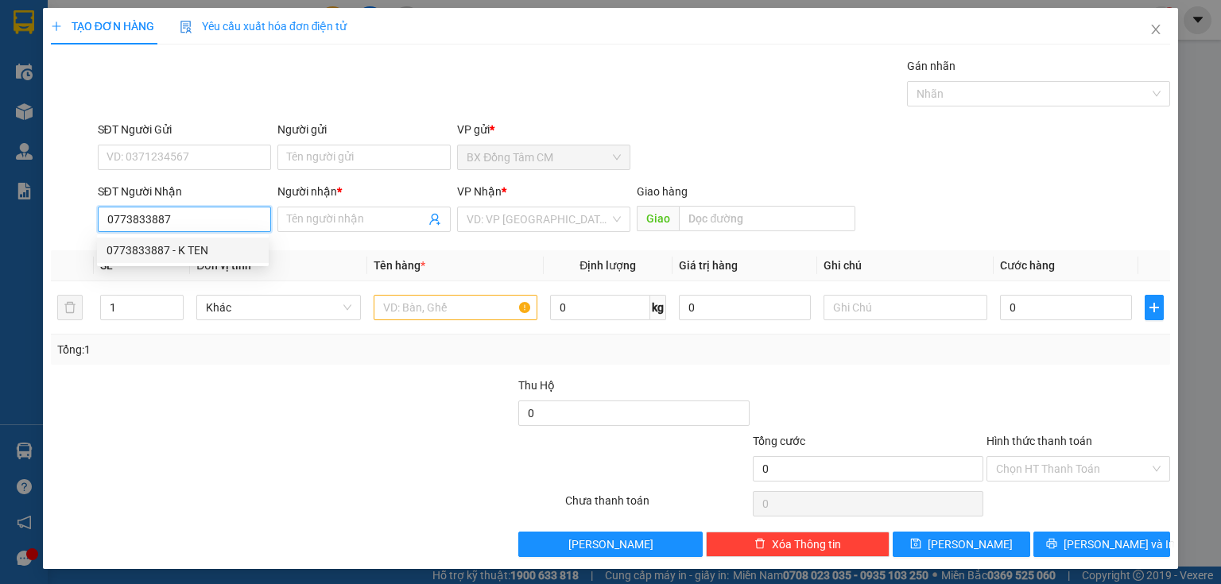
type input "CAN THO"
type input "0773833887"
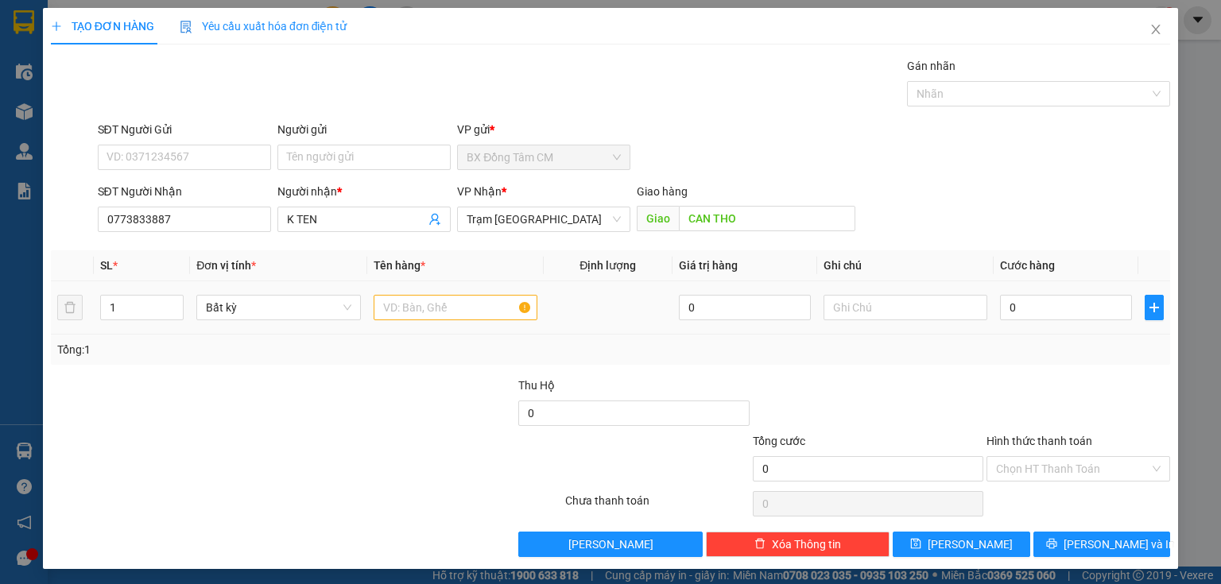
click at [423, 326] on td at bounding box center [455, 307] width 176 height 53
click at [428, 312] on input "text" at bounding box center [456, 307] width 164 height 25
type input "1TH"
click at [1080, 308] on input "0" at bounding box center [1066, 307] width 132 height 25
type input "5"
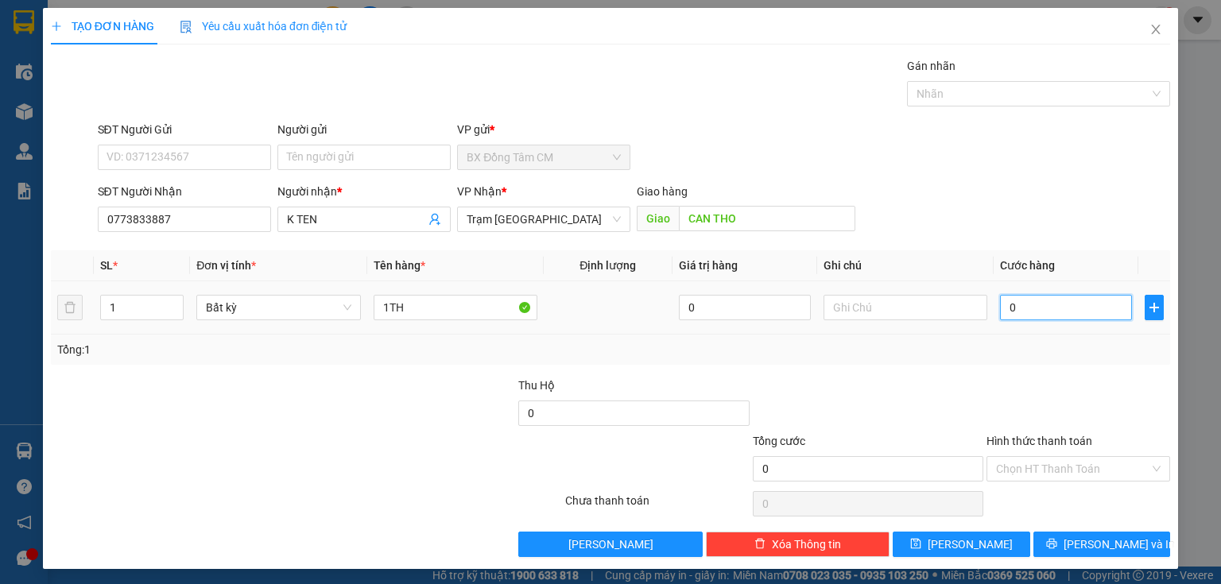
type input "5"
type input "50"
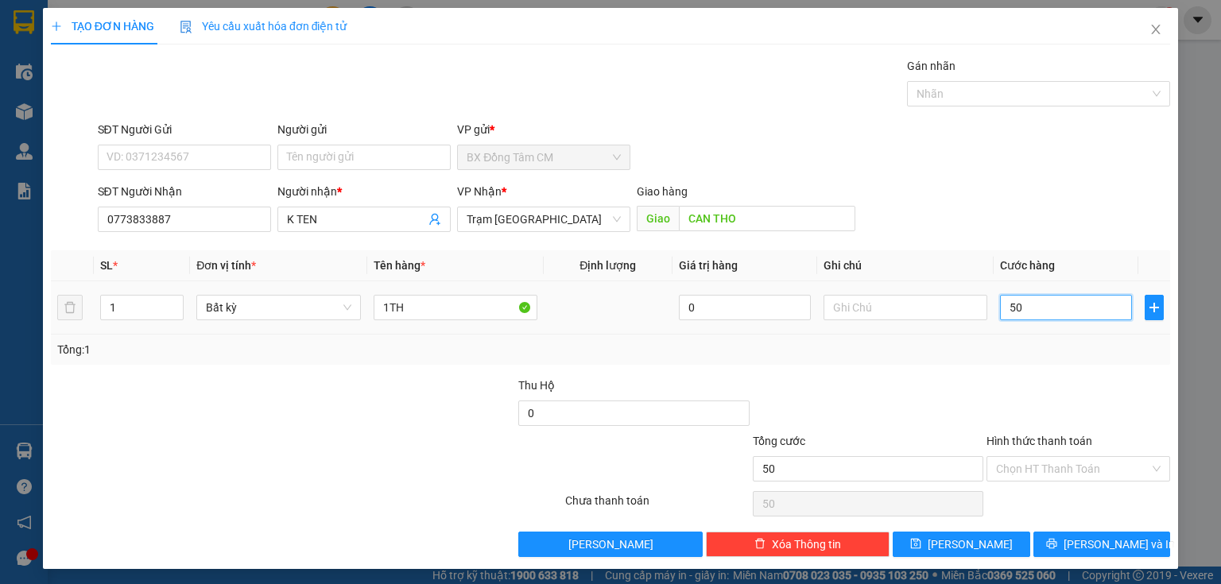
type input "500"
type input "5.000"
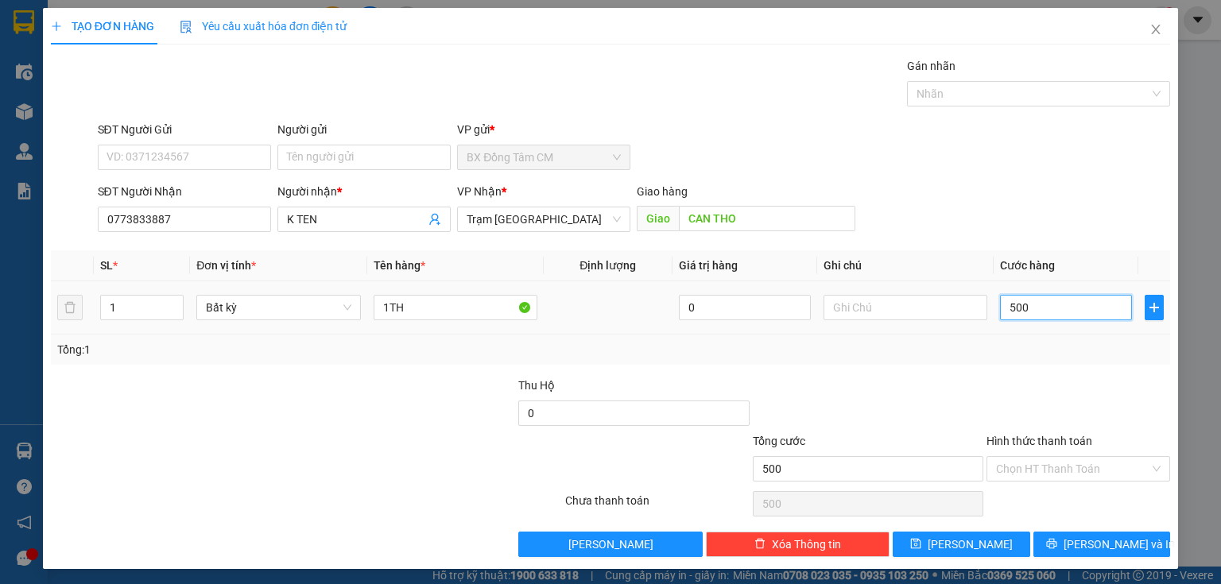
type input "5.000"
type input "50.000"
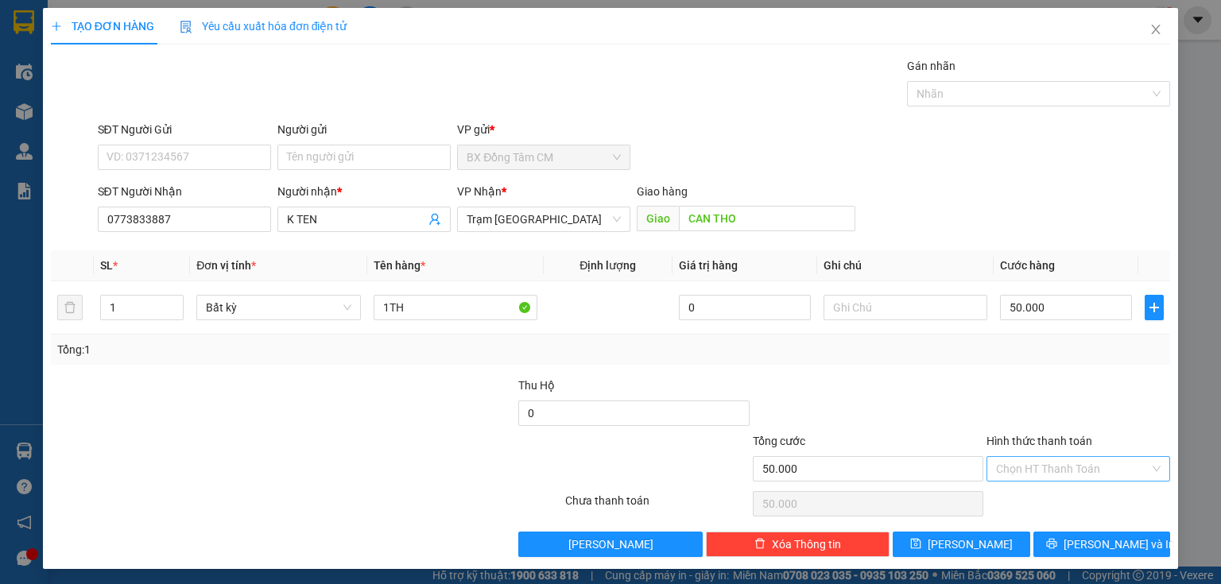
click at [1035, 471] on input "Hình thức thanh toán" at bounding box center [1072, 469] width 153 height 24
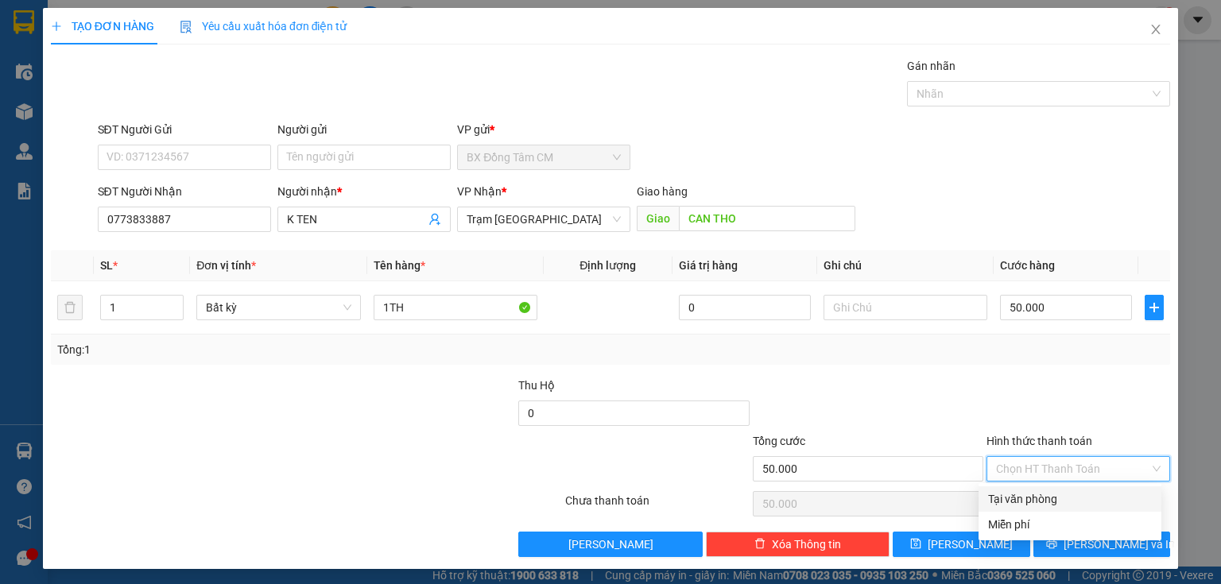
click at [1030, 499] on div "Tại văn phòng" at bounding box center [1070, 498] width 164 height 17
type input "0"
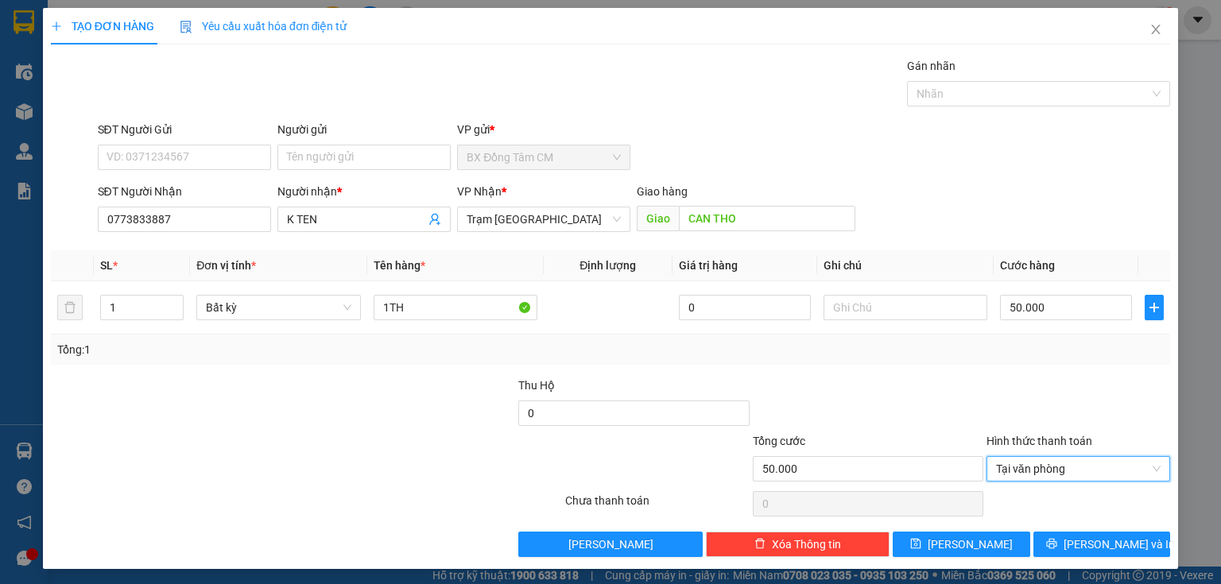
click at [1037, 529] on div "Transit Pickup Surcharge Ids Transit Deliver Surcharge Ids Transit Deliver Surc…" at bounding box center [610, 307] width 1119 height 500
click at [1056, 535] on button "[PERSON_NAME] và In" at bounding box center [1102, 544] width 138 height 25
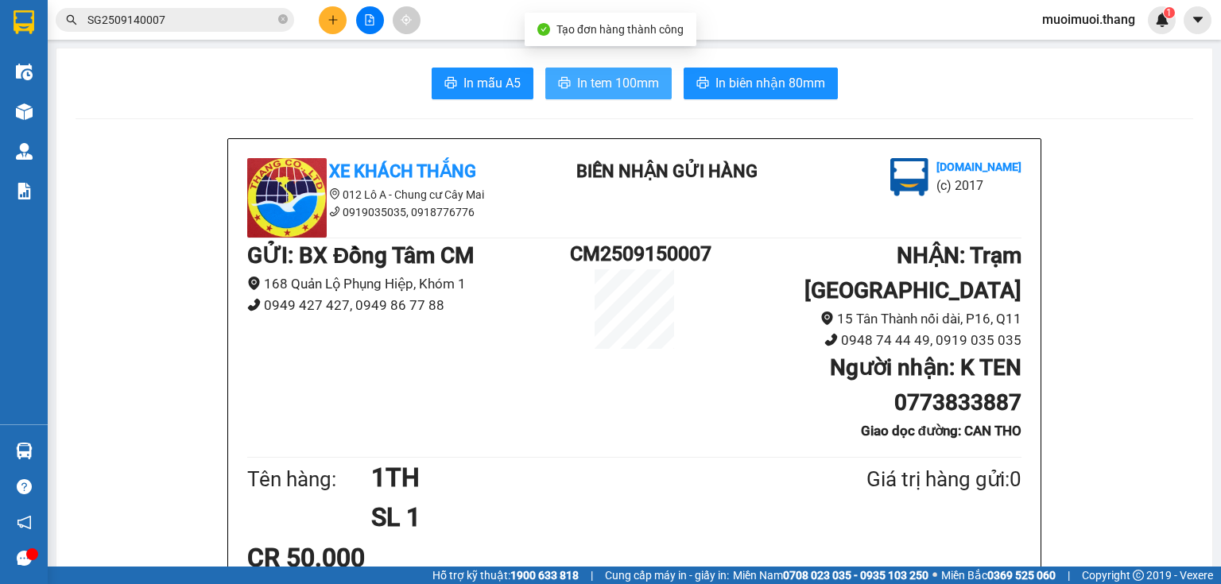
click at [638, 81] on span "In tem 100mm" at bounding box center [618, 83] width 82 height 20
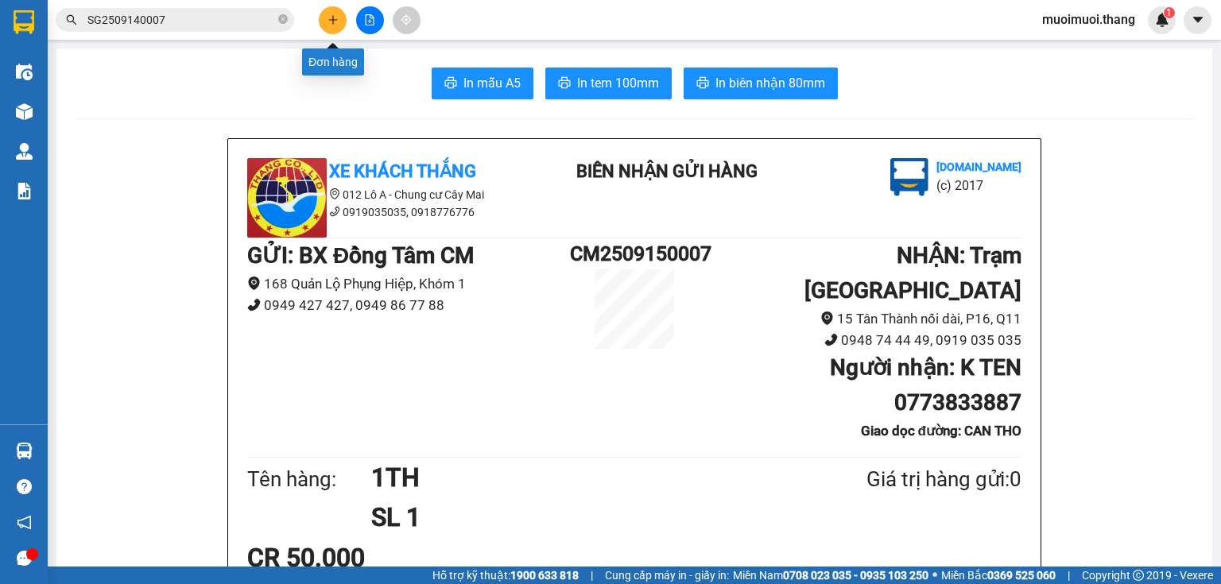
click at [339, 22] on button at bounding box center [333, 20] width 28 height 28
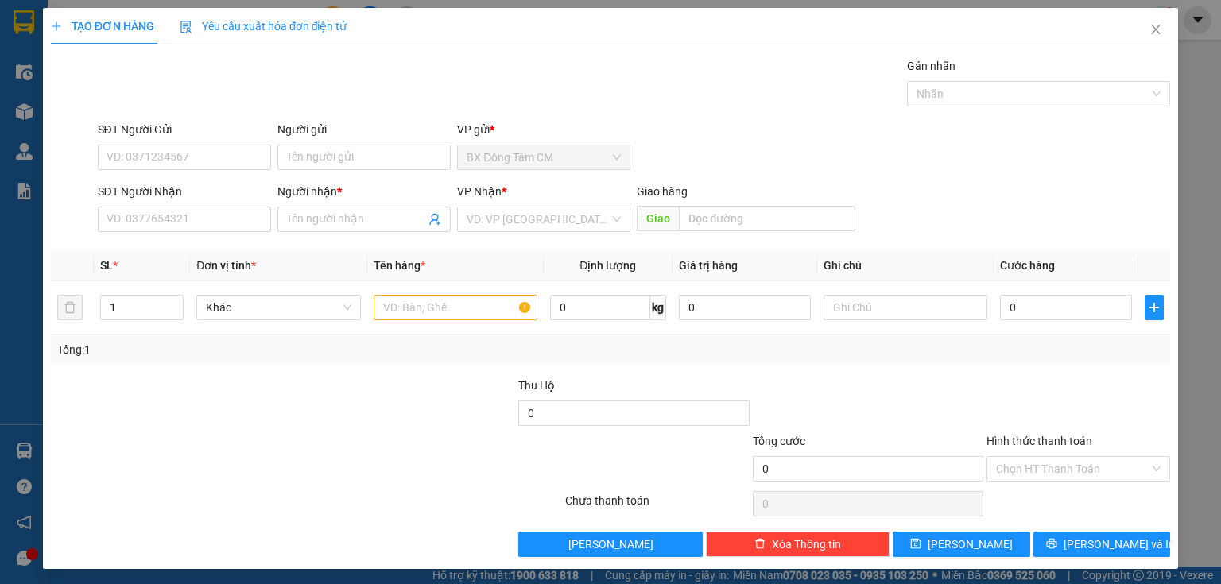
drag, startPoint x: 245, startPoint y: 196, endPoint x: 238, endPoint y: 205, distance: 10.8
click at [238, 205] on div "SĐT Người Nhận" at bounding box center [184, 195] width 173 height 24
click at [225, 226] on input "SĐT Người Nhận" at bounding box center [184, 219] width 173 height 25
type input "0383320168"
drag, startPoint x: 194, startPoint y: 250, endPoint x: 207, endPoint y: 250, distance: 12.7
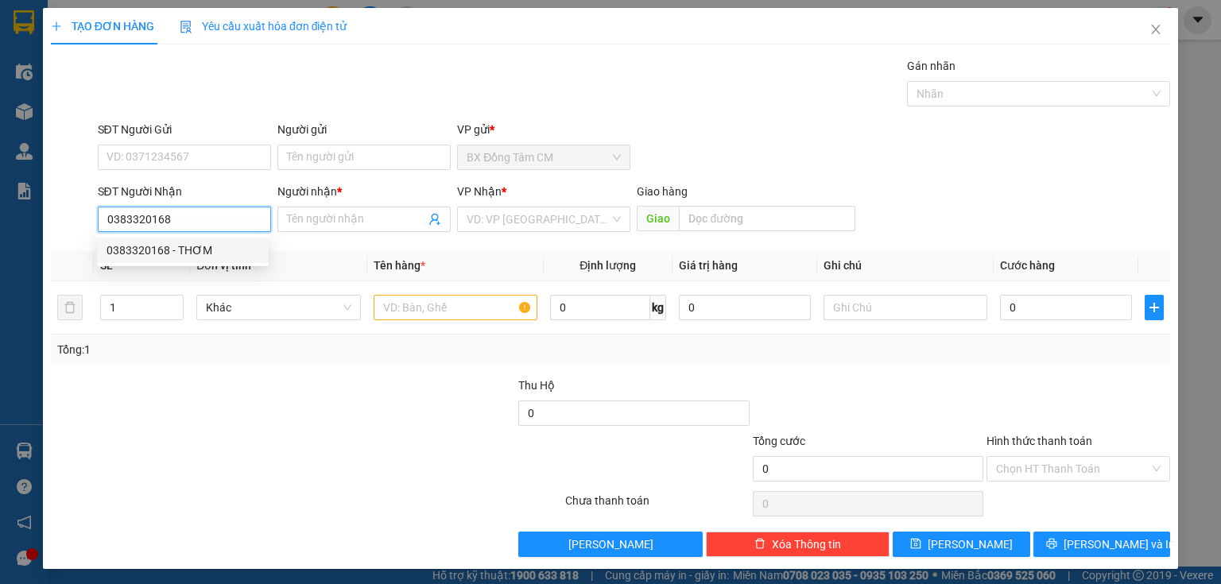
click at [196, 250] on div "0383320168 - THƠM" at bounding box center [183, 250] width 153 height 17
type input "THƠM"
type input "0383320168"
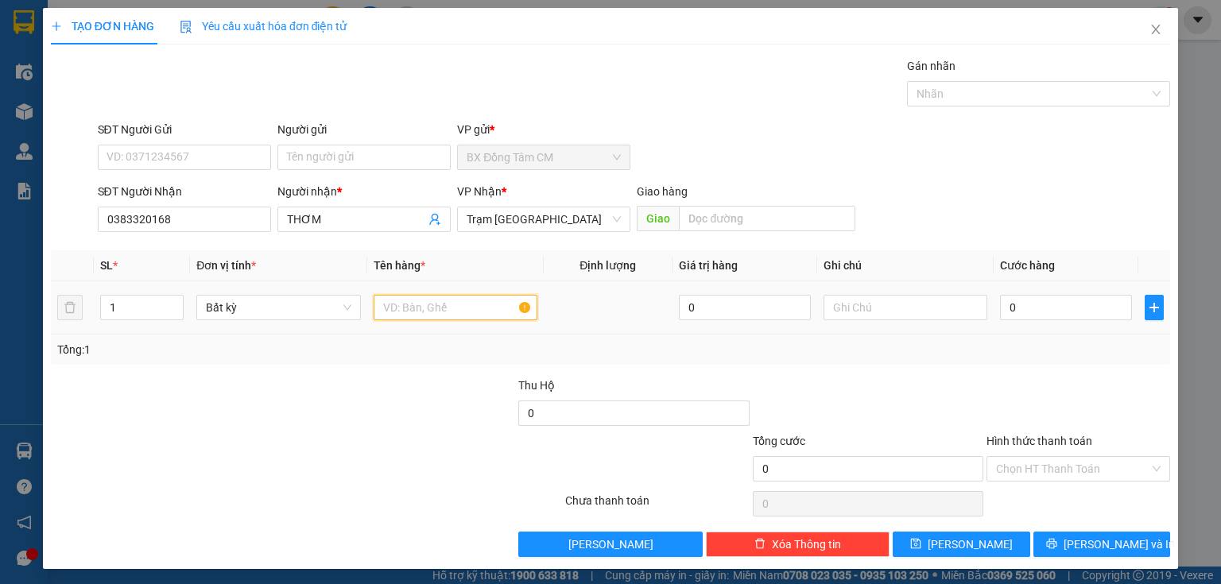
click at [385, 298] on input "text" at bounding box center [456, 307] width 164 height 25
type input "1TH"
click at [1000, 312] on input "0" at bounding box center [1066, 307] width 132 height 25
type input "3"
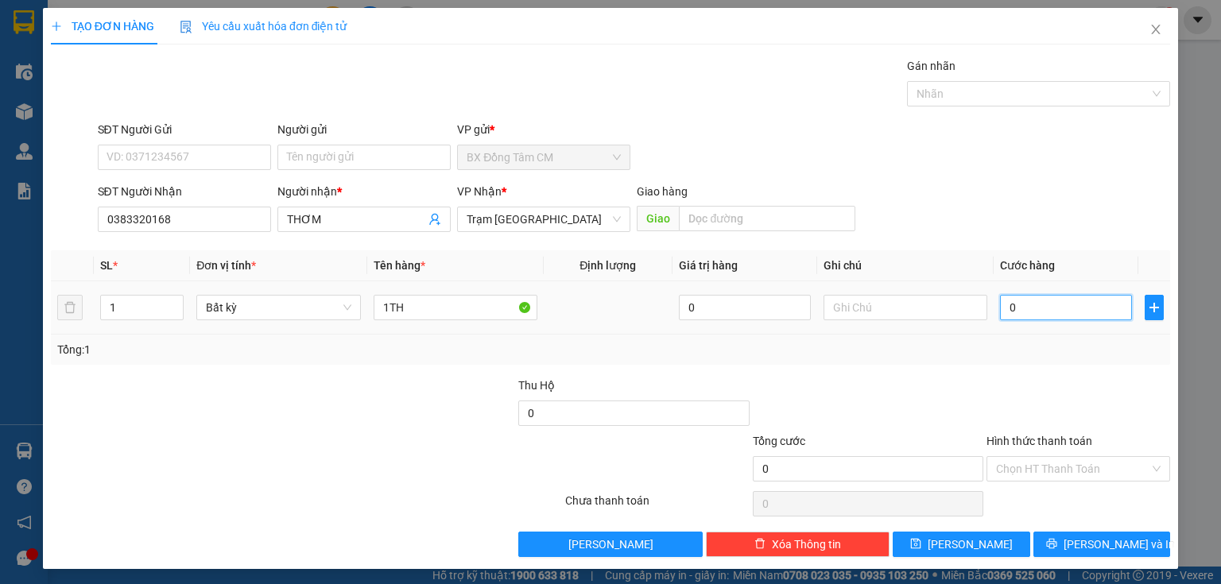
type input "3"
type input "30"
type input "300"
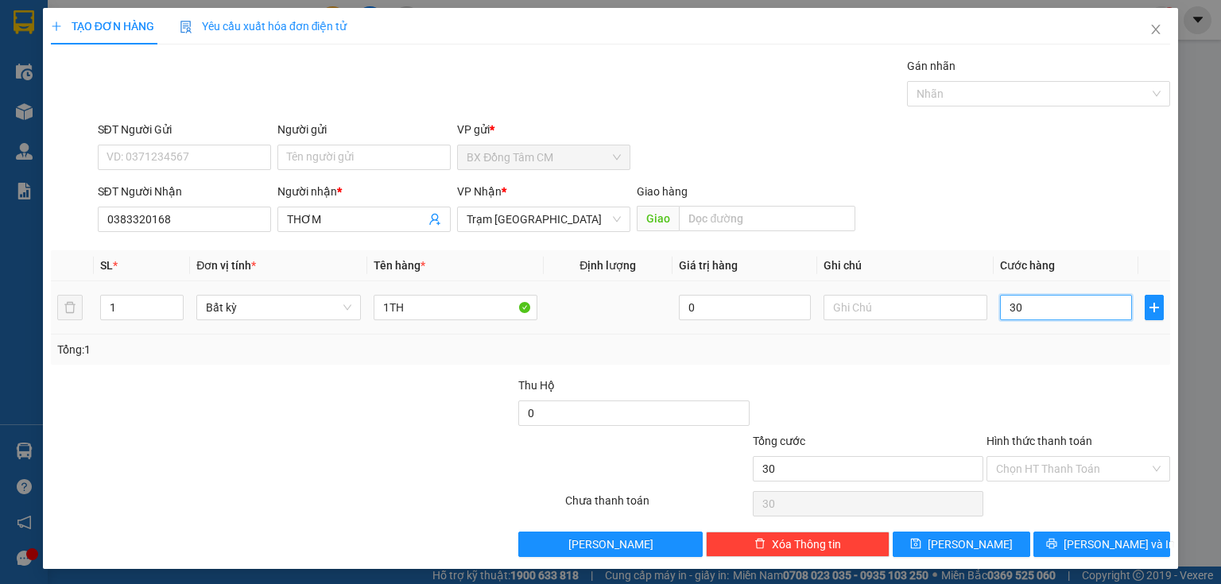
type input "300"
type input "3.000"
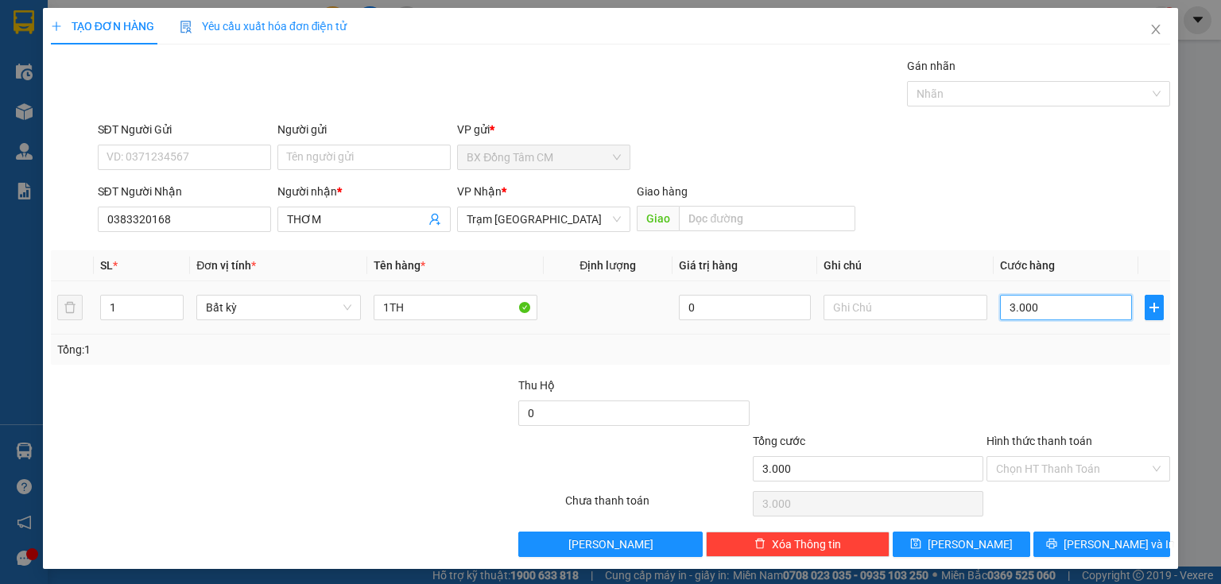
type input "30.000"
click at [1021, 474] on input "Hình thức thanh toán" at bounding box center [1072, 469] width 153 height 24
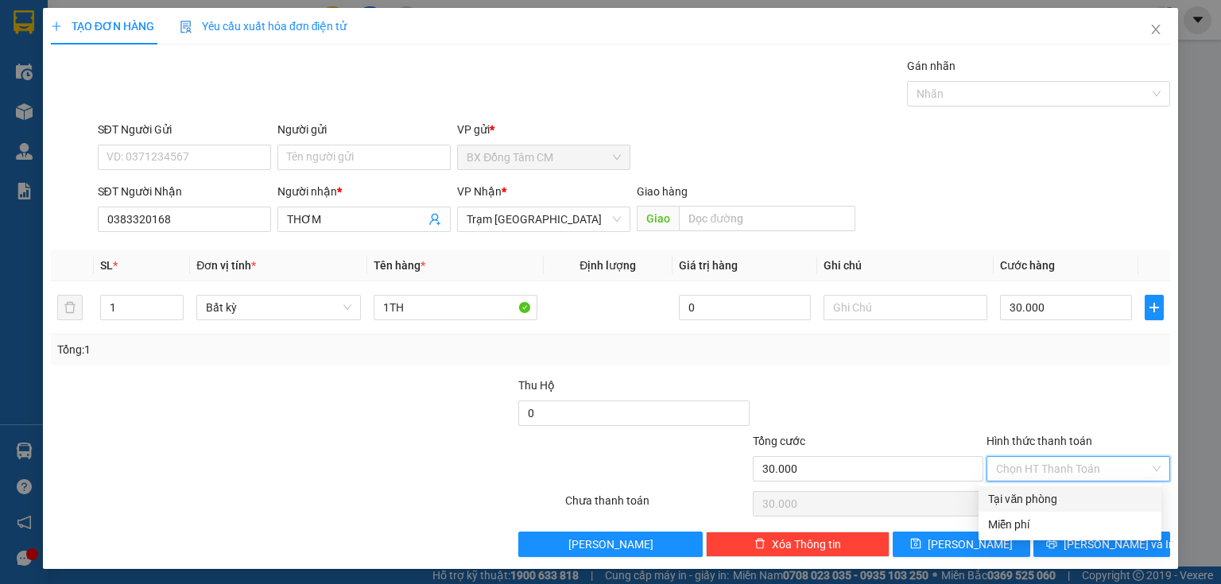
drag, startPoint x: 1029, startPoint y: 502, endPoint x: 1033, endPoint y: 510, distance: 9.3
click at [1030, 502] on div "Tại văn phòng" at bounding box center [1070, 498] width 164 height 17
type input "0"
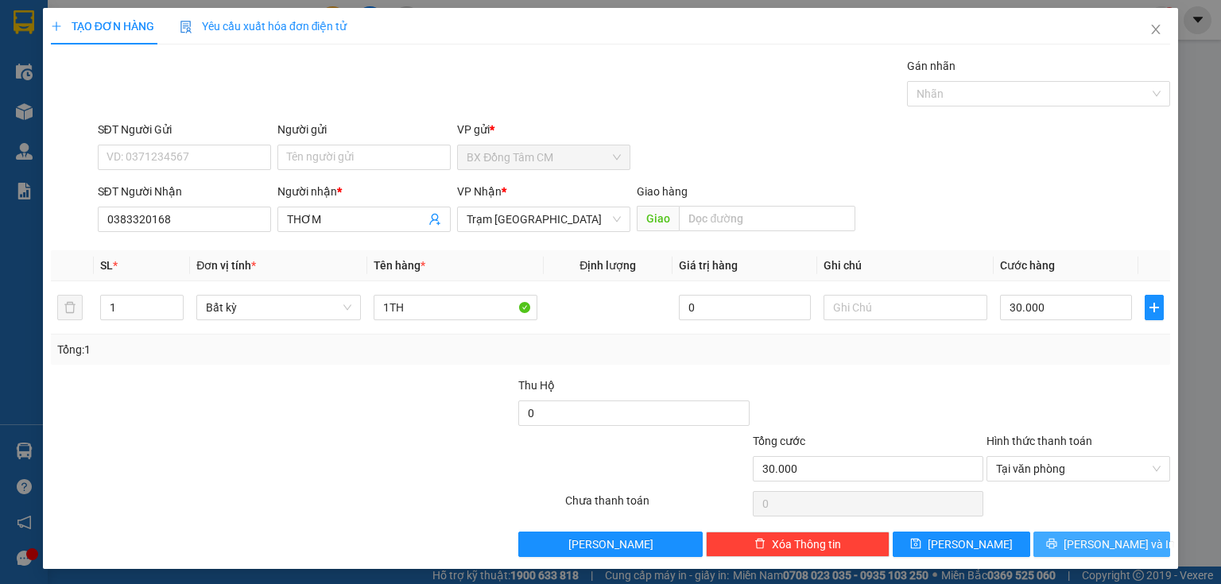
click at [1049, 546] on button "[PERSON_NAME] và In" at bounding box center [1102, 544] width 138 height 25
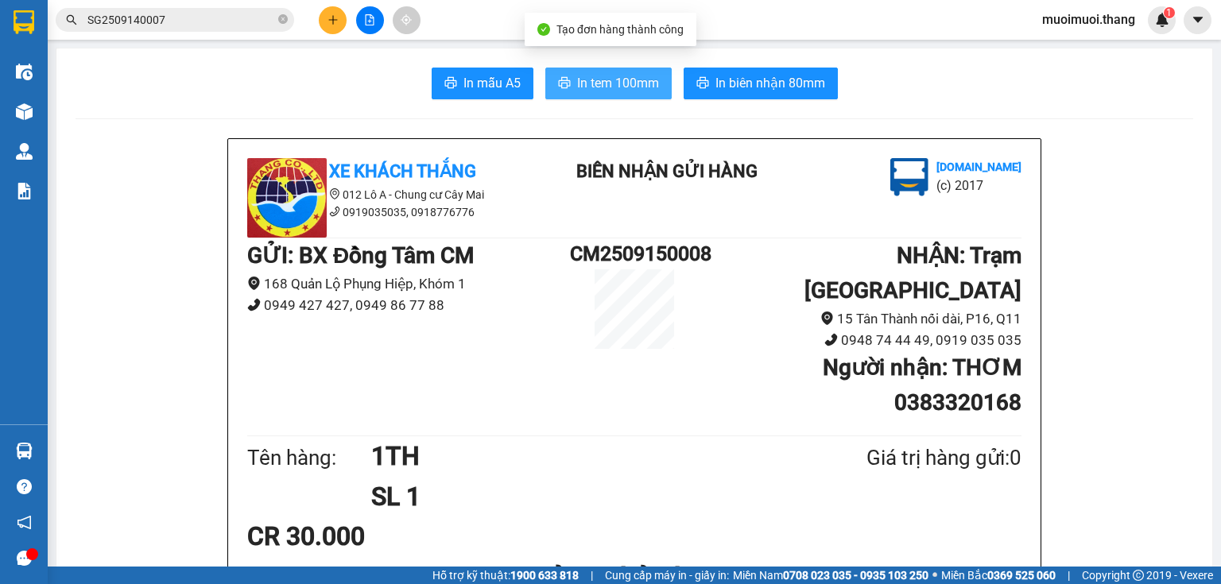
click at [623, 76] on span "In tem 100mm" at bounding box center [618, 83] width 82 height 20
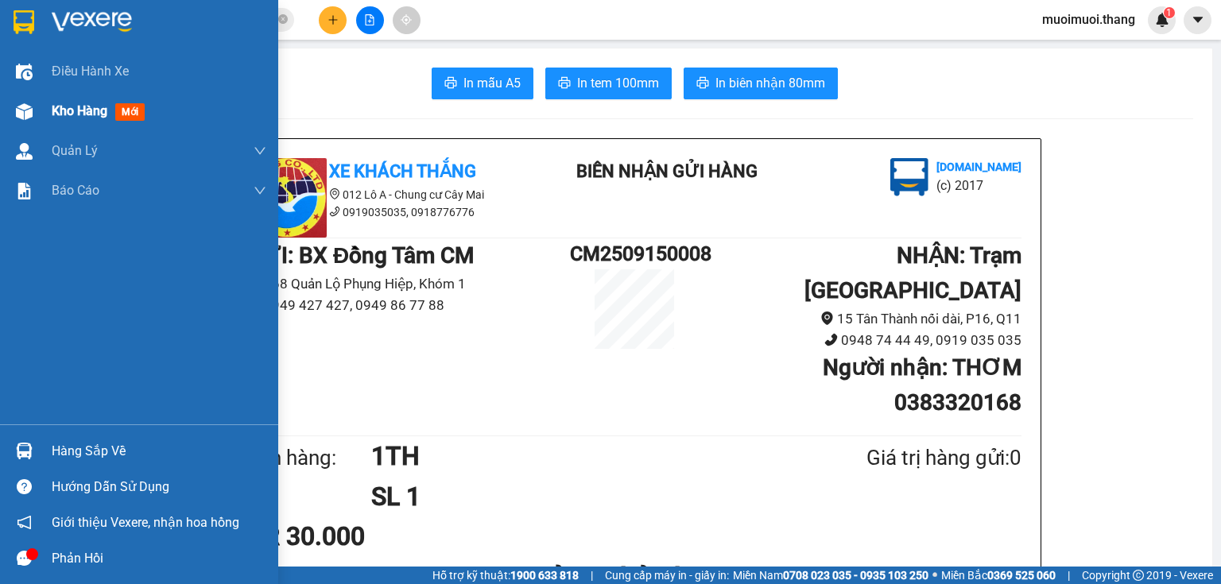
click at [107, 118] on span "Kho hàng" at bounding box center [80, 110] width 56 height 15
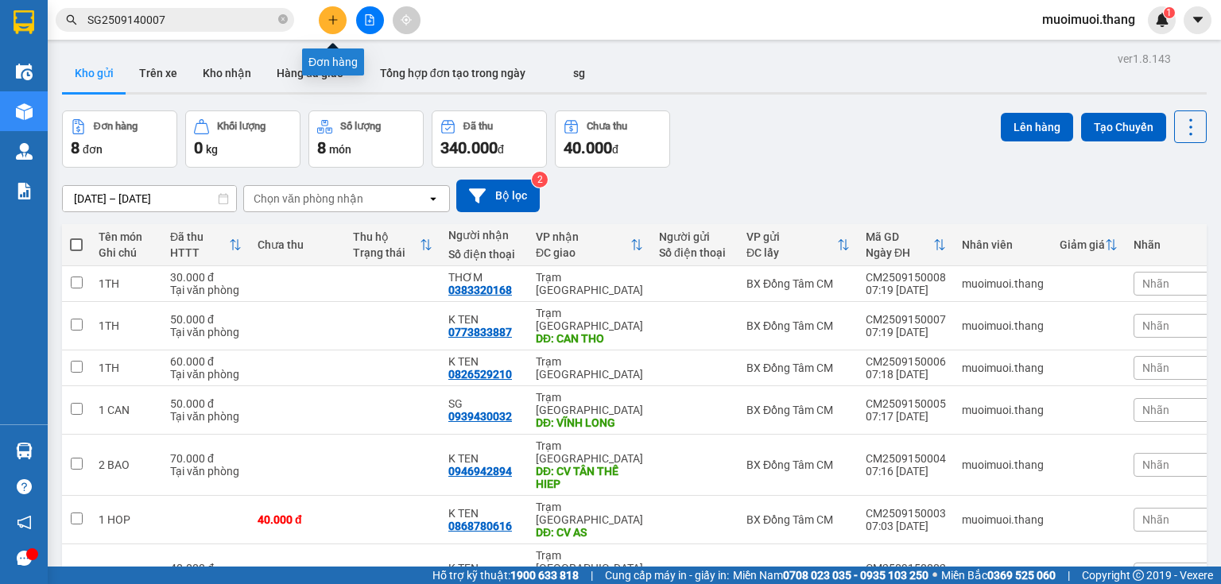
click at [330, 24] on icon "plus" at bounding box center [333, 19] width 11 height 11
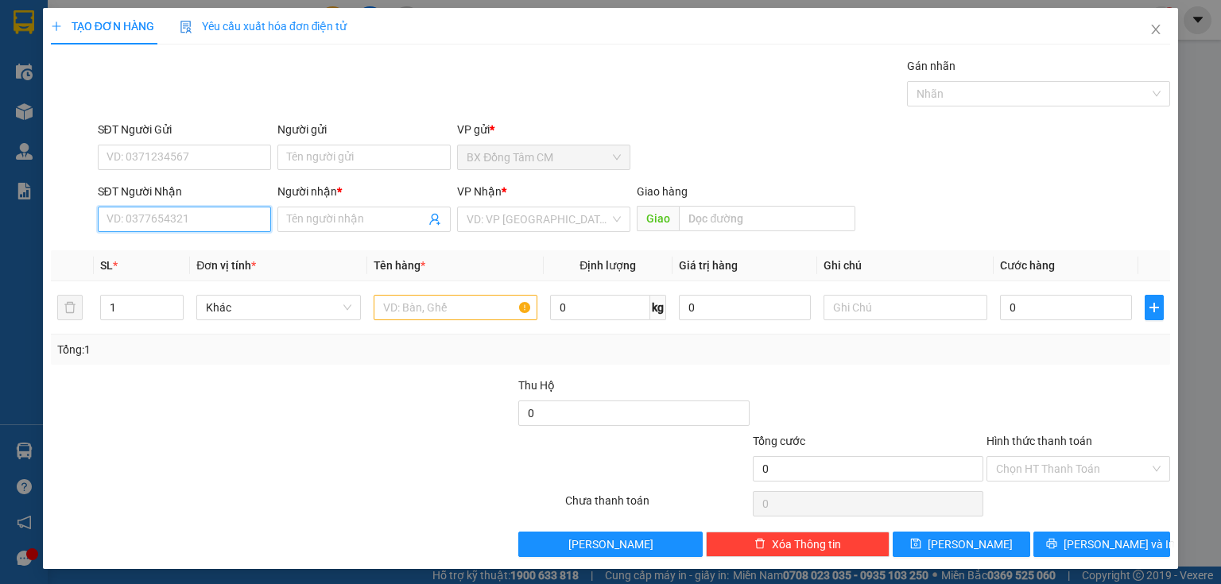
click at [214, 219] on input "SĐT Người Nhận" at bounding box center [184, 219] width 173 height 25
drag, startPoint x: 210, startPoint y: 257, endPoint x: 550, endPoint y: 304, distance: 343.4
click at [210, 257] on div "0909804266 - K TEN" at bounding box center [183, 250] width 153 height 17
type input "0909804266"
type input "K TEN"
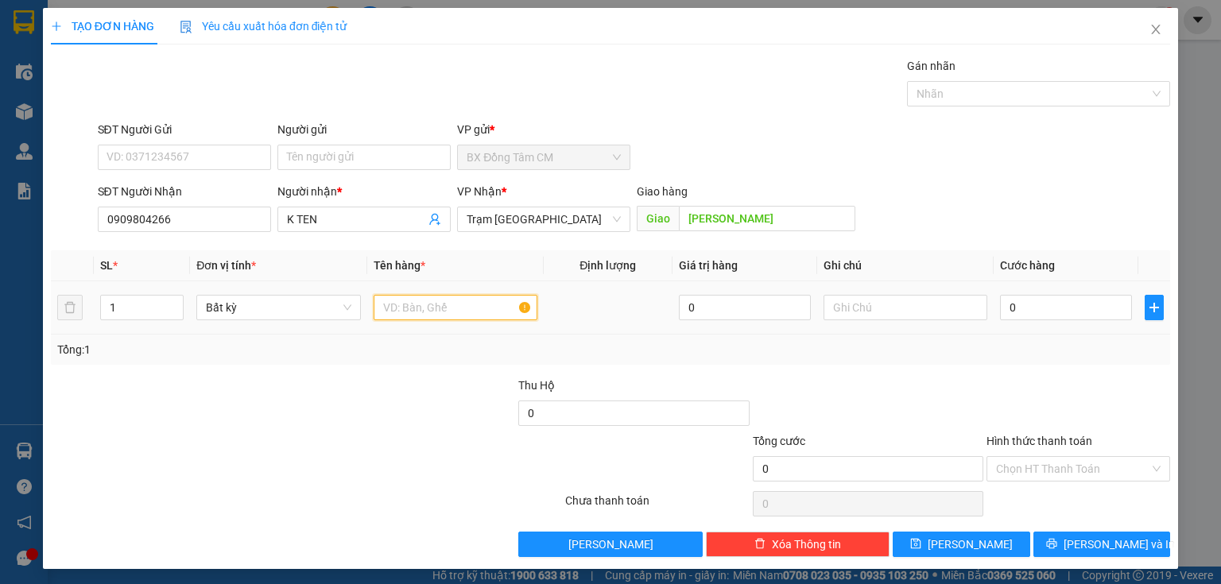
click at [471, 302] on input "text" at bounding box center [456, 307] width 164 height 25
click at [1072, 323] on td "0" at bounding box center [1066, 307] width 145 height 53
click at [1072, 305] on input "0" at bounding box center [1066, 307] width 132 height 25
click at [1103, 454] on div "Hình thức thanh toán" at bounding box center [1079, 444] width 184 height 24
click at [1092, 464] on input "Hình thức thanh toán" at bounding box center [1072, 469] width 153 height 24
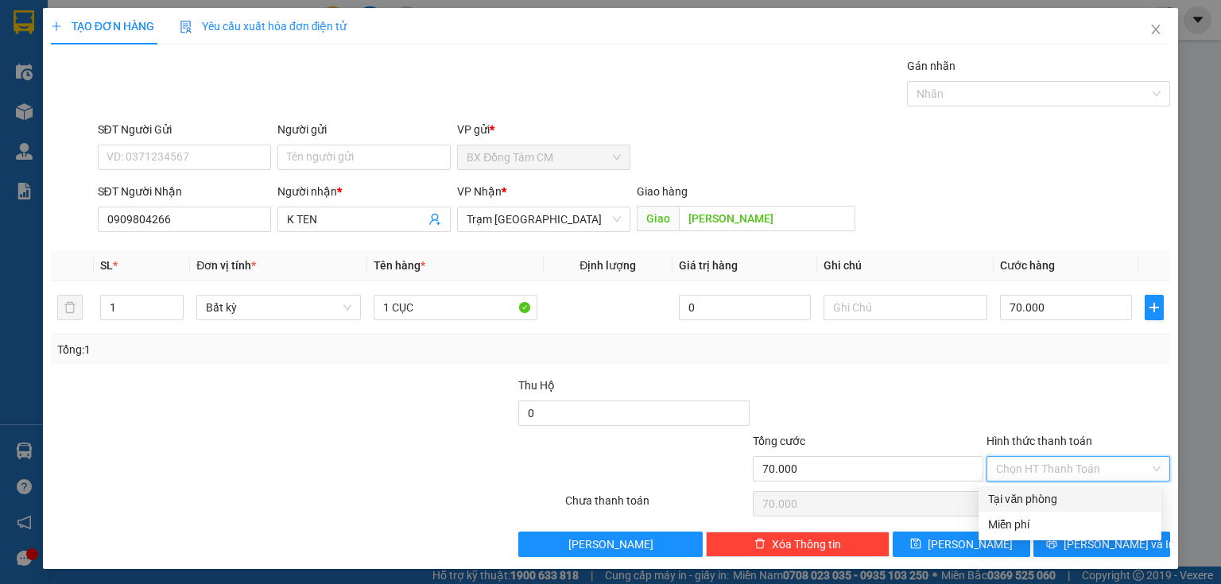
click at [1069, 495] on div "Tại văn phòng" at bounding box center [1070, 498] width 164 height 17
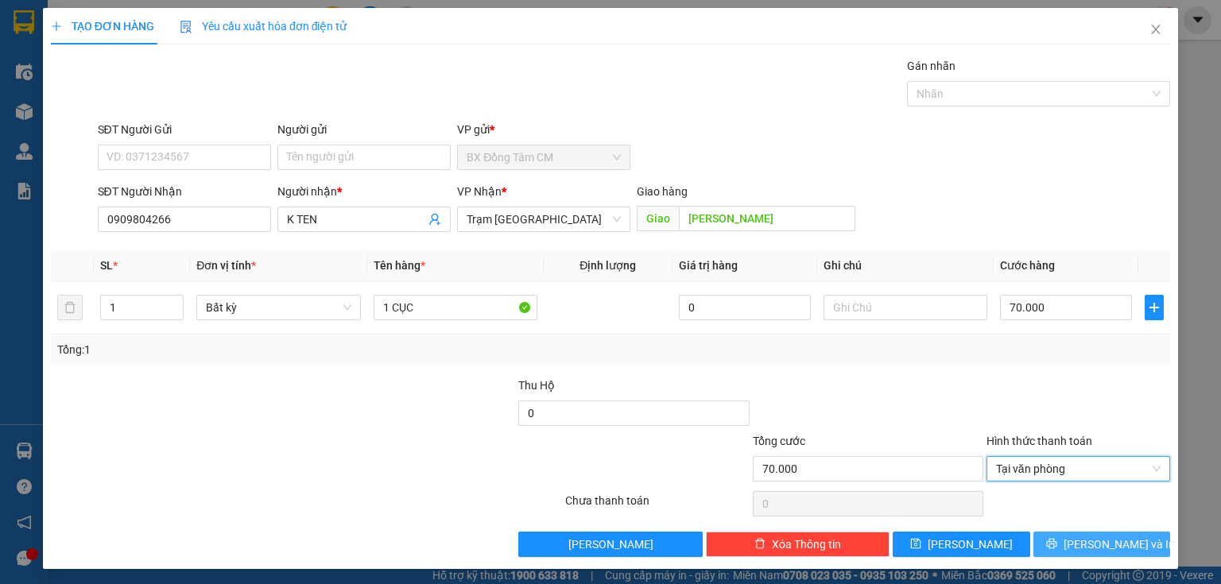
click at [1057, 541] on icon "printer" at bounding box center [1051, 543] width 11 height 11
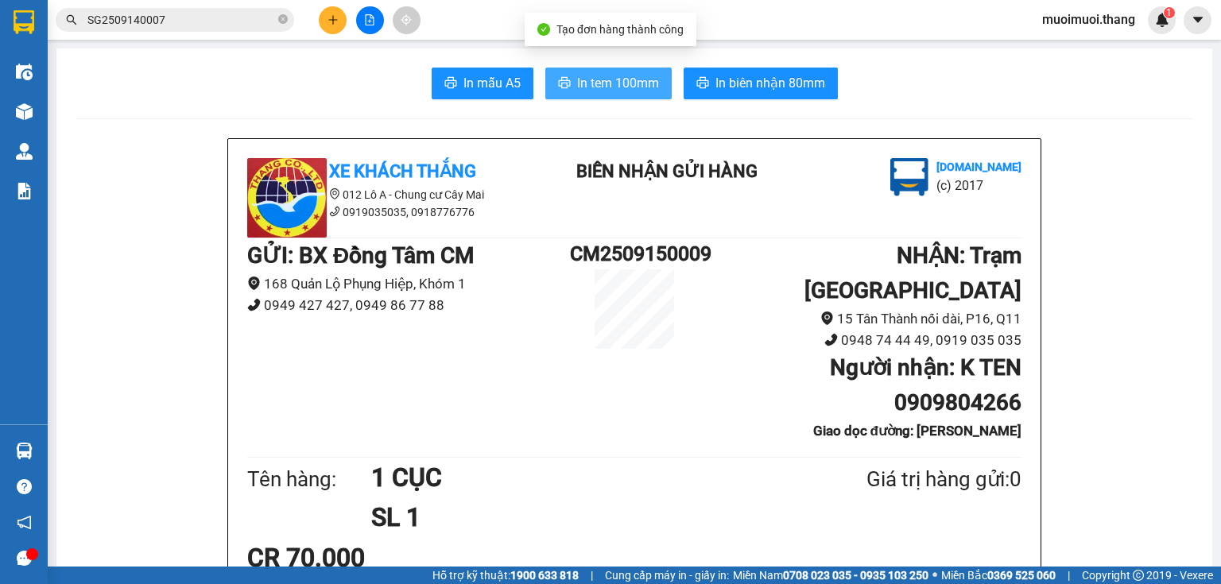
click at [584, 79] on span "In tem 100mm" at bounding box center [618, 83] width 82 height 20
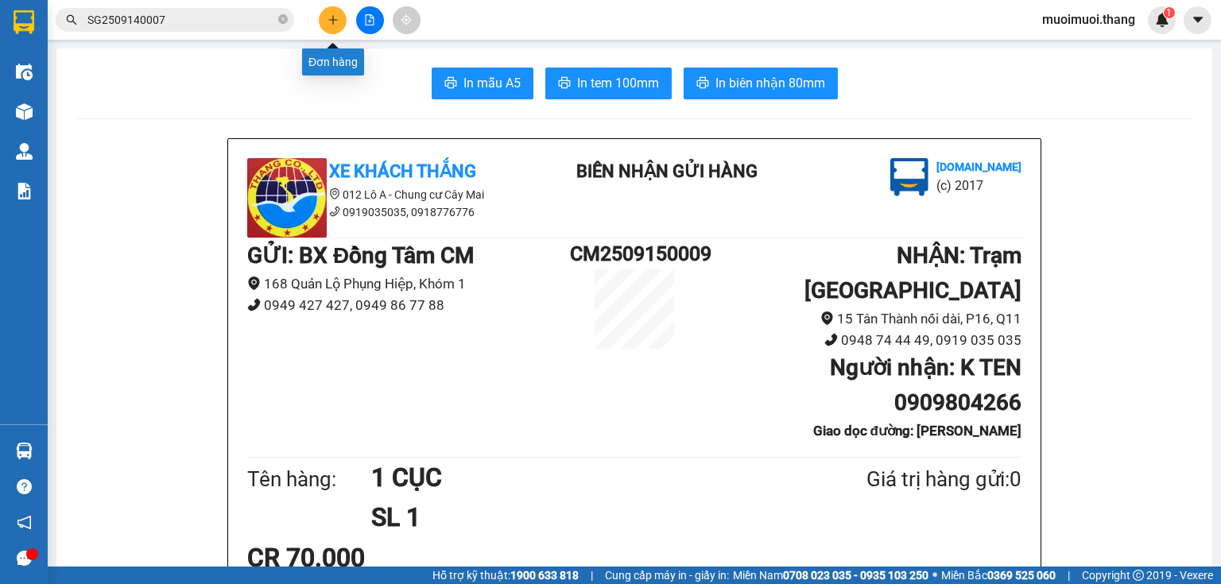
click at [344, 24] on button at bounding box center [333, 20] width 28 height 28
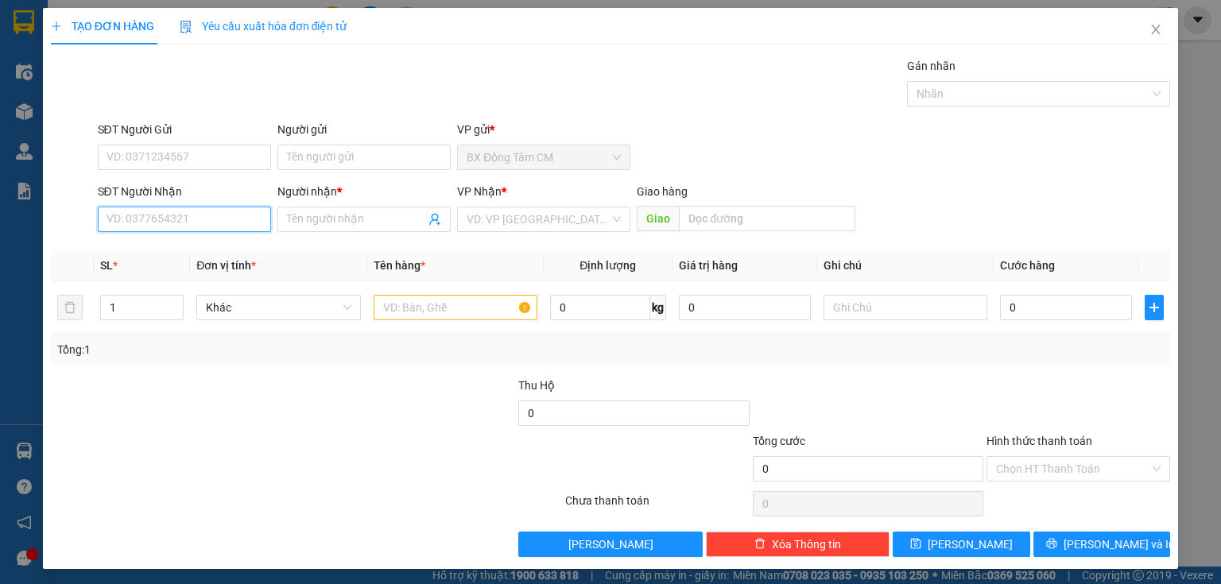
click at [197, 218] on input "SĐT Người Nhận" at bounding box center [184, 219] width 173 height 25
click at [1151, 25] on icon "close" at bounding box center [1155, 29] width 13 height 13
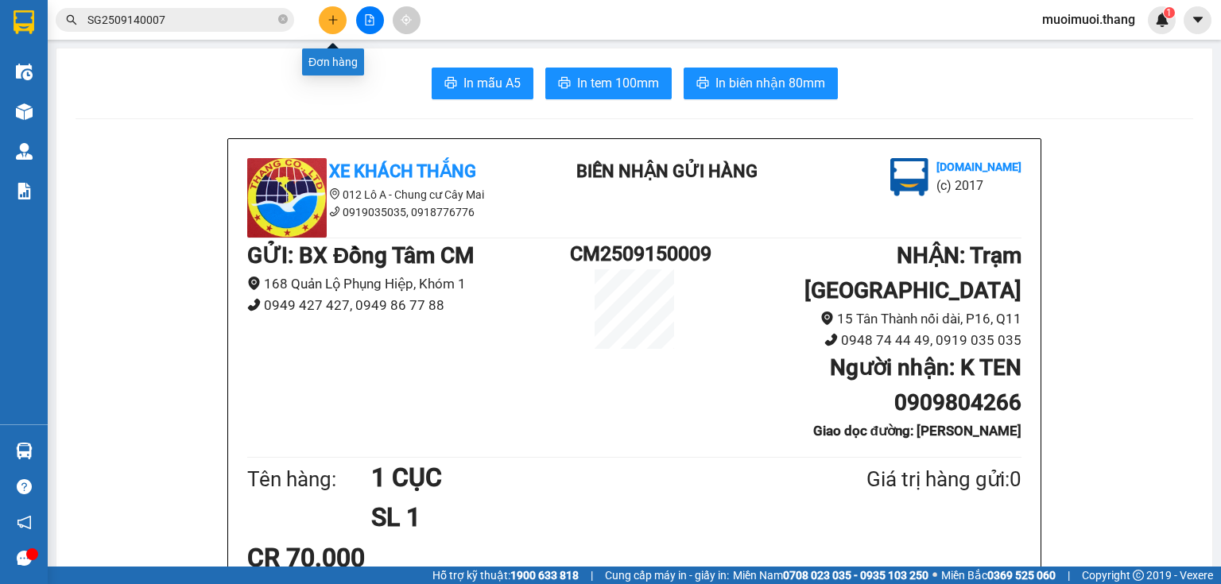
click at [326, 29] on button at bounding box center [333, 20] width 28 height 28
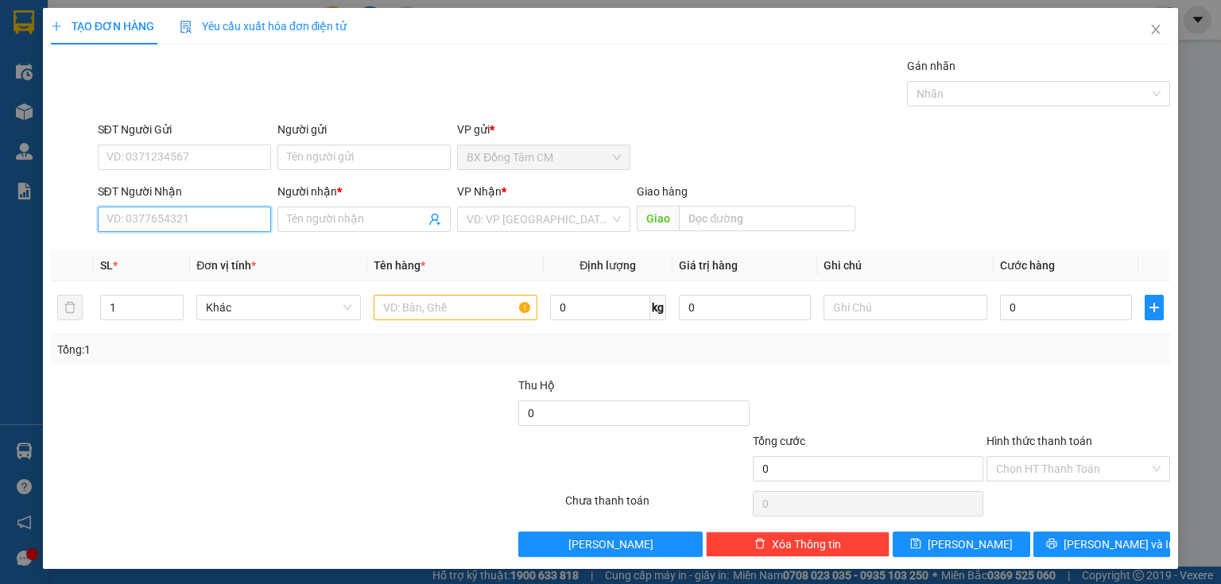
click at [238, 207] on input "SĐT Người Nhận" at bounding box center [184, 219] width 173 height 25
click at [191, 256] on div "0359065062 - K TEN" at bounding box center [183, 250] width 153 height 17
click at [442, 321] on div at bounding box center [456, 308] width 164 height 32
click at [444, 306] on input "text" at bounding box center [456, 307] width 164 height 25
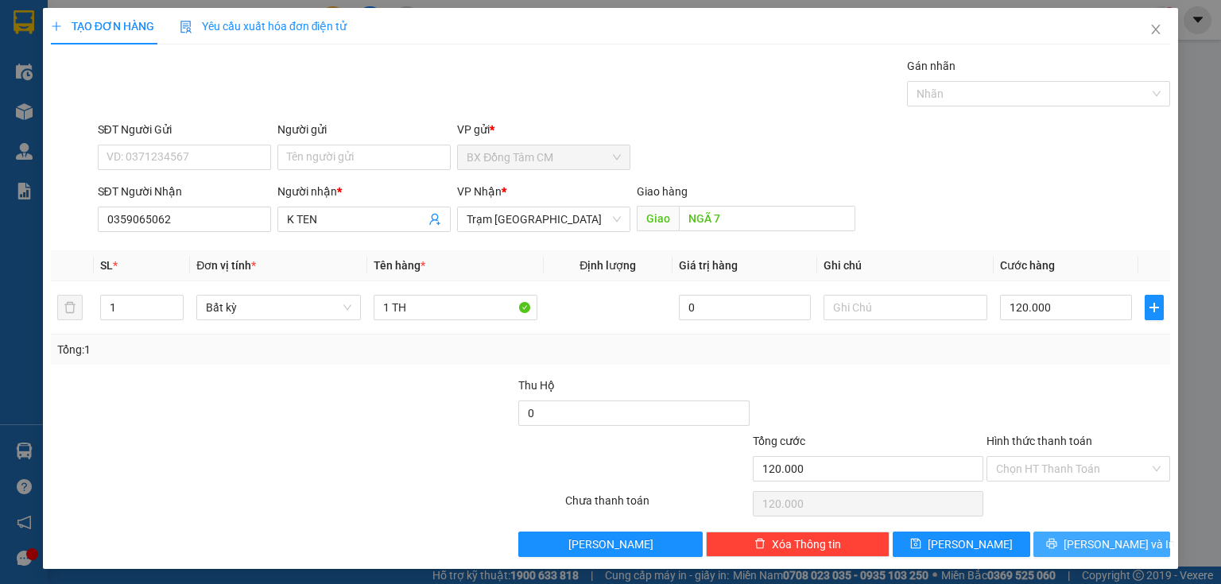
click at [1061, 540] on button "[PERSON_NAME] và In" at bounding box center [1102, 544] width 138 height 25
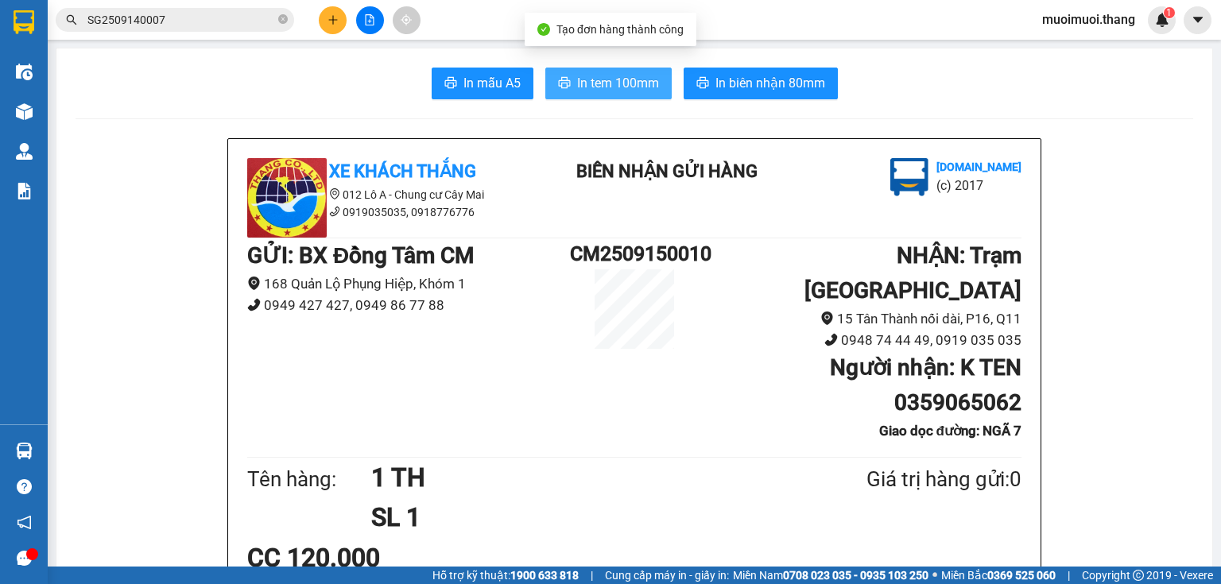
click at [601, 68] on button "In tem 100mm" at bounding box center [608, 84] width 126 height 32
click at [328, 22] on icon "plus" at bounding box center [333, 19] width 11 height 11
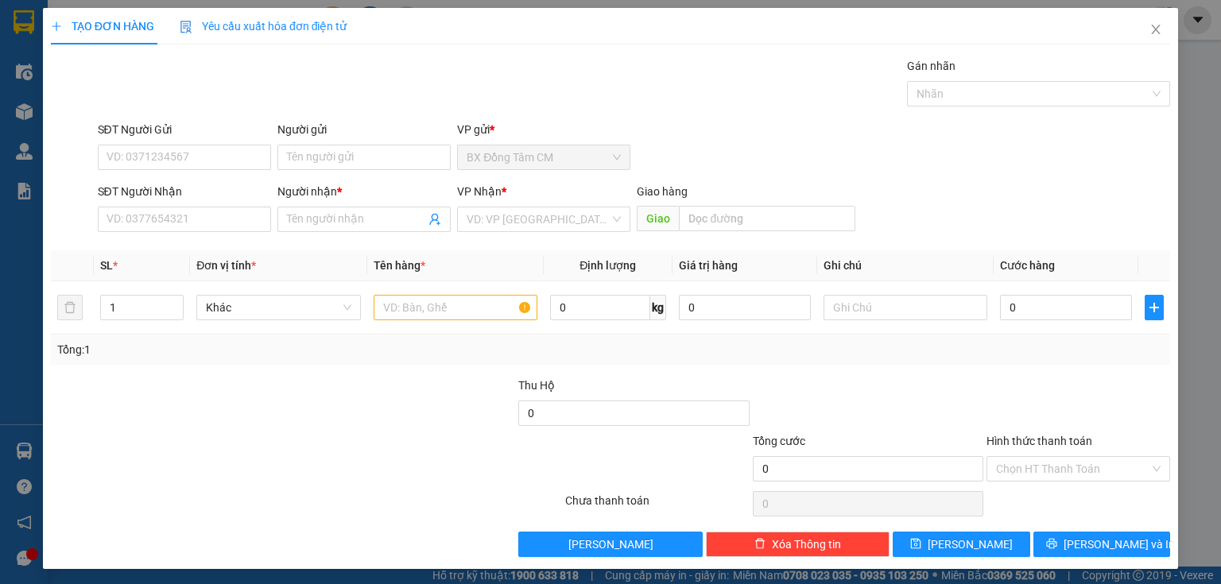
click at [216, 231] on div "SĐT Người Nhận VD: 0377654321" at bounding box center [184, 211] width 173 height 56
click at [216, 219] on input "SĐT Người Nhận" at bounding box center [184, 219] width 173 height 25
click at [134, 225] on input "0898039114" at bounding box center [184, 219] width 173 height 25
click at [299, 220] on input "Người nhận *" at bounding box center [356, 219] width 138 height 17
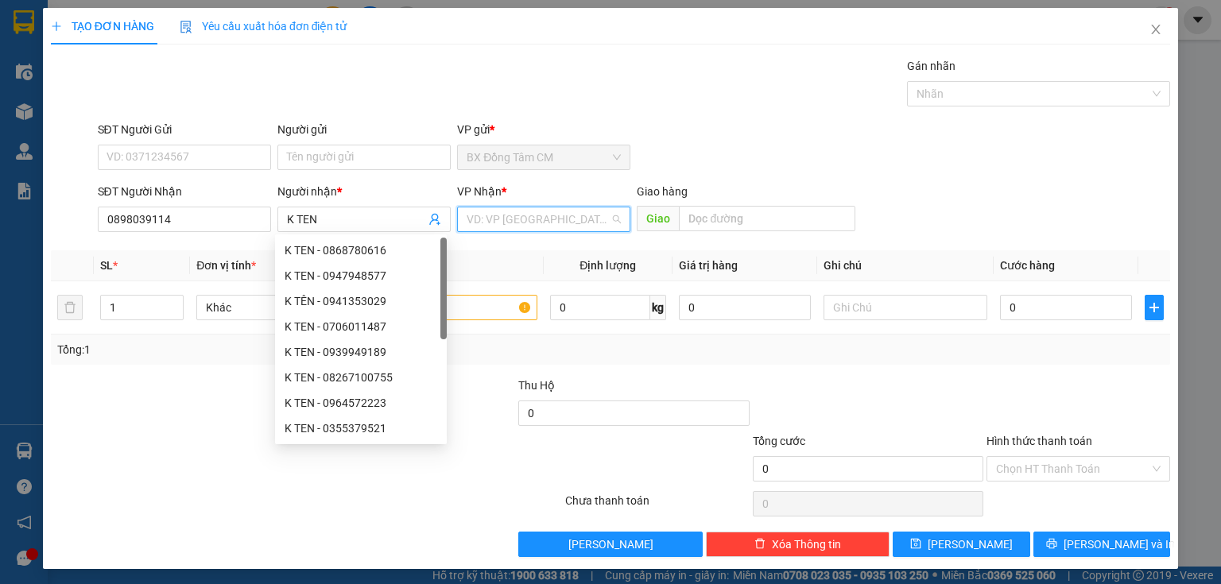
click at [541, 225] on input "search" at bounding box center [538, 219] width 143 height 24
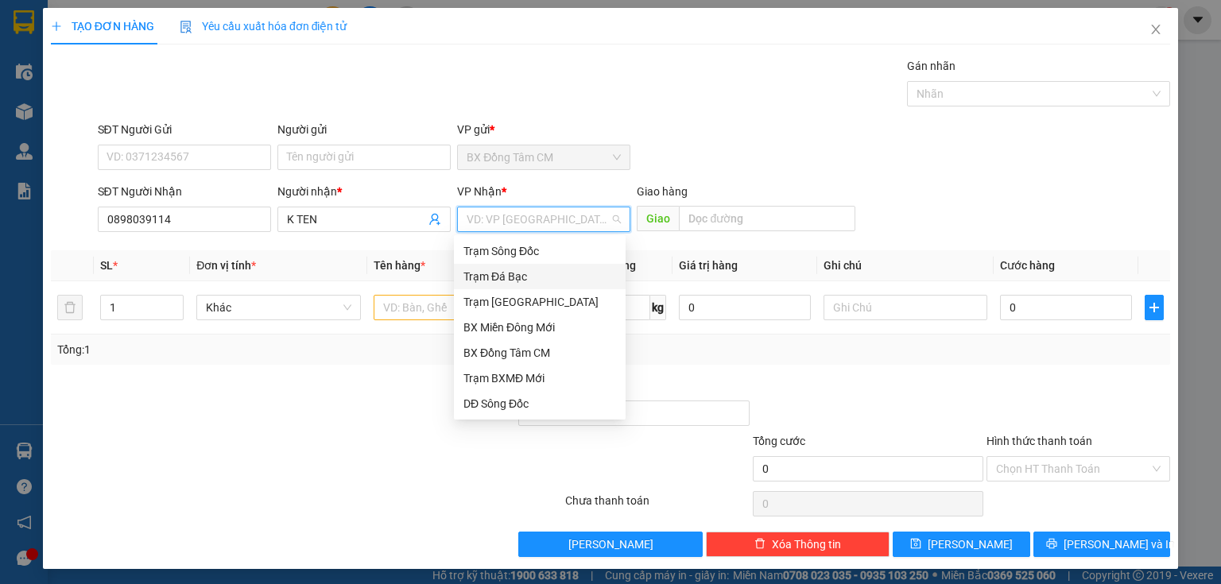
click at [531, 289] on div "Trạm Đá Bạc" at bounding box center [540, 276] width 172 height 25
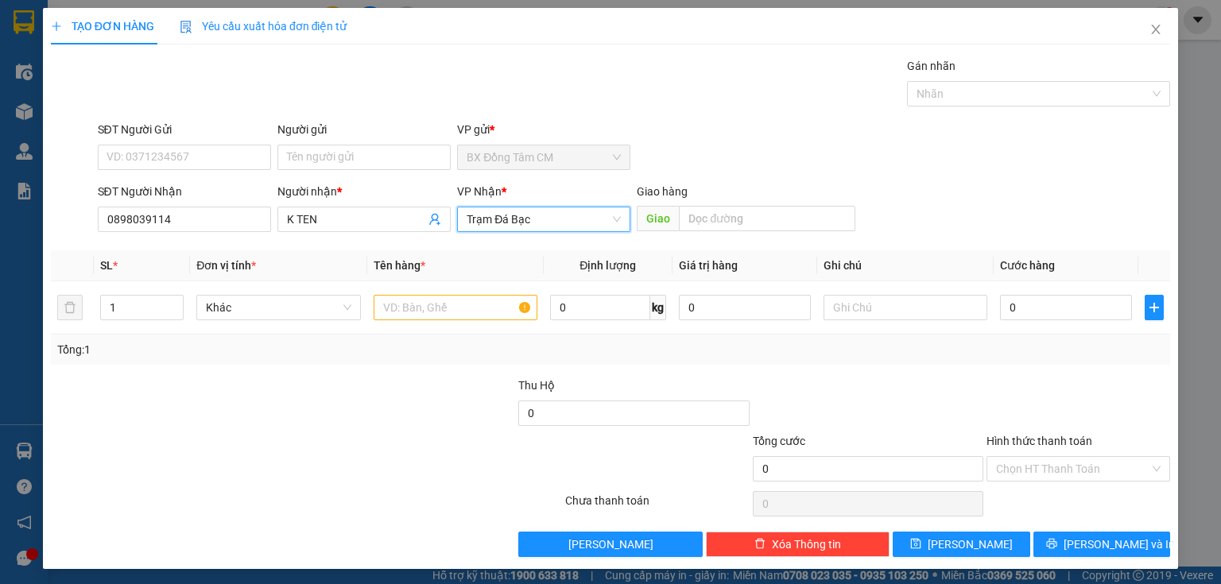
click at [560, 220] on span "Trạm Đá Bạc" at bounding box center [544, 219] width 154 height 24
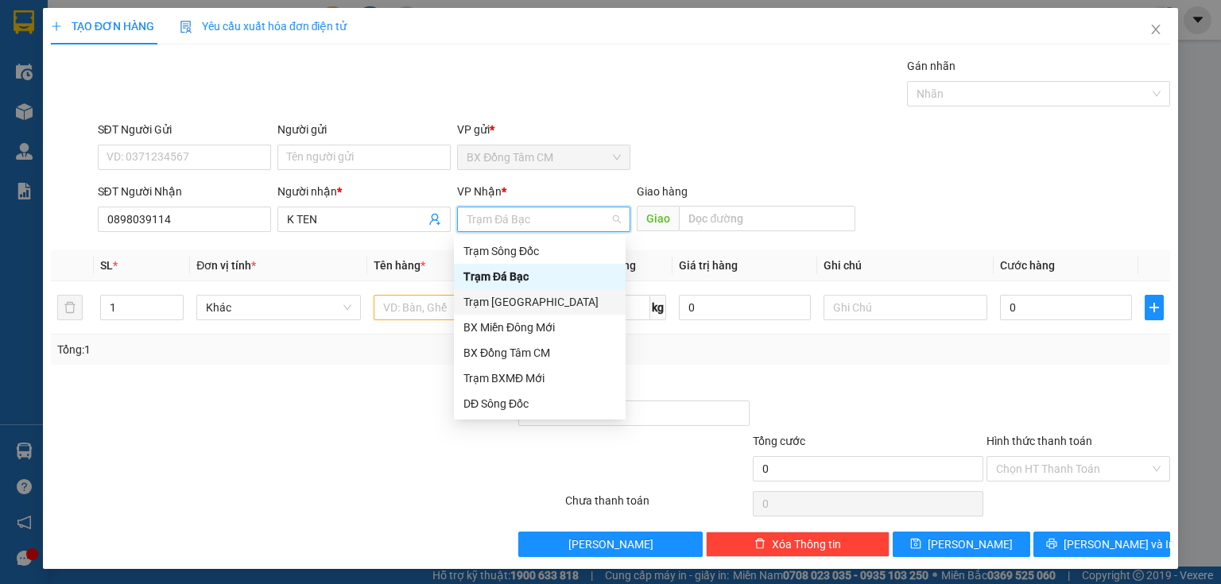
drag, startPoint x: 524, startPoint y: 298, endPoint x: 545, endPoint y: 290, distance: 22.9
click at [525, 298] on div "Trạm [GEOGRAPHIC_DATA]" at bounding box center [539, 301] width 153 height 17
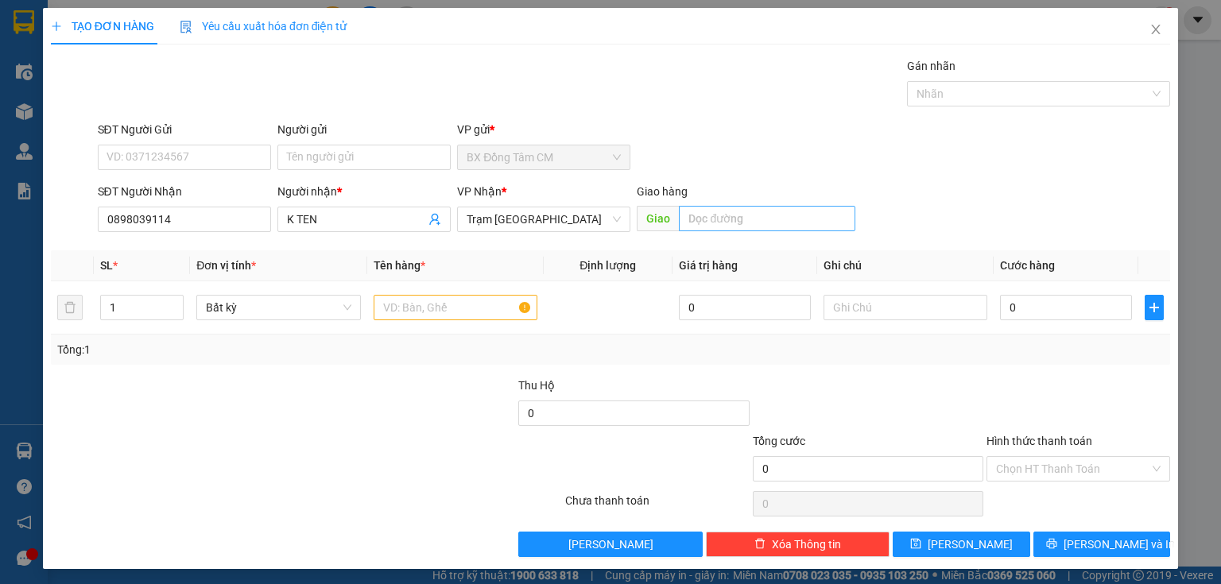
drag, startPoint x: 739, startPoint y: 200, endPoint x: 727, endPoint y: 210, distance: 15.9
click at [729, 208] on div "Giao hàng Giao" at bounding box center [746, 211] width 219 height 56
click at [722, 213] on input "text" at bounding box center [767, 218] width 176 height 25
click at [486, 296] on input "text" at bounding box center [456, 307] width 164 height 25
click at [1025, 305] on input "0" at bounding box center [1066, 307] width 132 height 25
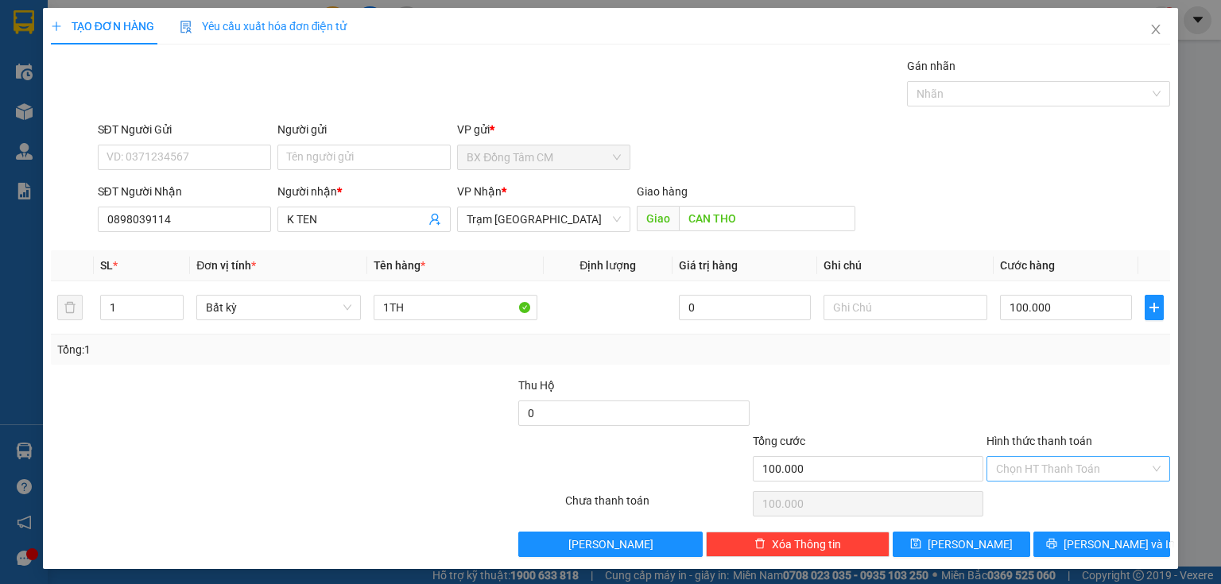
click at [1028, 471] on input "Hình thức thanh toán" at bounding box center [1072, 469] width 153 height 24
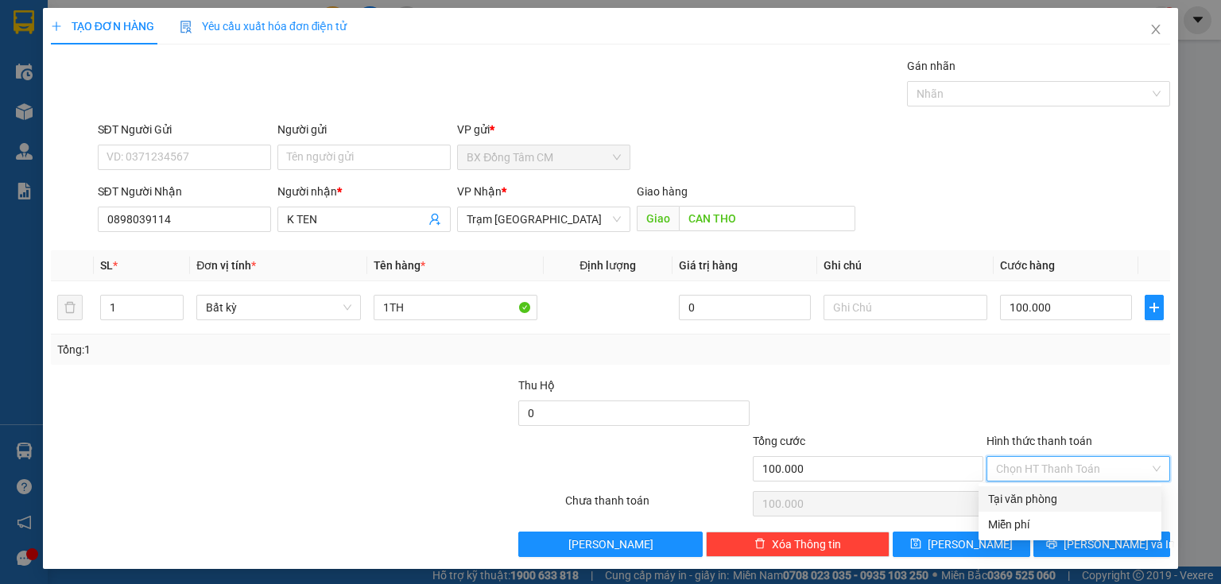
click at [1033, 494] on div "Tại văn phòng" at bounding box center [1070, 498] width 164 height 17
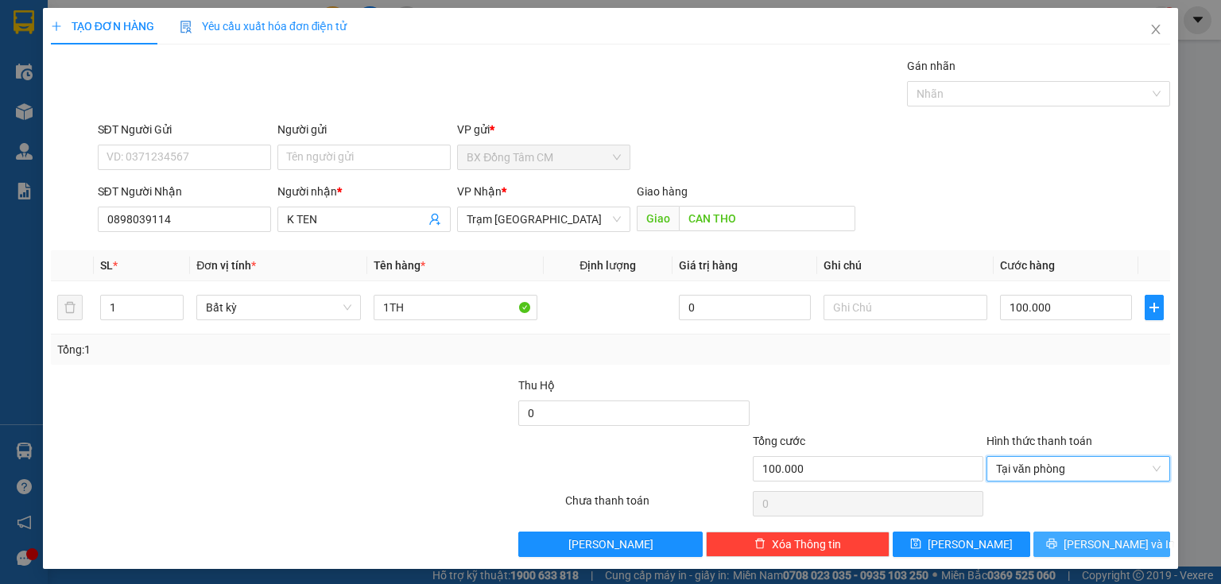
click at [1068, 537] on button "[PERSON_NAME] và In" at bounding box center [1102, 544] width 138 height 25
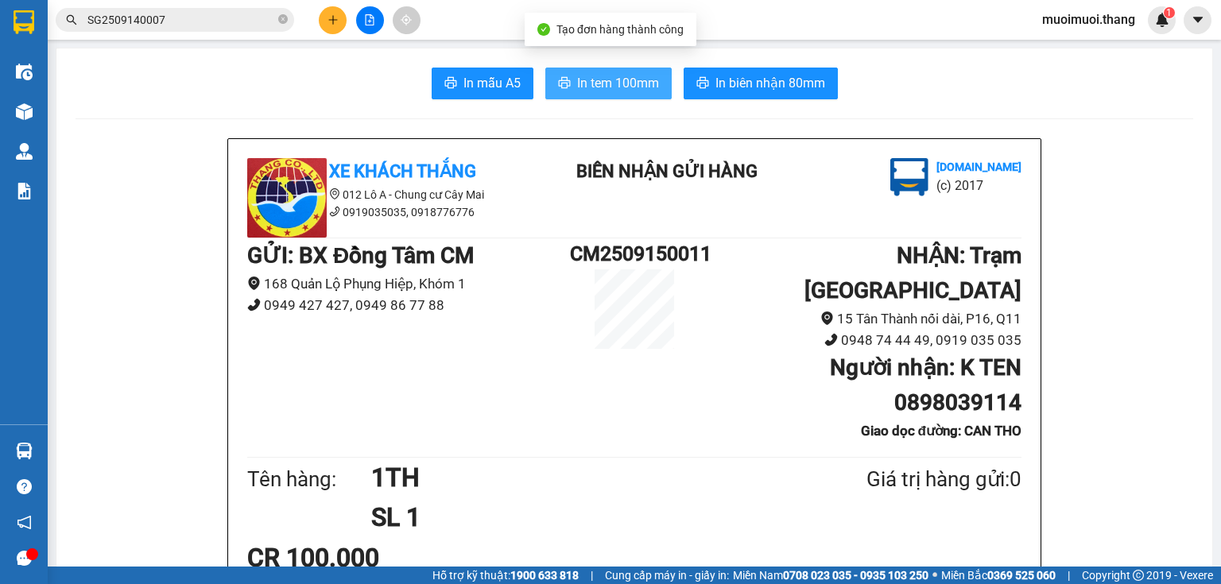
click at [618, 73] on span "In tem 100mm" at bounding box center [618, 83] width 82 height 20
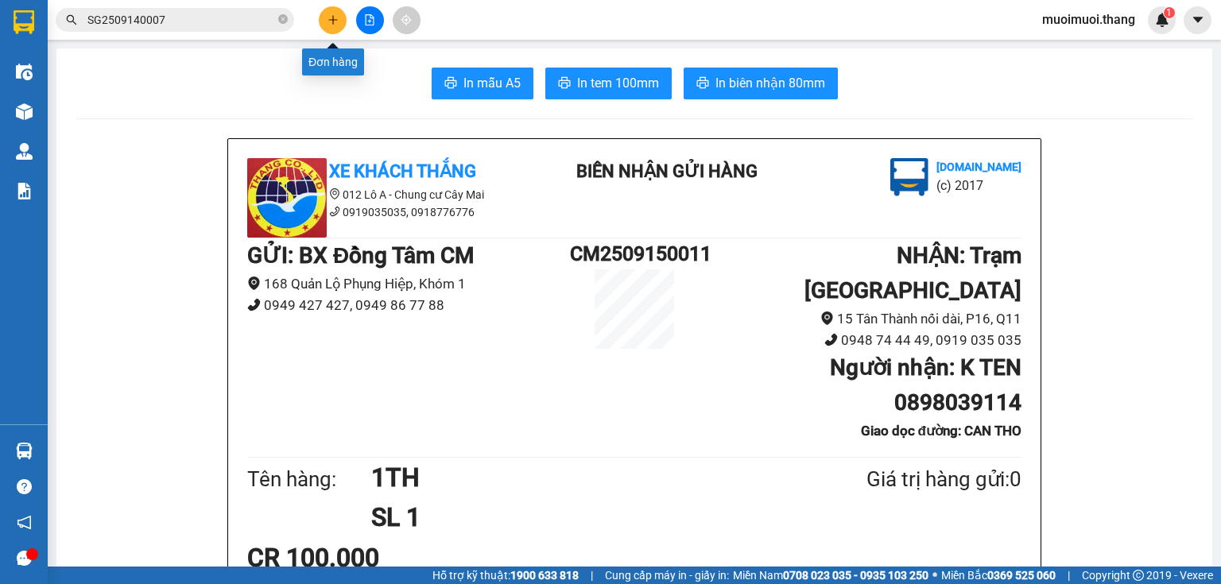
click at [334, 21] on icon "plus" at bounding box center [333, 19] width 11 height 11
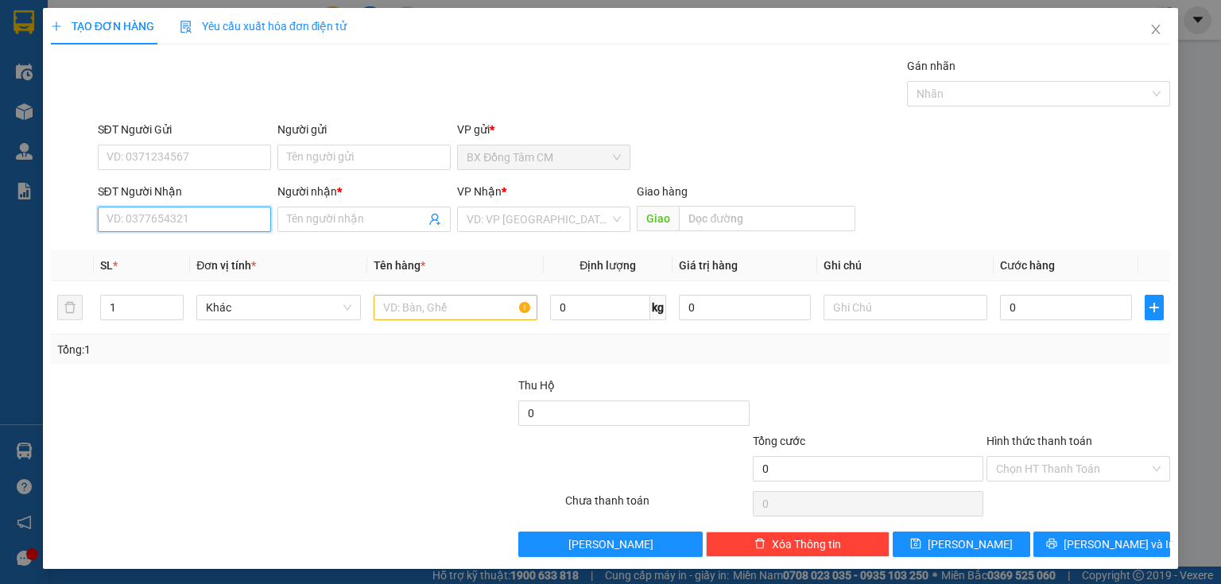
click at [178, 214] on input "SĐT Người Nhận" at bounding box center [184, 219] width 173 height 25
drag, startPoint x: 153, startPoint y: 251, endPoint x: 197, endPoint y: 254, distance: 44.6
click at [163, 251] on div "0814000104 - K TÊN" at bounding box center [183, 250] width 153 height 17
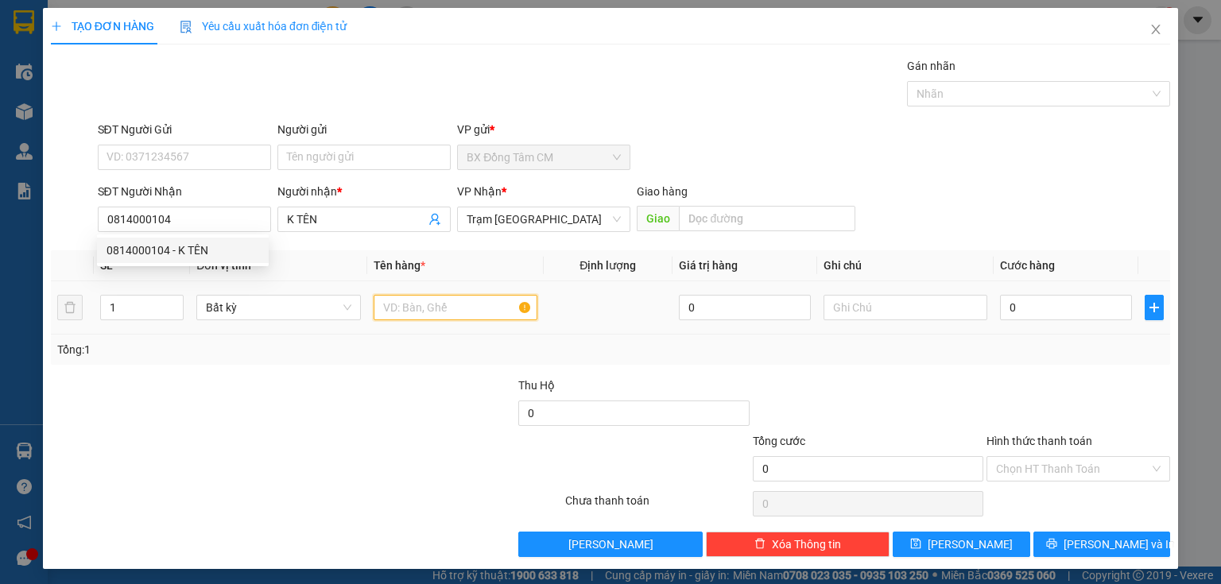
click at [458, 315] on input "text" at bounding box center [456, 307] width 164 height 25
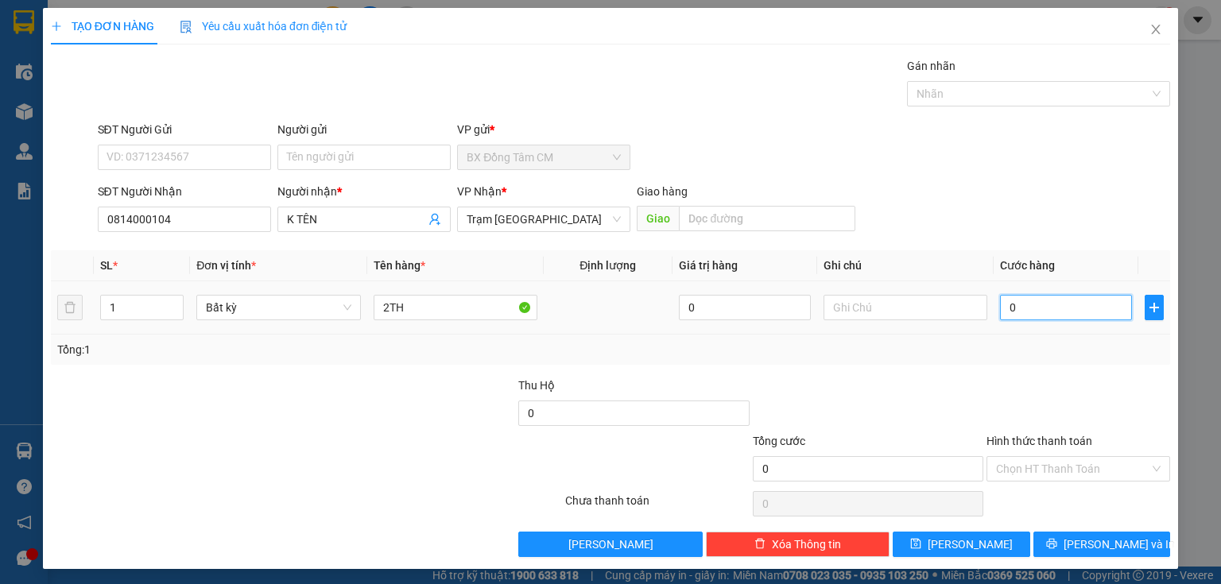
click at [1041, 308] on input "0" at bounding box center [1066, 307] width 132 height 25
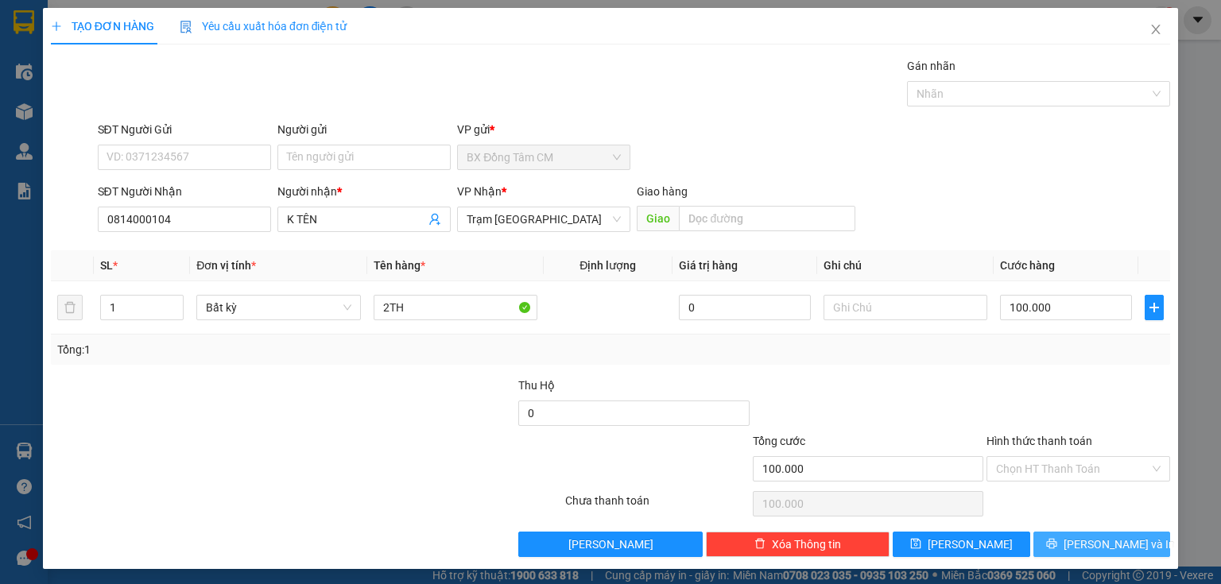
click at [1043, 536] on button "[PERSON_NAME] và In" at bounding box center [1102, 544] width 138 height 25
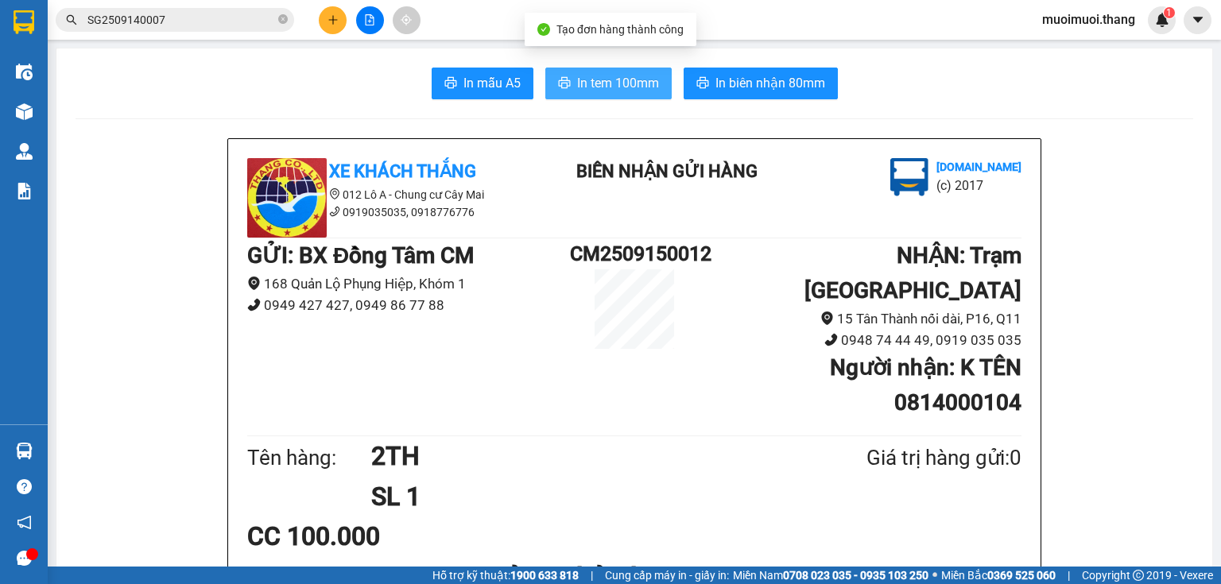
click at [656, 87] on button "In tem 100mm" at bounding box center [608, 84] width 126 height 32
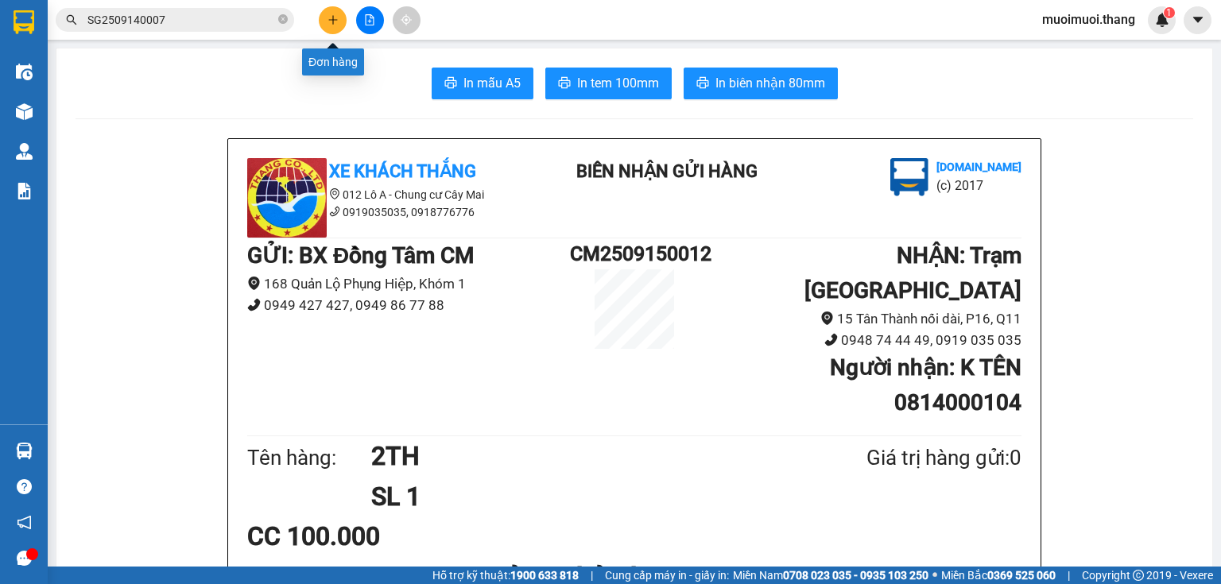
click at [326, 17] on button at bounding box center [333, 20] width 28 height 28
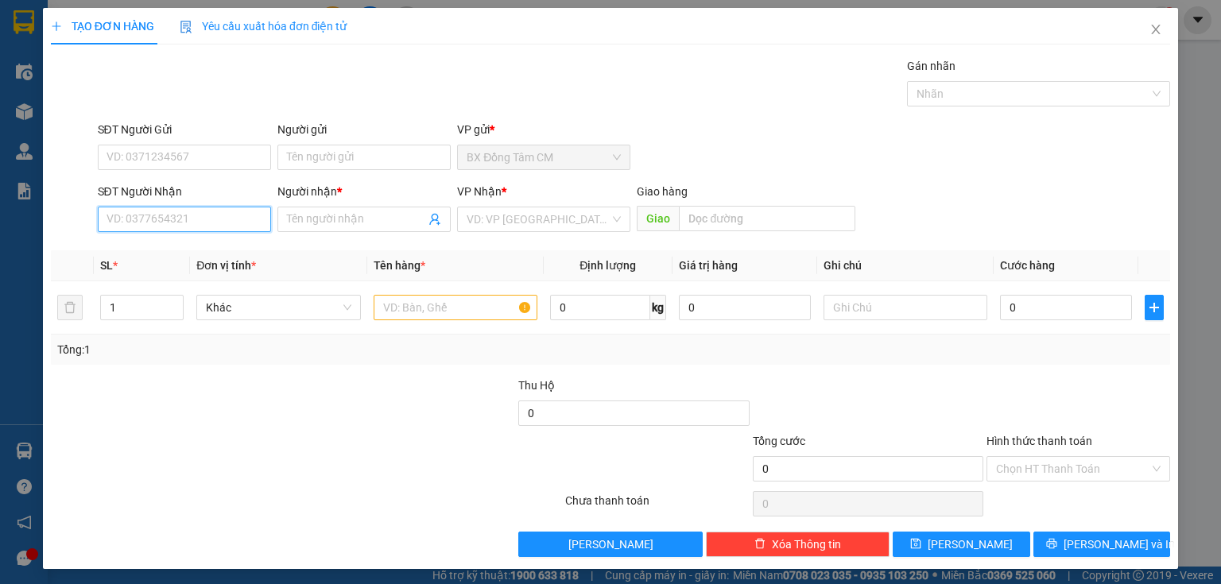
click at [254, 213] on input "SĐT Người Nhận" at bounding box center [184, 219] width 173 height 25
drag, startPoint x: 181, startPoint y: 247, endPoint x: 261, endPoint y: 249, distance: 79.5
click at [181, 247] on div "0944561553 - k ten" at bounding box center [183, 250] width 153 height 17
click at [401, 308] on input "text" at bounding box center [456, 307] width 164 height 25
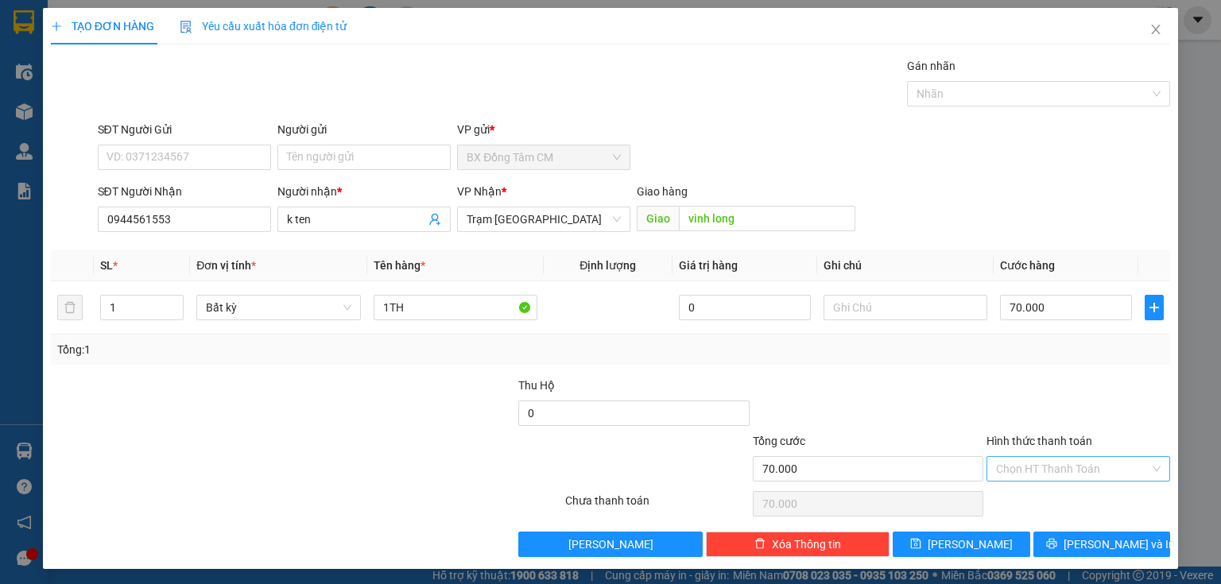
click at [1048, 471] on input "Hình thức thanh toán" at bounding box center [1072, 469] width 153 height 24
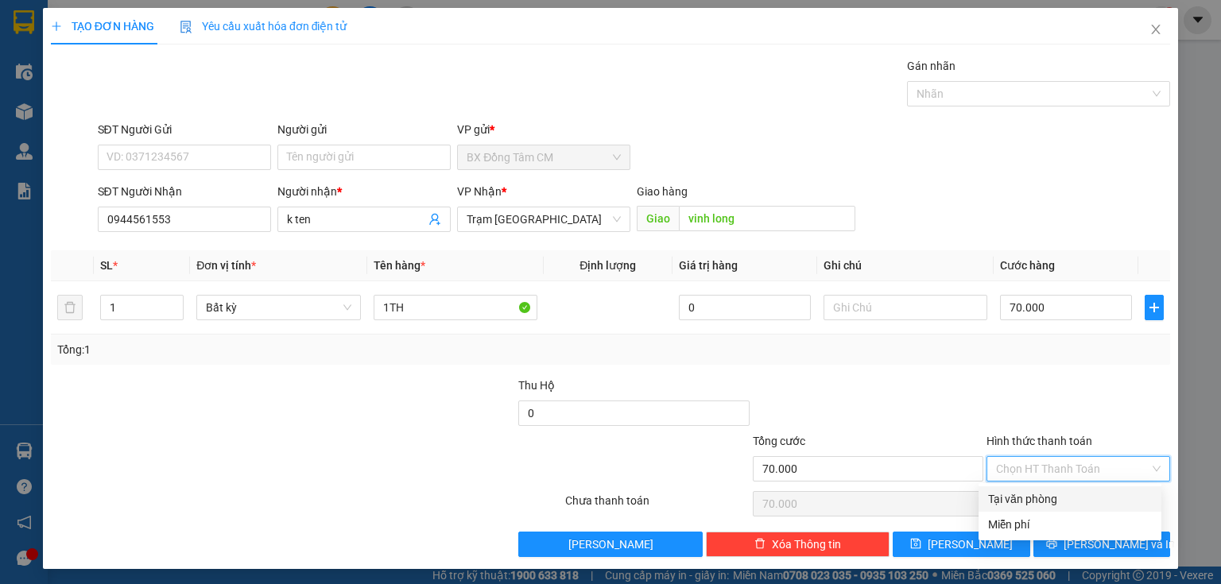
click at [1046, 499] on div "Tại văn phòng" at bounding box center [1070, 498] width 164 height 17
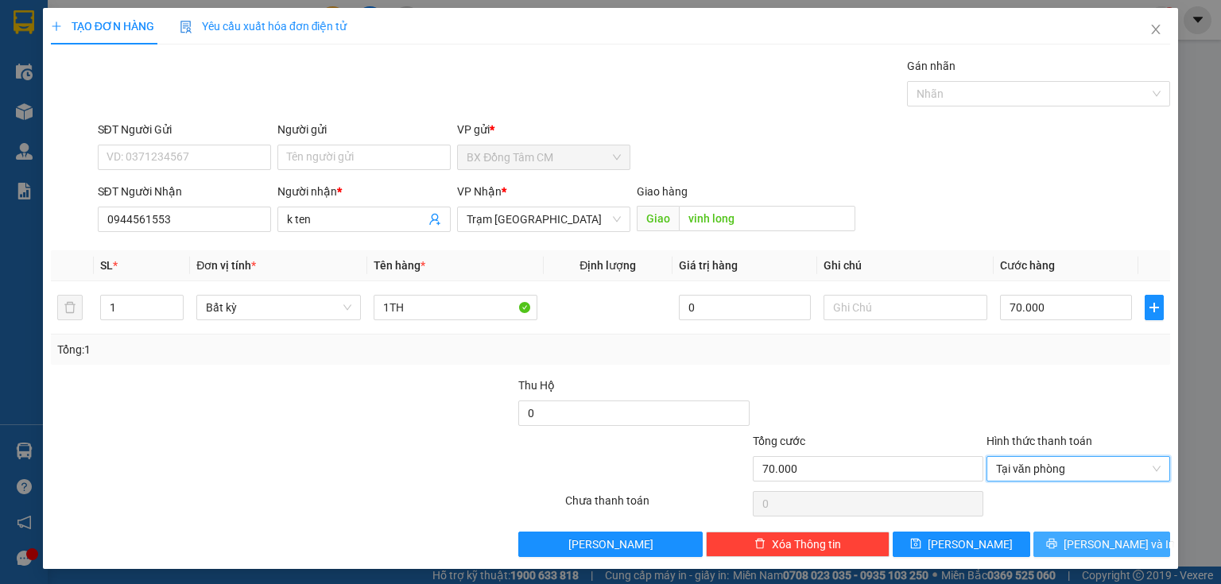
click at [1047, 532] on button "[PERSON_NAME] và In" at bounding box center [1102, 544] width 138 height 25
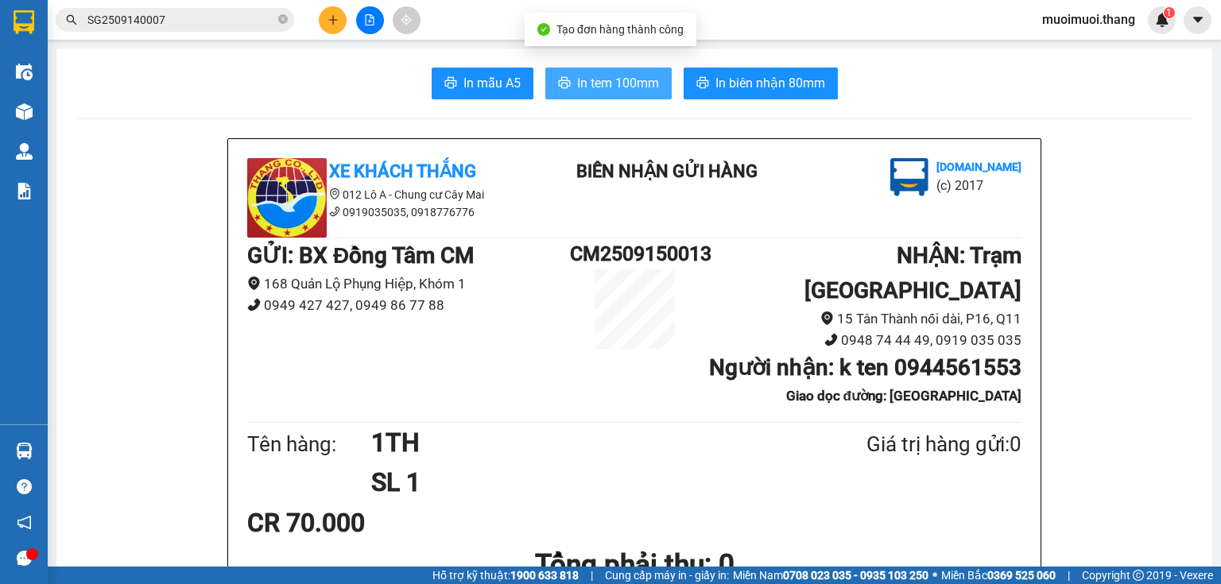
click at [637, 87] on span "In tem 100mm" at bounding box center [618, 83] width 82 height 20
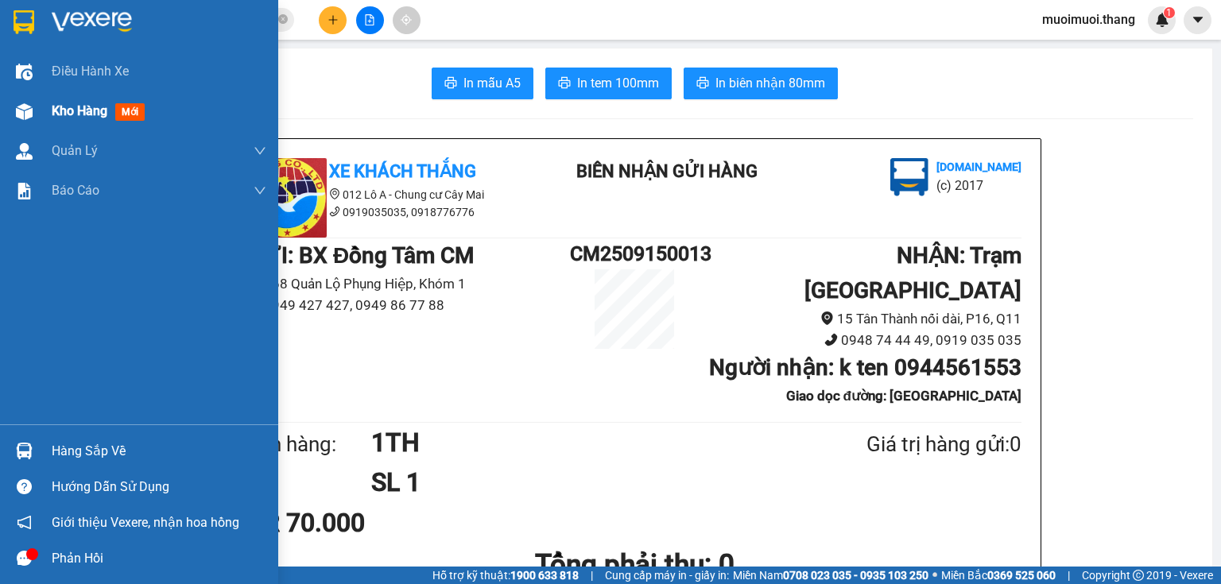
click at [130, 120] on span "mới" at bounding box center [129, 111] width 29 height 17
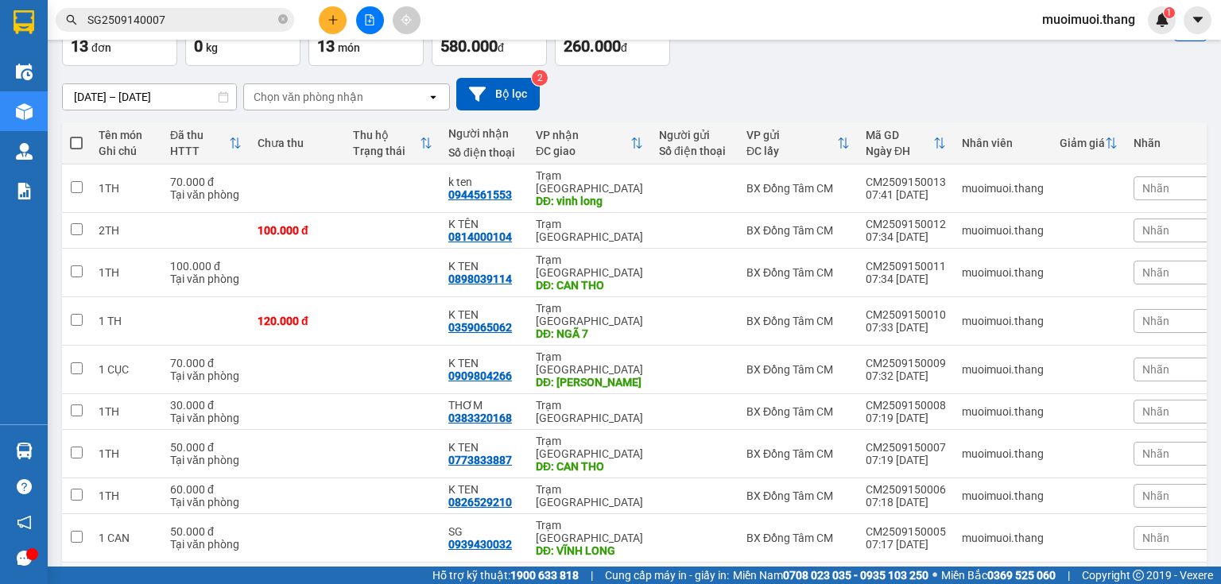
scroll to position [138, 0]
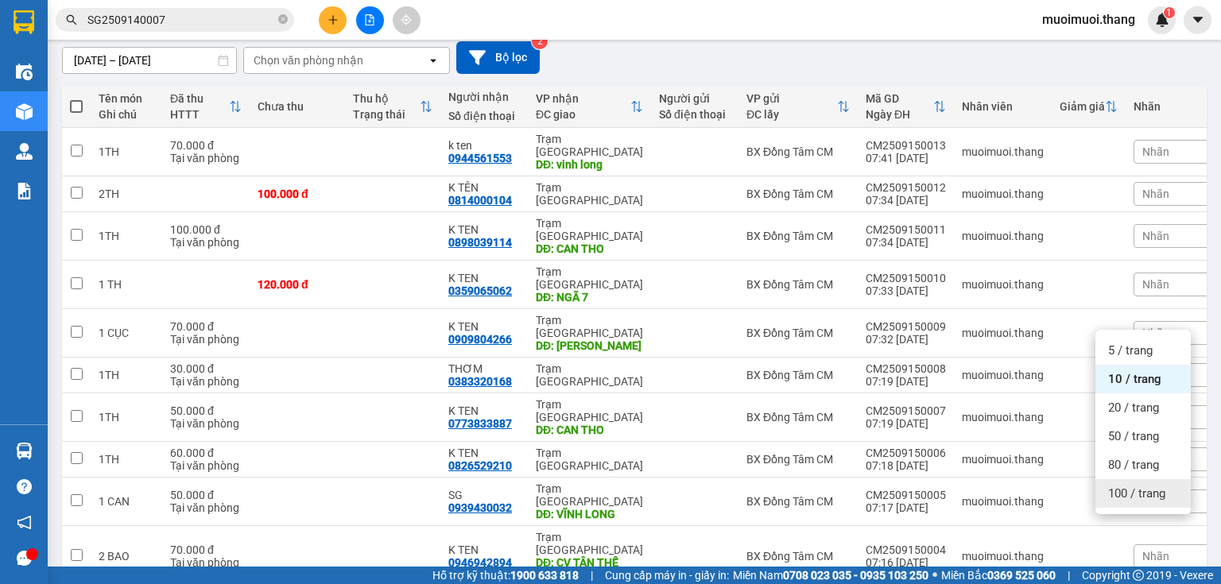
click at [1149, 501] on span "100 / trang" at bounding box center [1136, 494] width 57 height 16
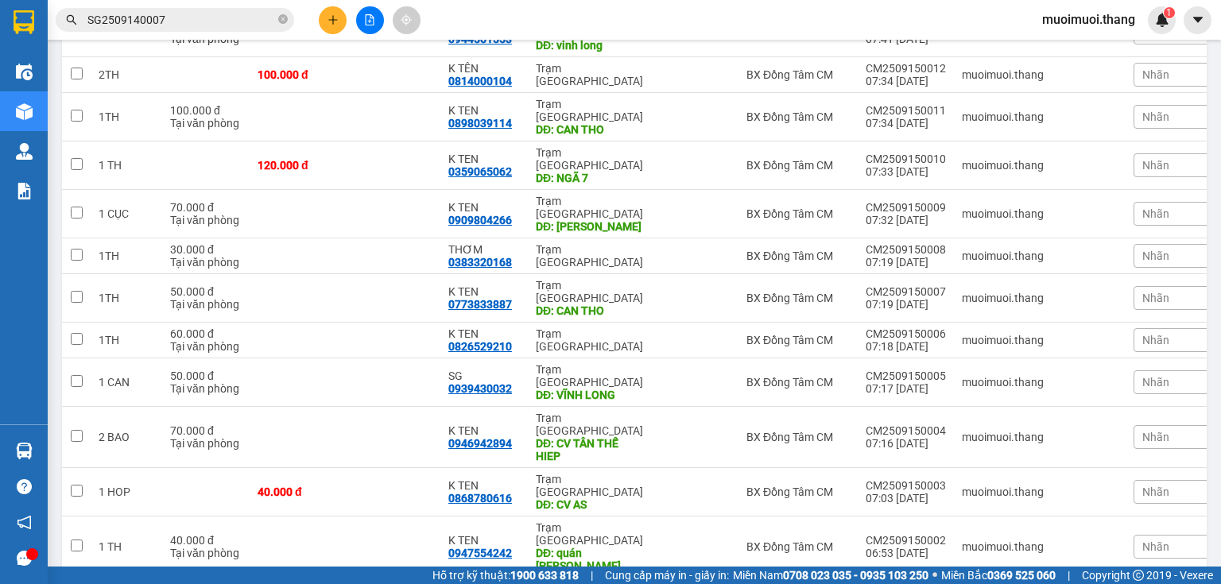
scroll to position [0, 0]
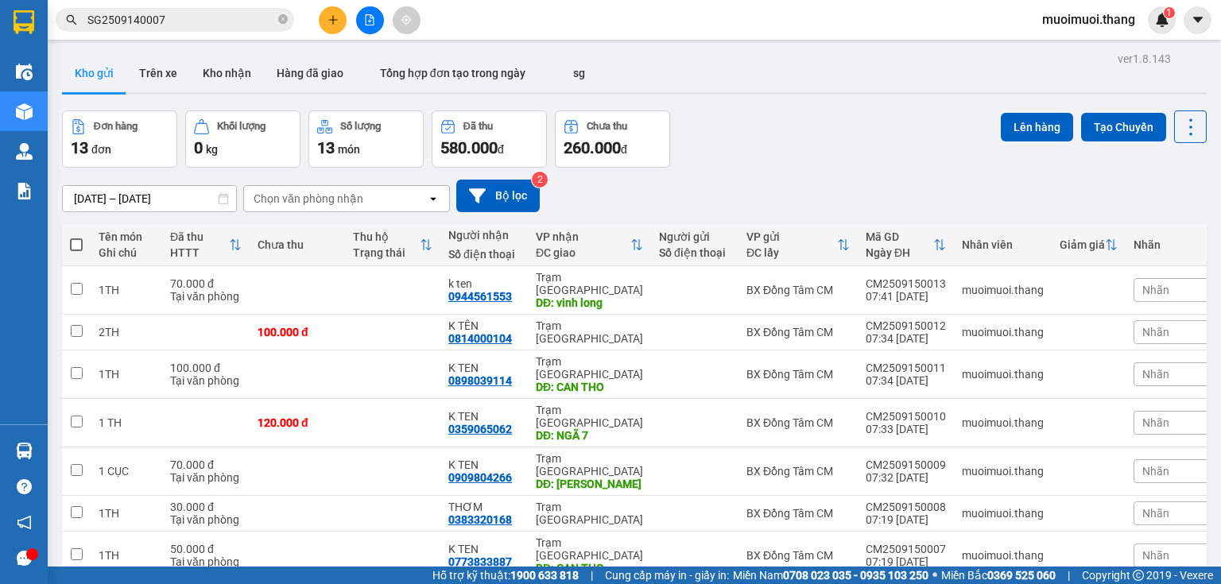
click at [78, 247] on span at bounding box center [76, 244] width 13 height 13
click at [76, 237] on input "checkbox" at bounding box center [76, 237] width 0 height 0
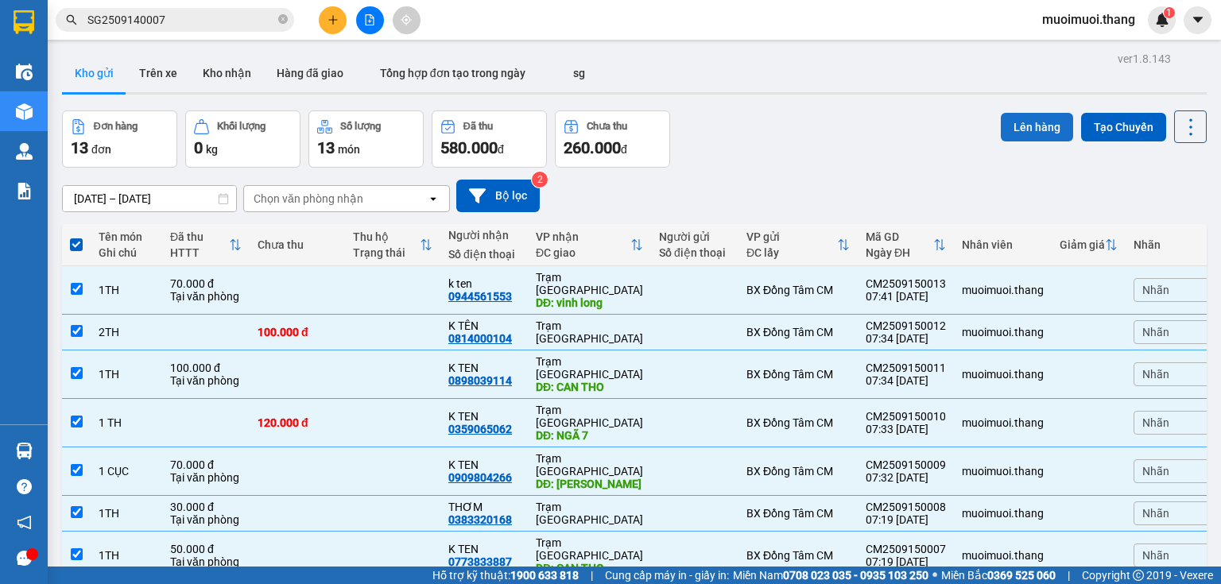
click at [1055, 130] on button "Lên hàng" at bounding box center [1037, 127] width 72 height 29
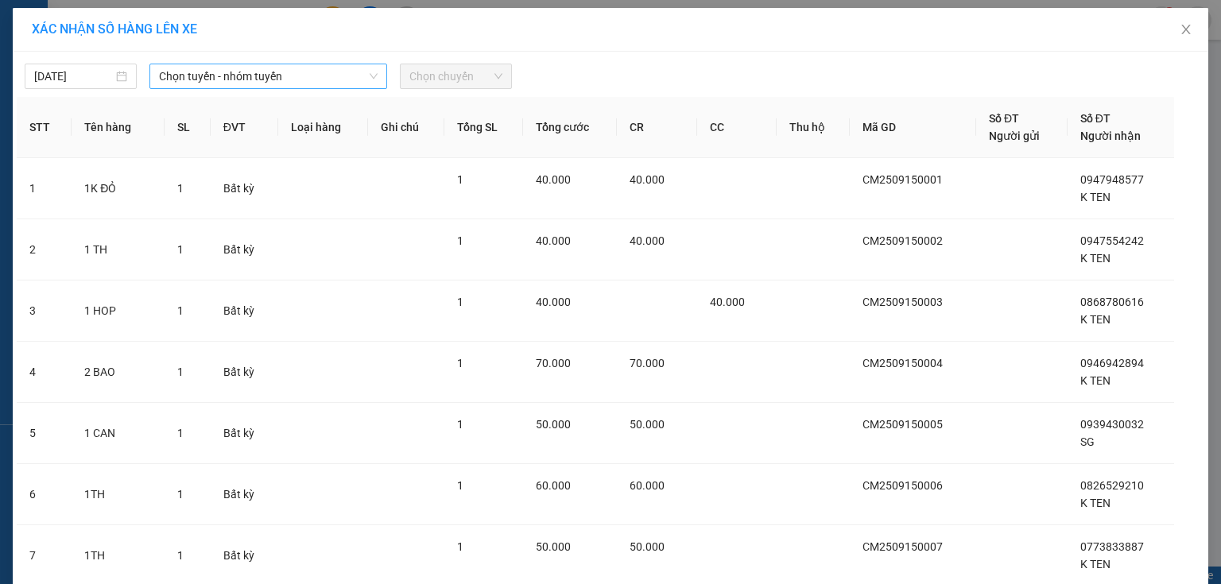
click at [229, 79] on span "Chọn tuyến - nhóm tuyến" at bounding box center [268, 76] width 219 height 24
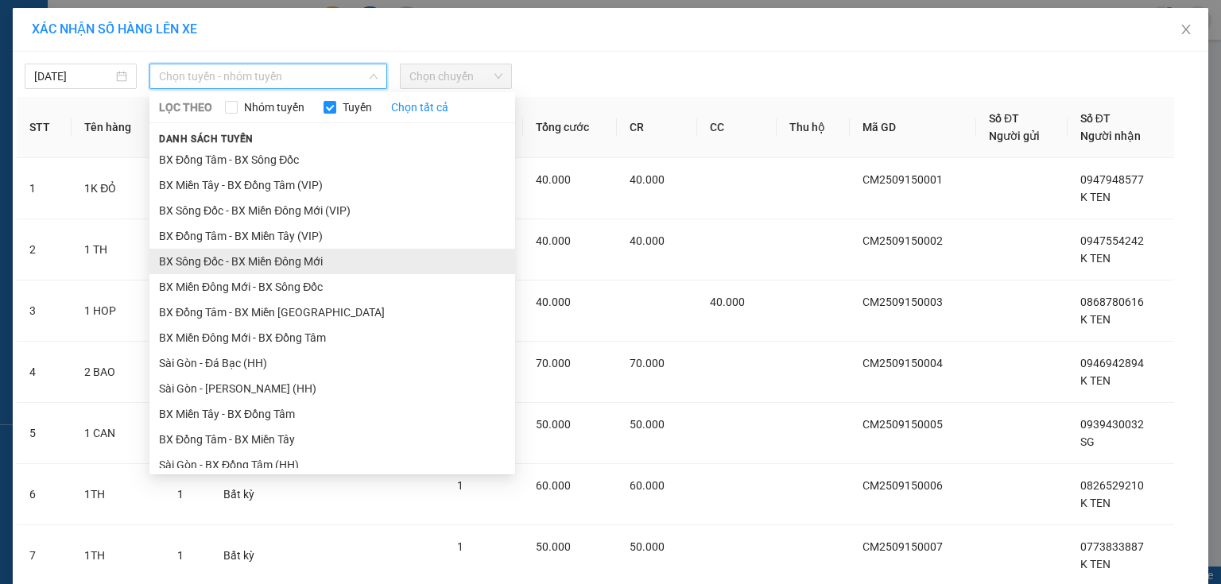
click at [200, 261] on li "BX Sông Đốc - BX Miền Đông Mới" at bounding box center [332, 261] width 366 height 25
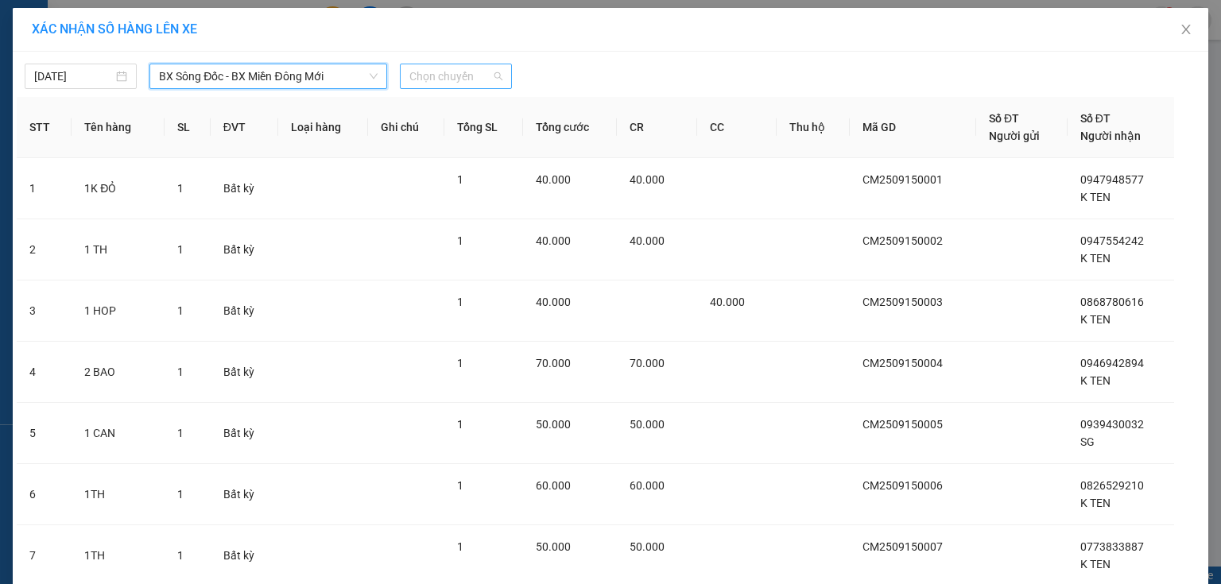
click at [432, 64] on span "Chọn chuyến" at bounding box center [455, 76] width 93 height 24
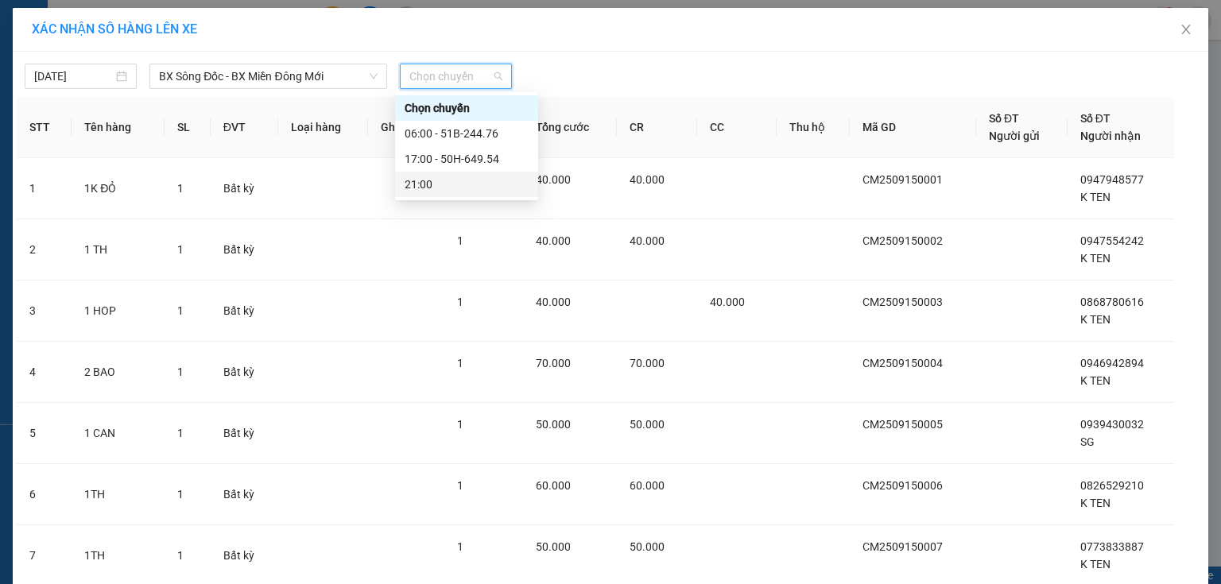
click at [435, 177] on div "21:00" at bounding box center [467, 184] width 124 height 17
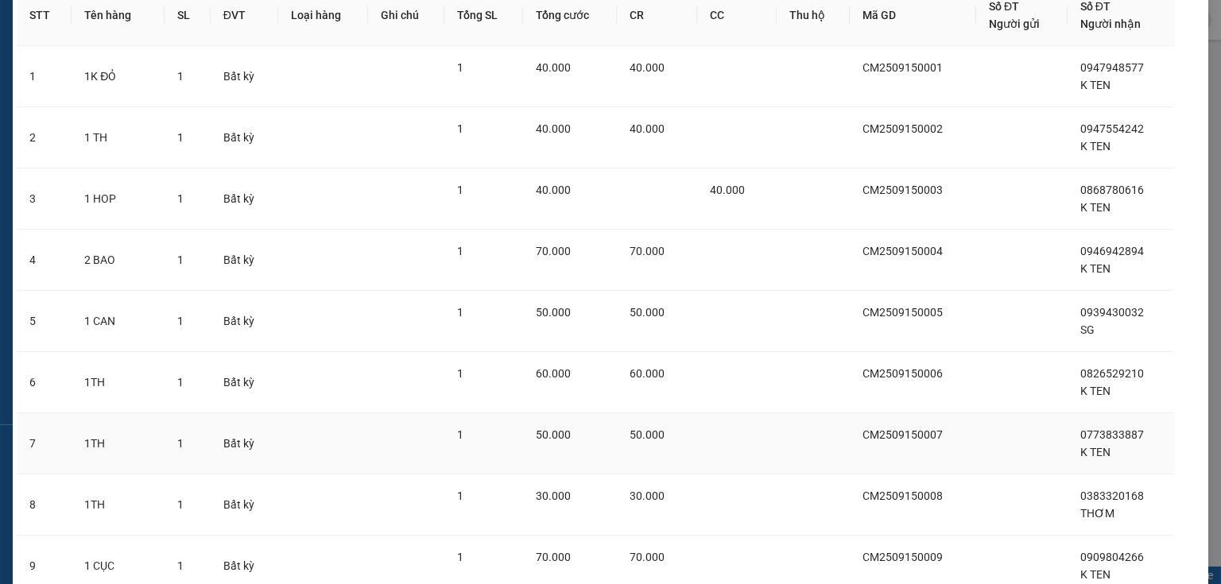
scroll to position [493, 0]
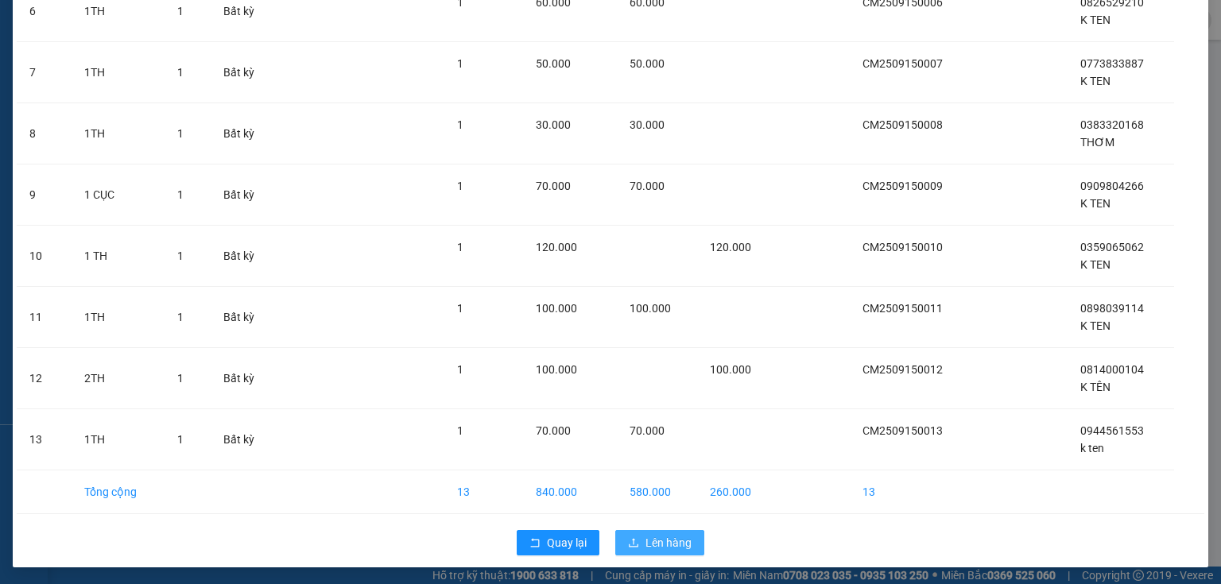
click at [630, 537] on icon "upload" at bounding box center [633, 542] width 11 height 11
